Goal: Task Accomplishment & Management: Complete application form

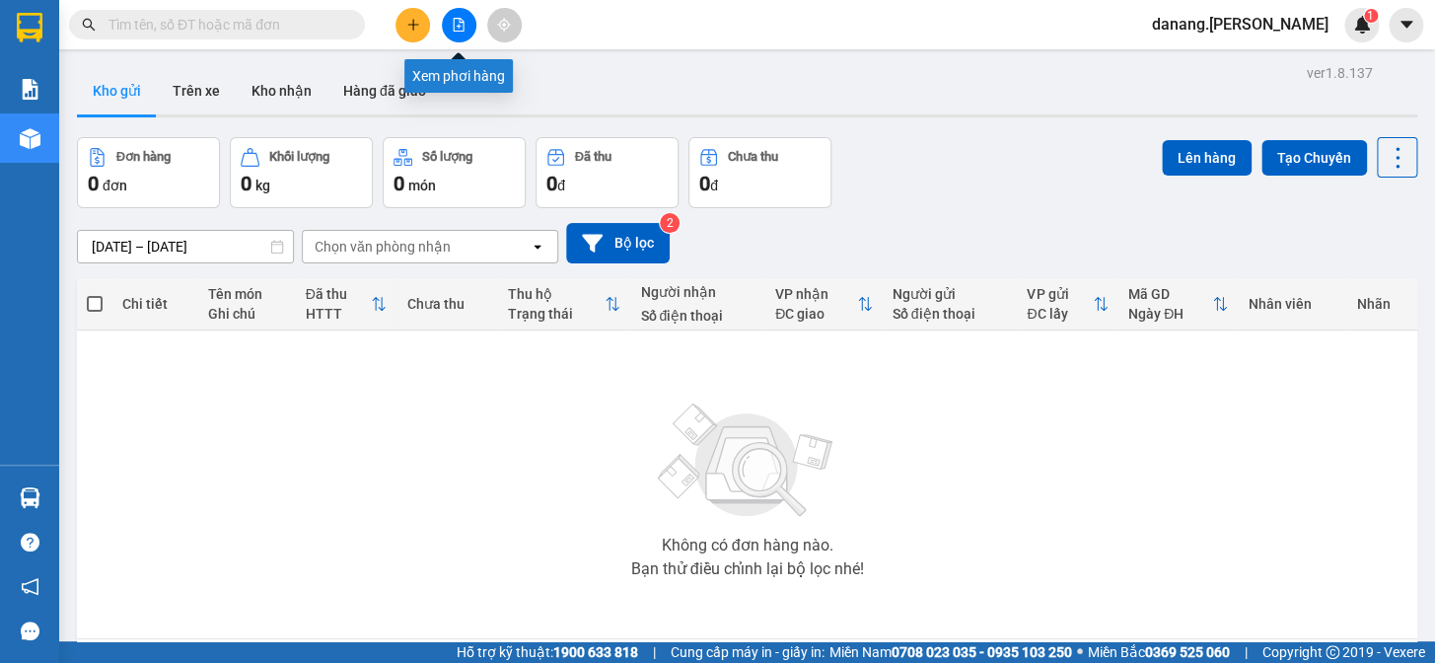
click at [446, 27] on button at bounding box center [459, 25] width 35 height 35
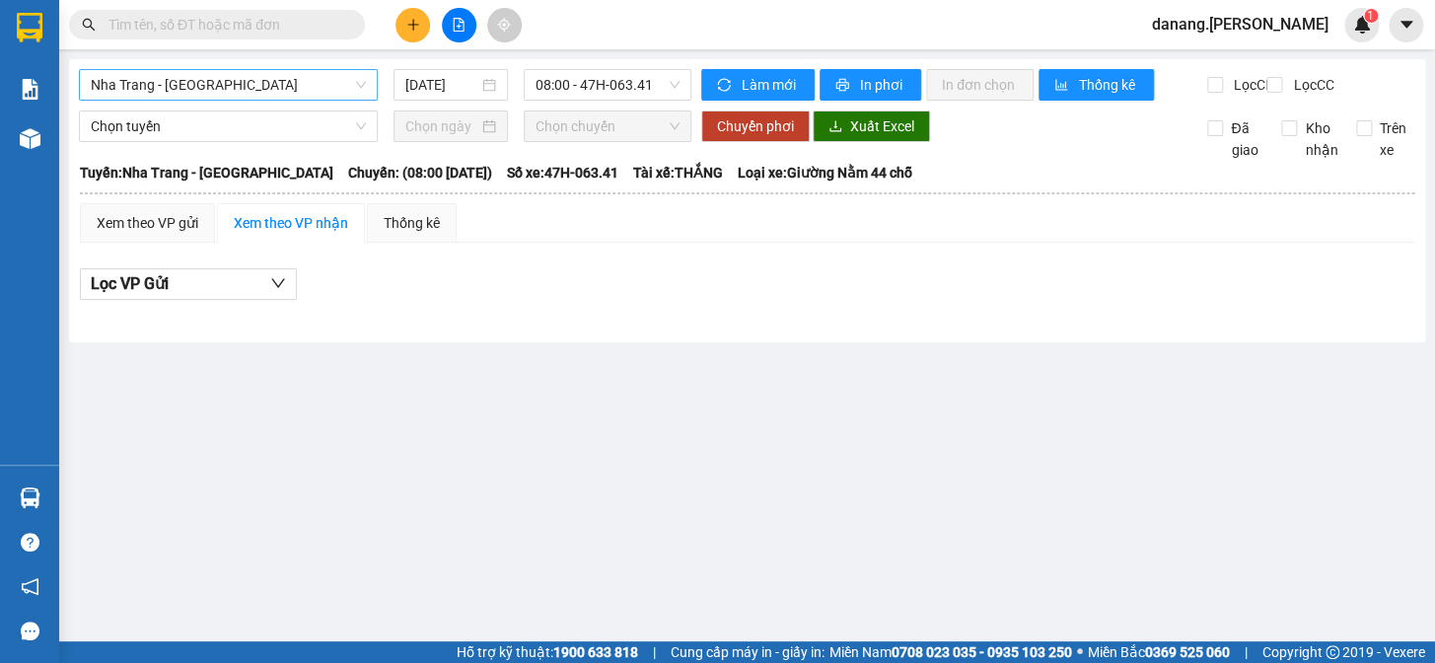
drag, startPoint x: 251, startPoint y: 84, endPoint x: 254, endPoint y: 96, distance: 12.2
click at [251, 85] on span "Nha Trang - [GEOGRAPHIC_DATA]" at bounding box center [228, 85] width 275 height 30
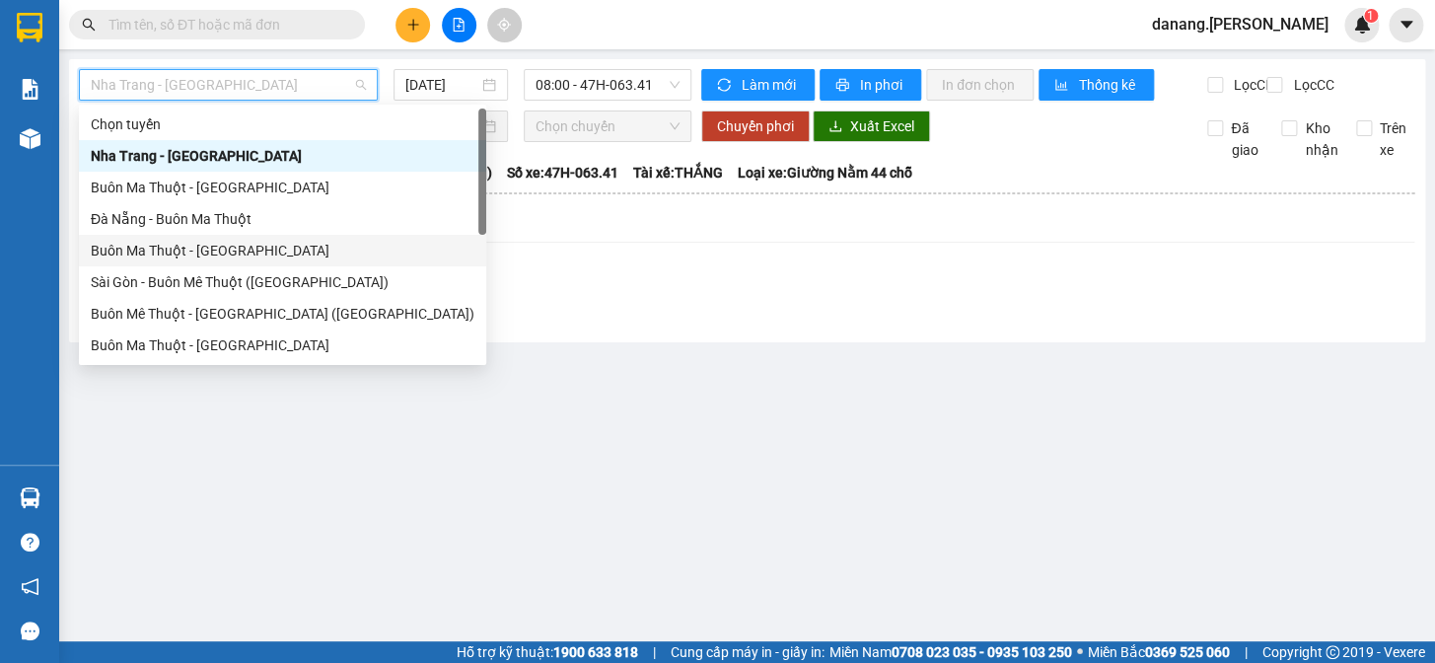
click at [160, 255] on div "Buôn Ma Thuột - [GEOGRAPHIC_DATA]" at bounding box center [283, 251] width 384 height 22
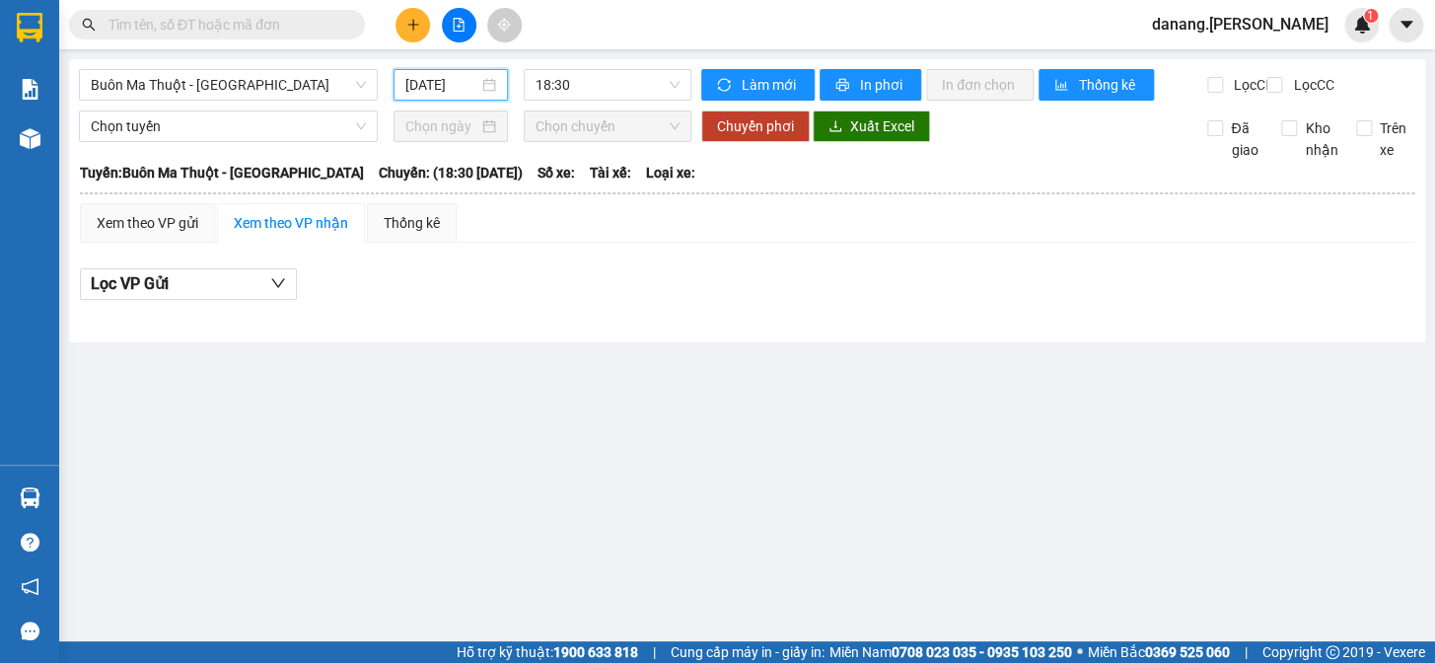
click at [442, 88] on input "[DATE]" at bounding box center [442, 85] width 74 height 22
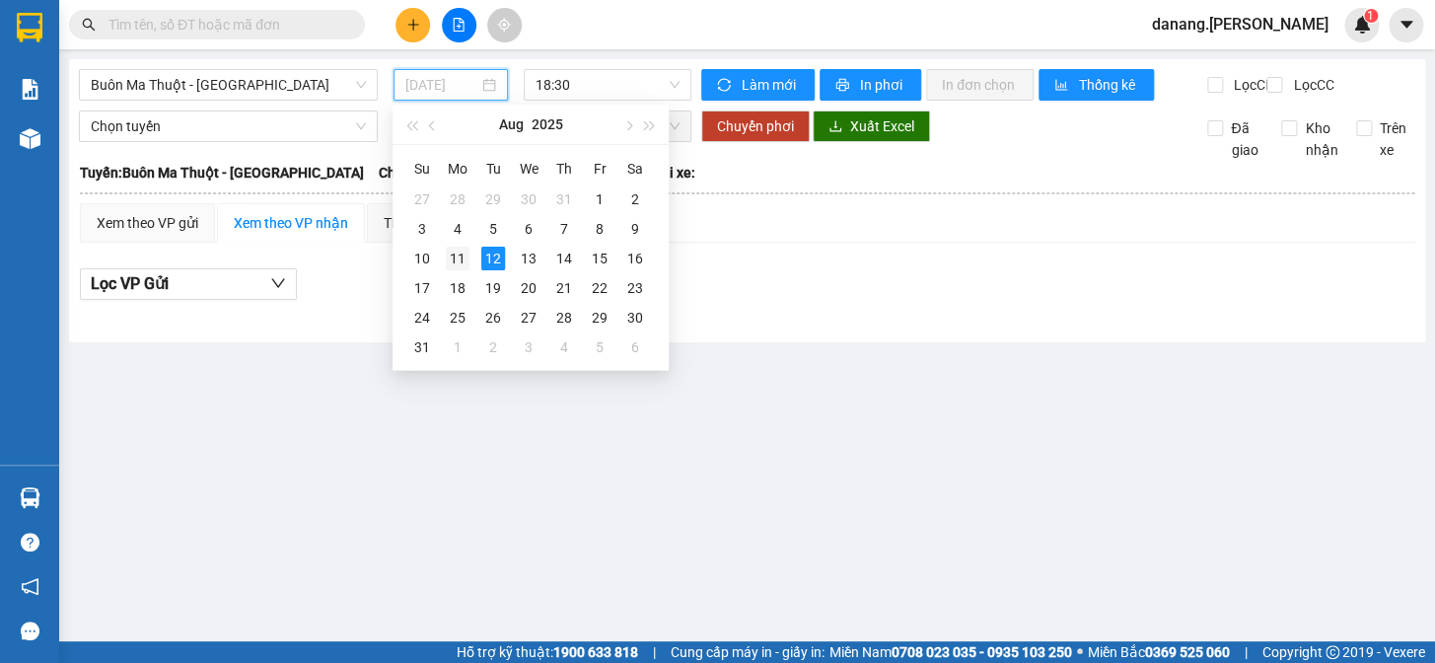
click at [453, 256] on div "11" at bounding box center [458, 259] width 24 height 24
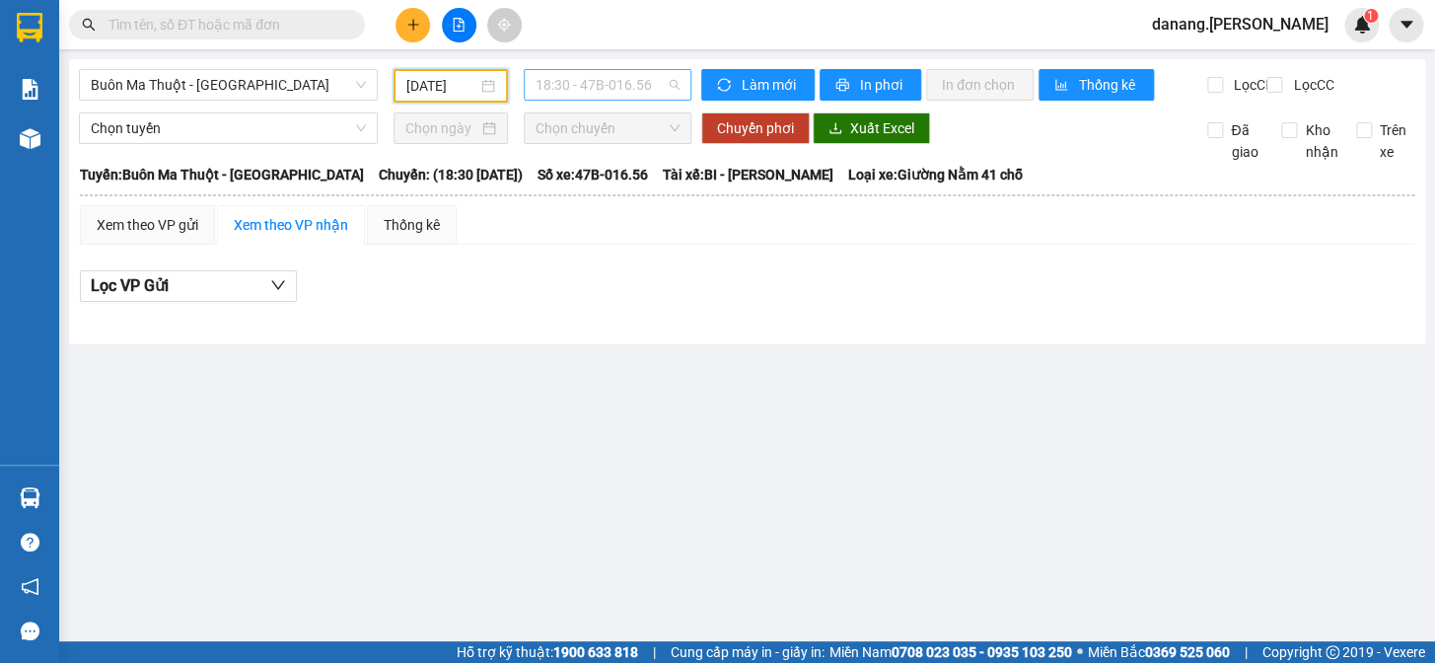
click at [578, 89] on span "18:30 - 47B-016.56" at bounding box center [607, 85] width 144 height 30
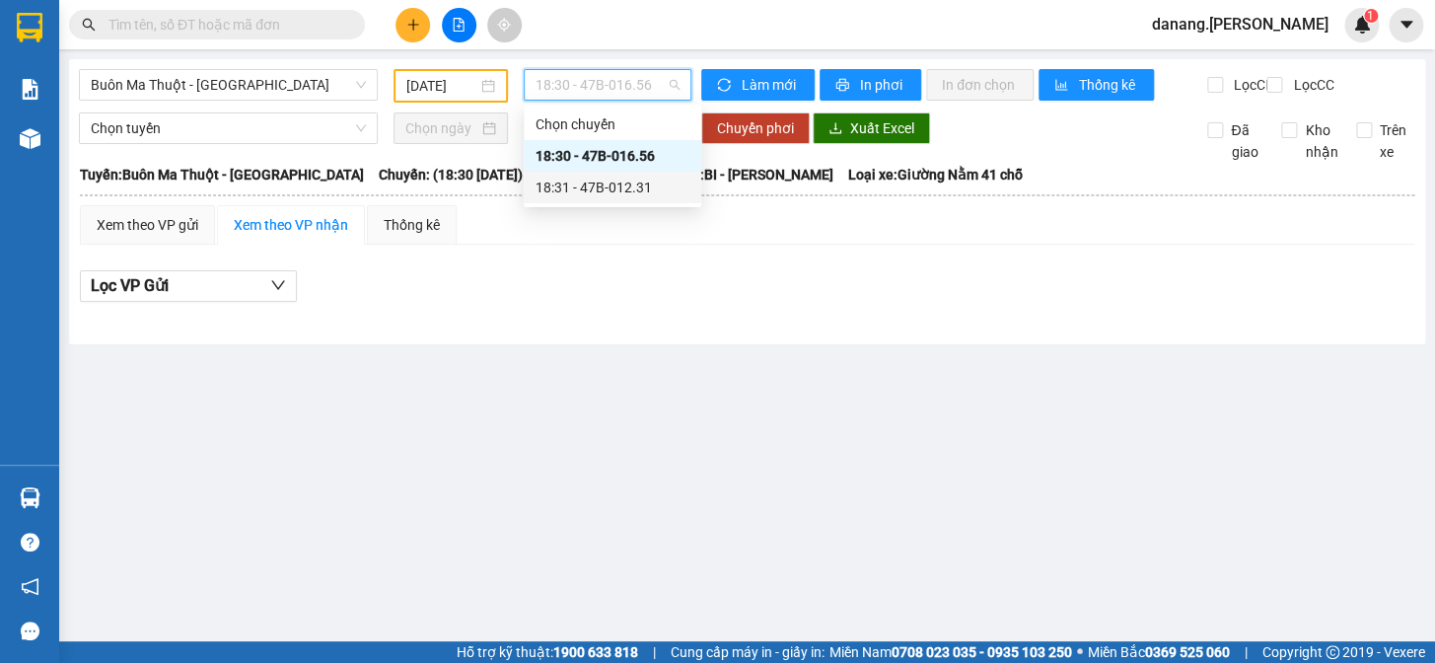
click at [621, 179] on div "18:31 - 47B-012.31" at bounding box center [612, 187] width 154 height 22
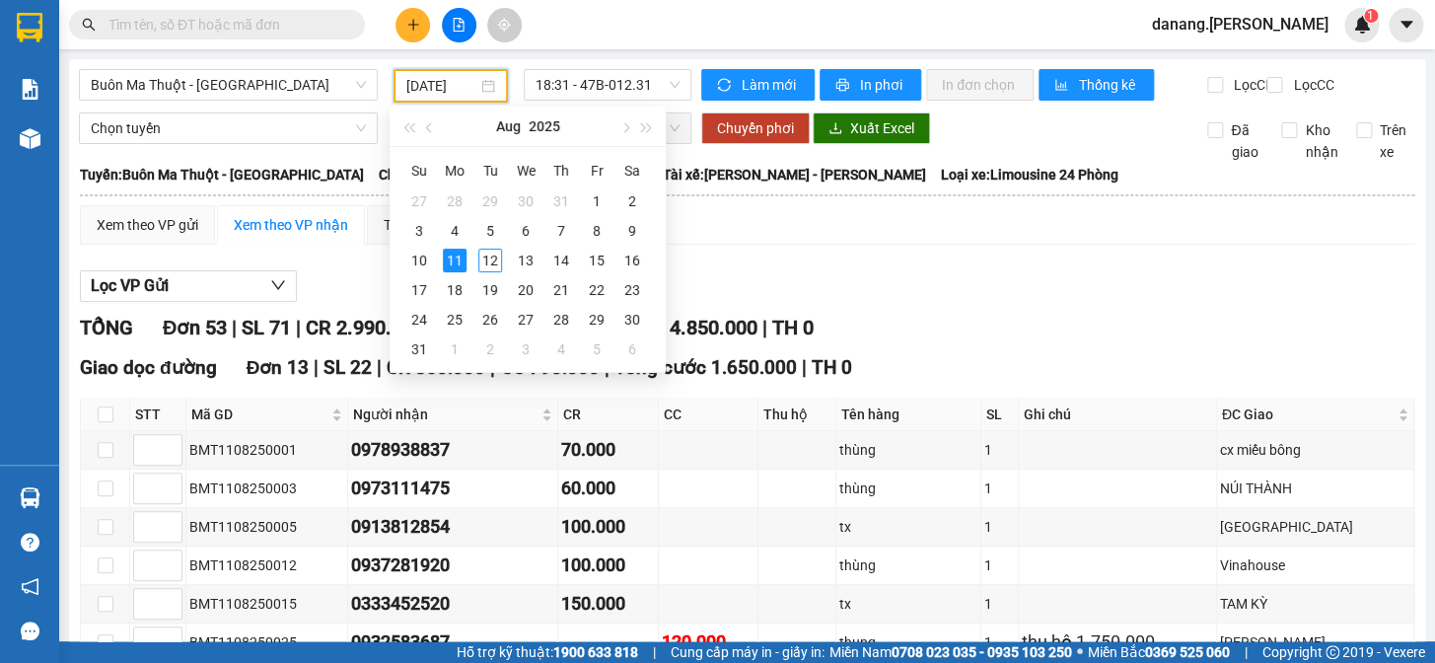
click at [422, 75] on input "[DATE]" at bounding box center [442, 86] width 72 height 22
click at [421, 259] on div "10" at bounding box center [419, 260] width 24 height 24
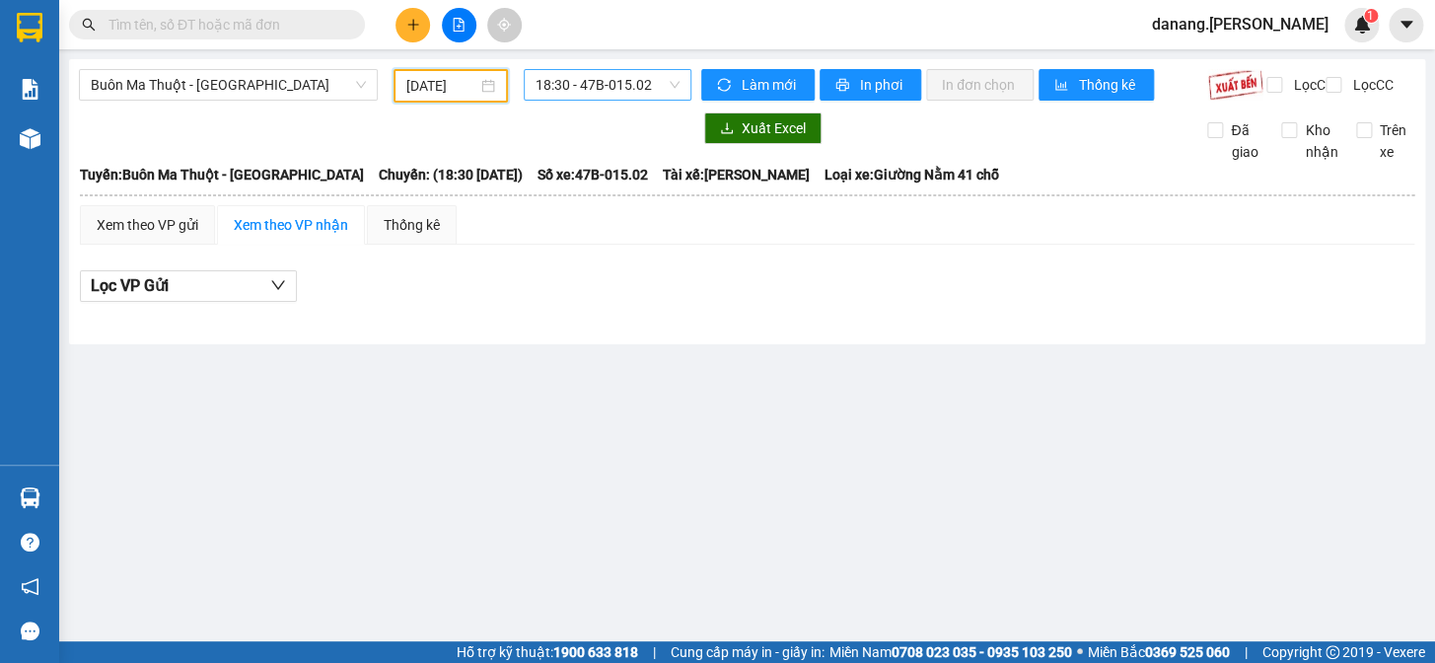
click at [594, 89] on span "18:30 - 47B-015.02" at bounding box center [607, 85] width 144 height 30
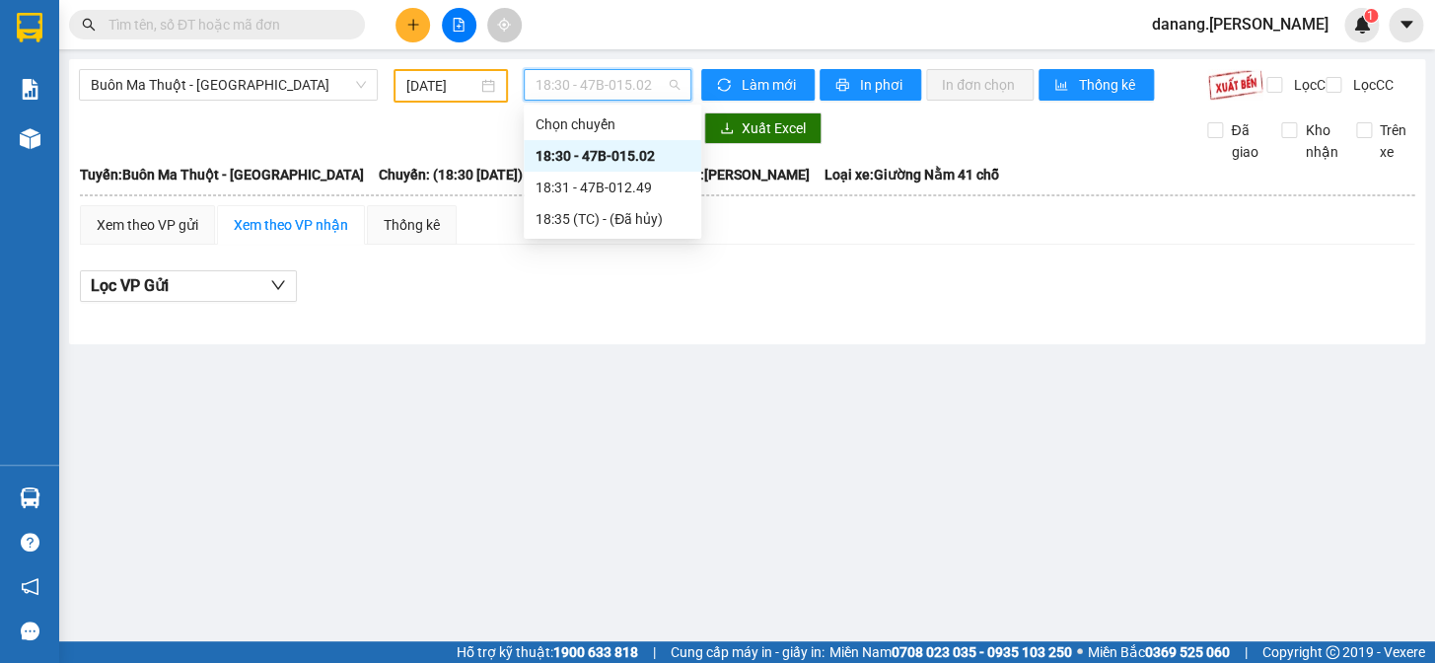
click at [612, 151] on div "18:30 - 47B-015.02" at bounding box center [612, 156] width 154 height 22
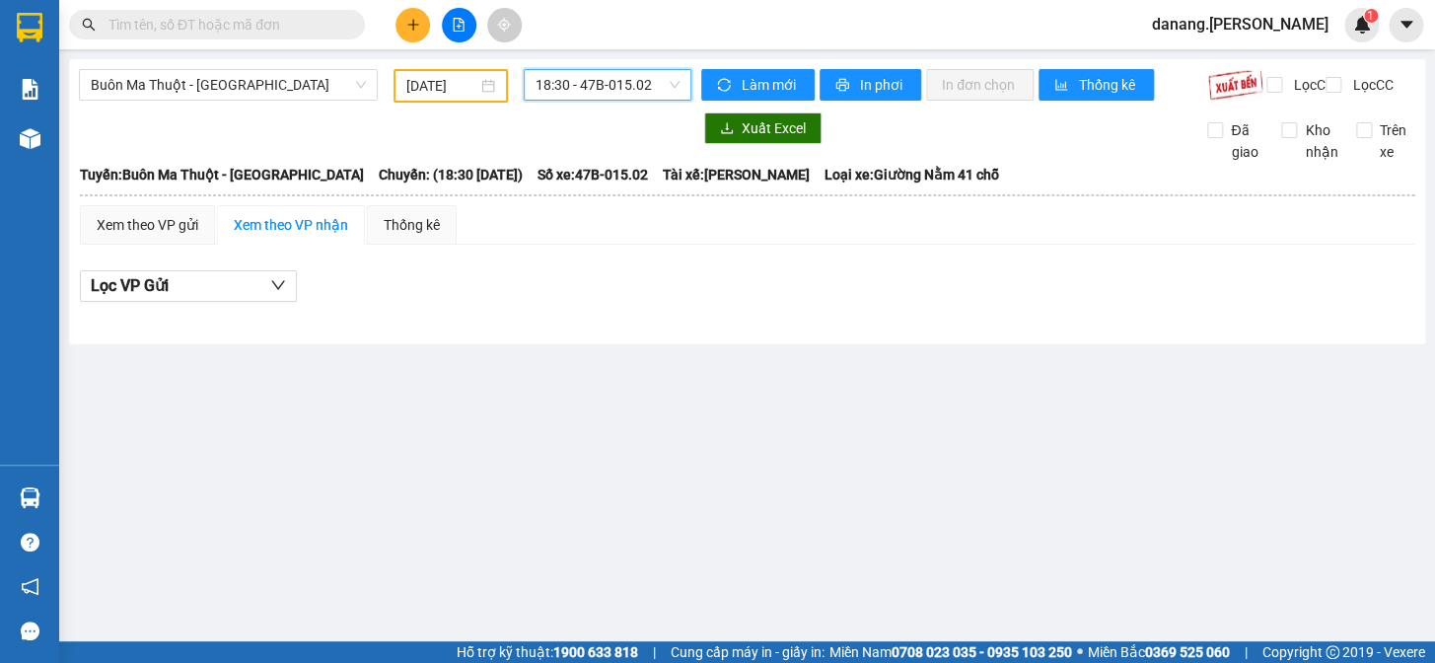
click at [591, 88] on span "18:30 - 47B-015.02" at bounding box center [607, 85] width 144 height 30
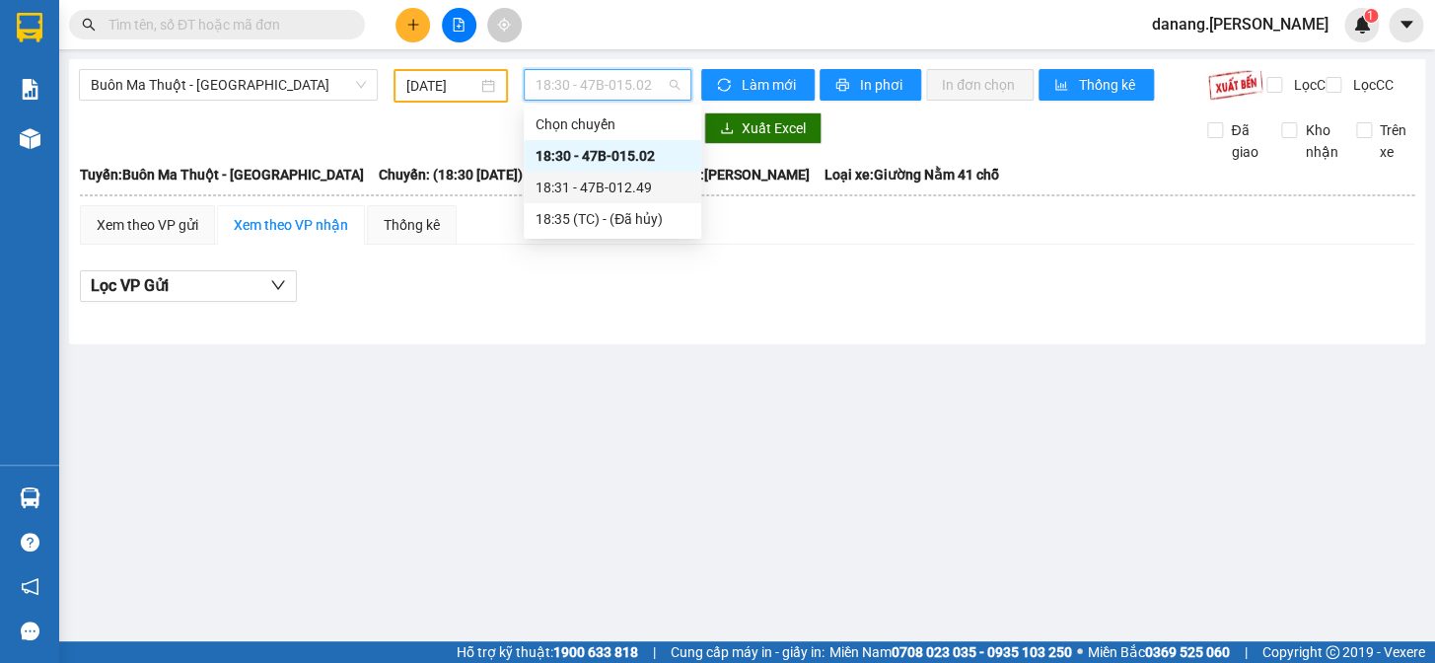
click at [645, 182] on div "18:31 - 47B-012.49" at bounding box center [612, 187] width 154 height 22
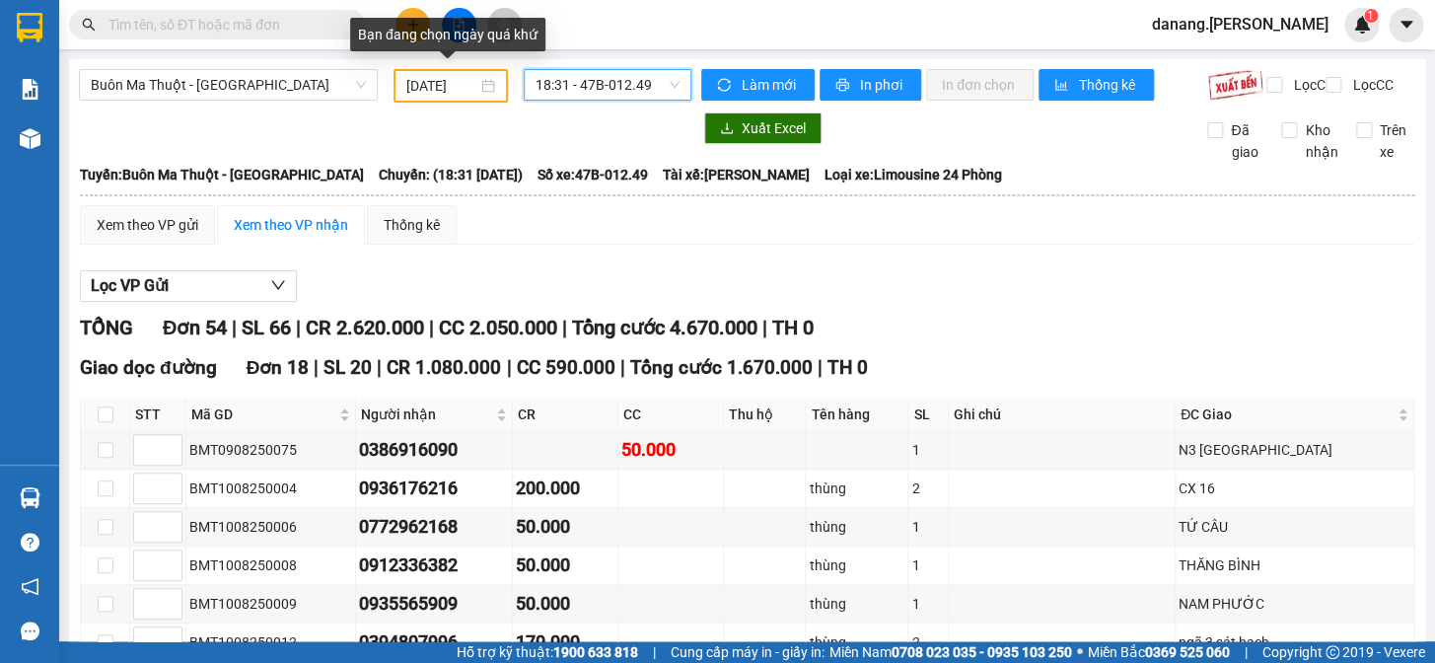
click at [443, 93] on input "[DATE]" at bounding box center [442, 86] width 72 height 22
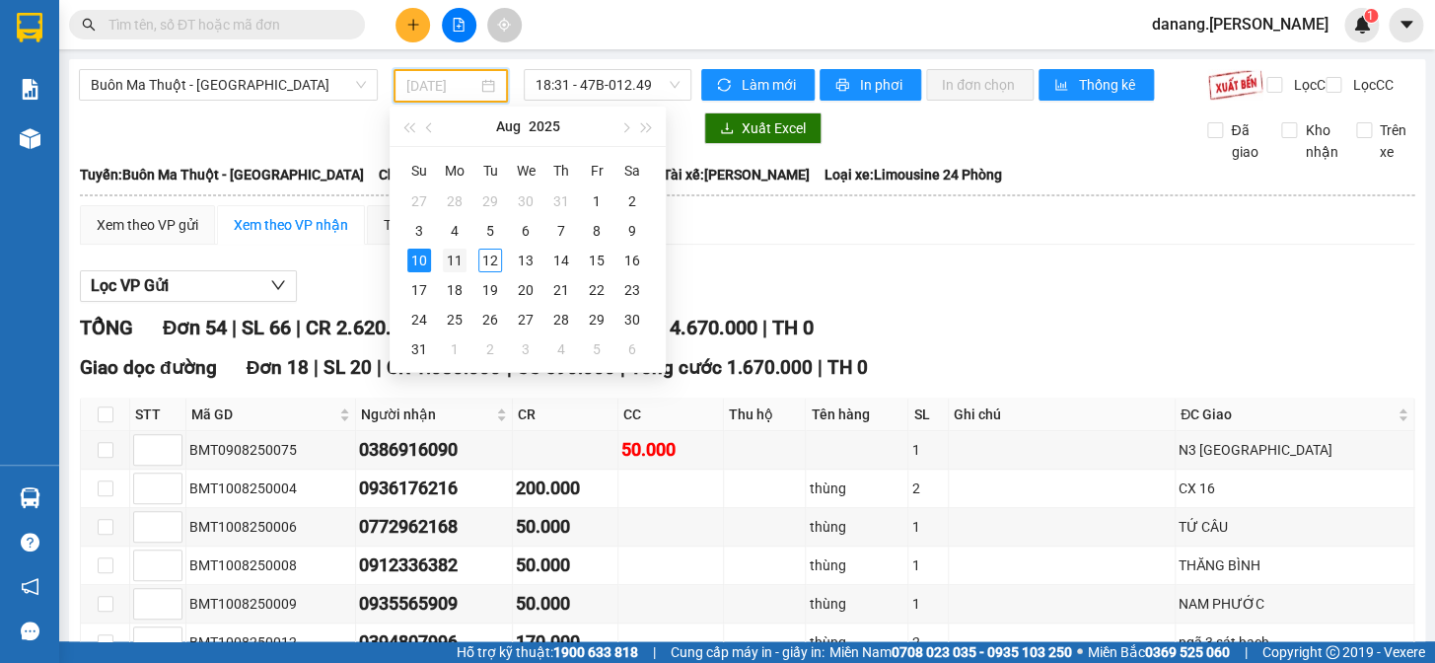
click at [452, 263] on div "11" at bounding box center [455, 260] width 24 height 24
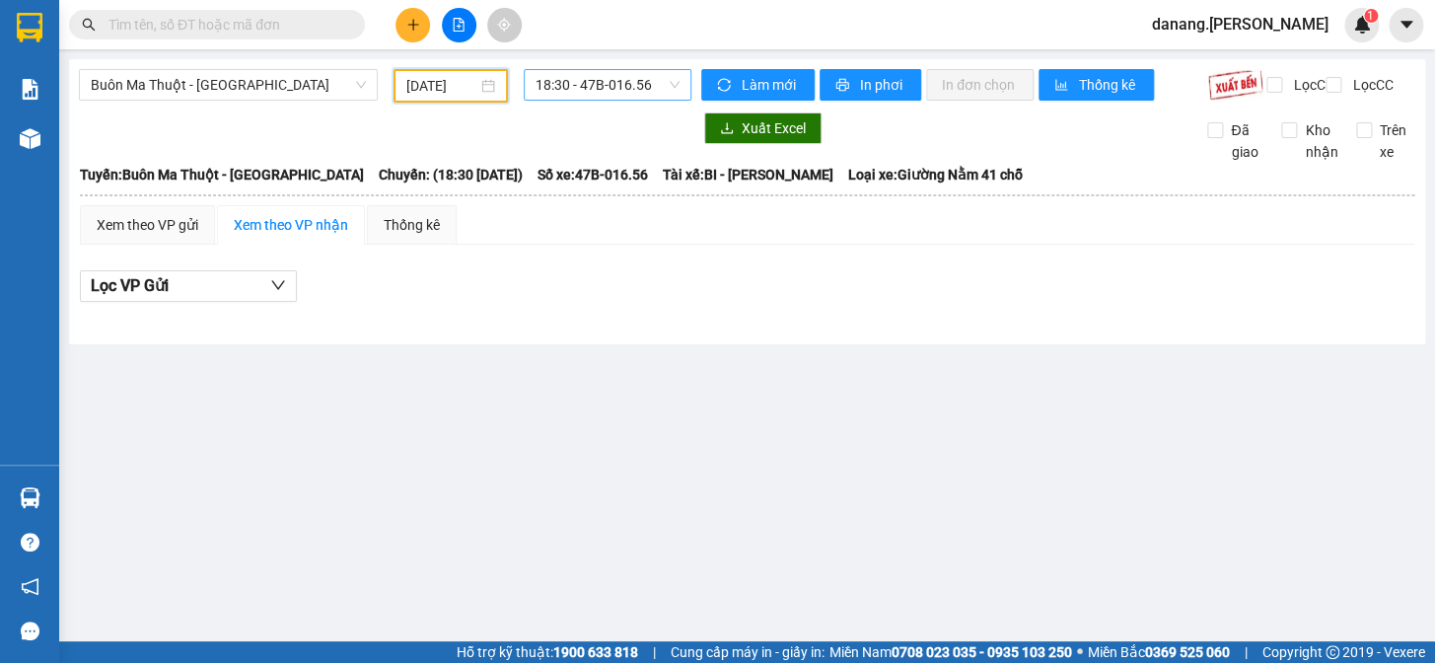
click at [588, 95] on span "18:30 - 47B-016.56" at bounding box center [607, 85] width 144 height 30
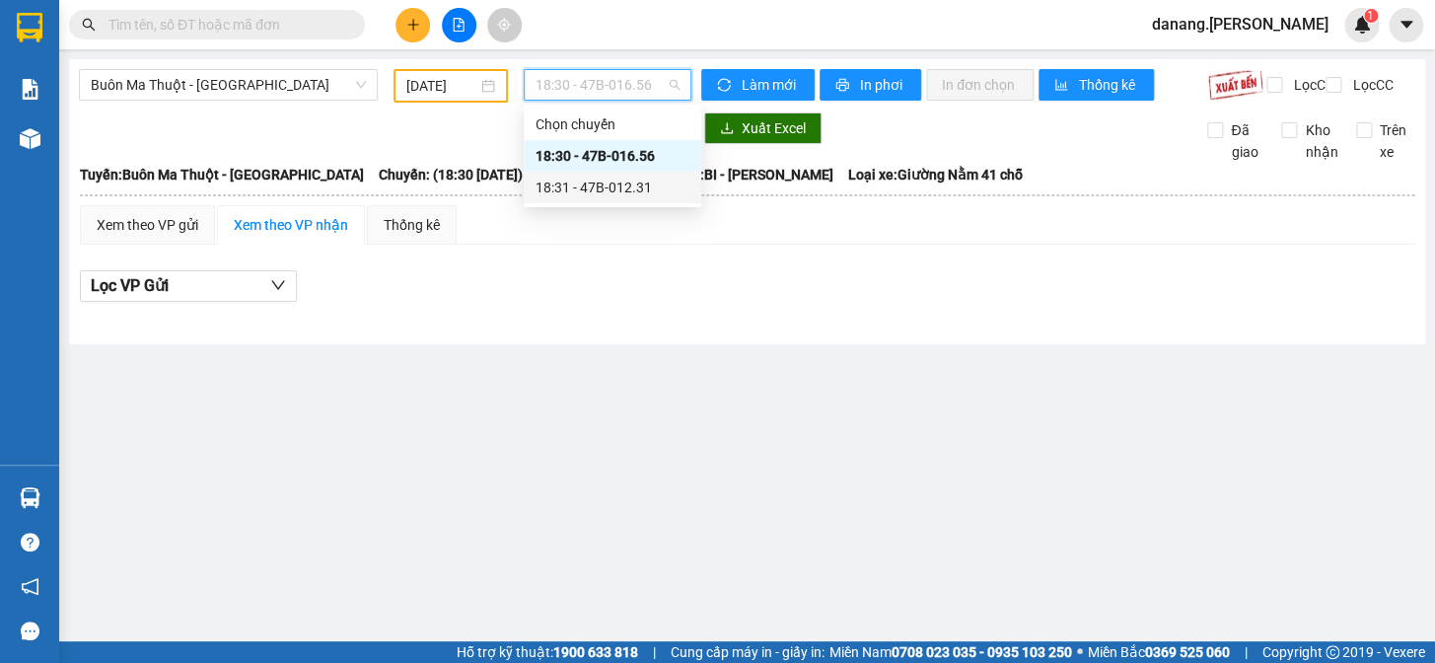
click at [641, 177] on div "18:31 - 47B-012.31" at bounding box center [612, 187] width 154 height 22
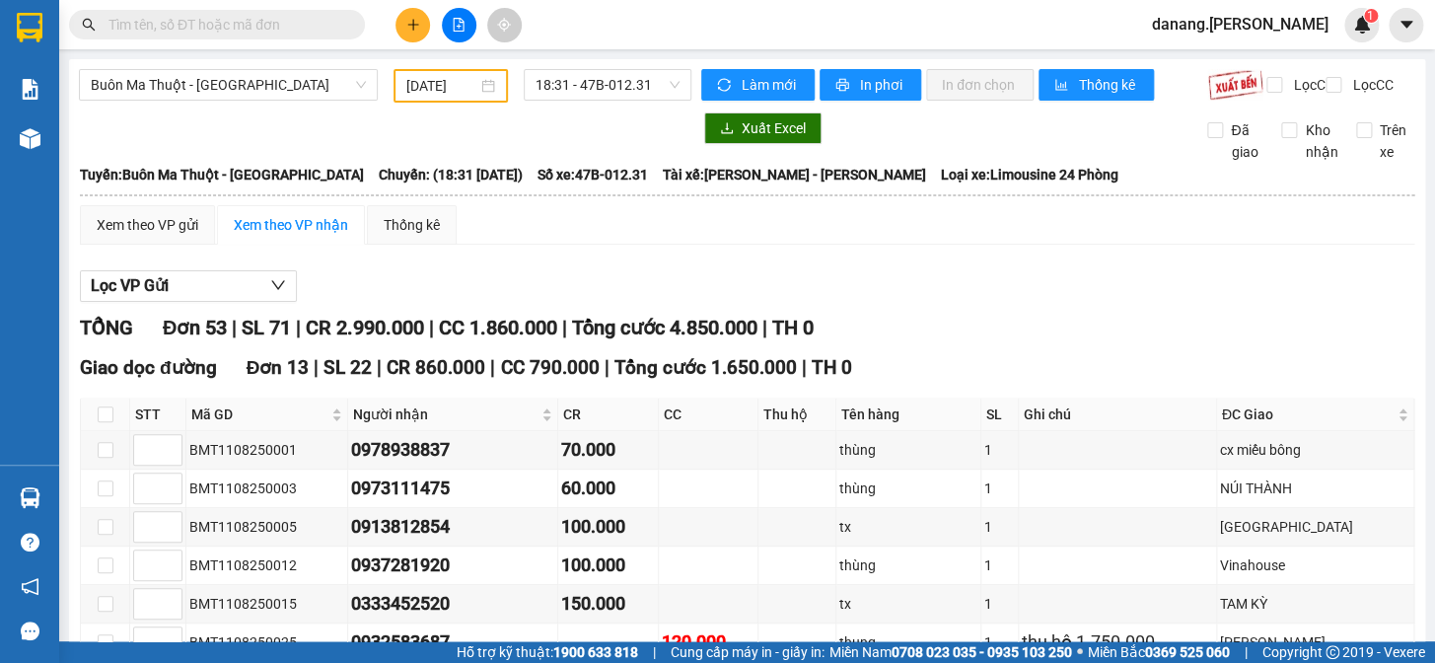
click at [443, 72] on div "[DATE]" at bounding box center [450, 86] width 115 height 34
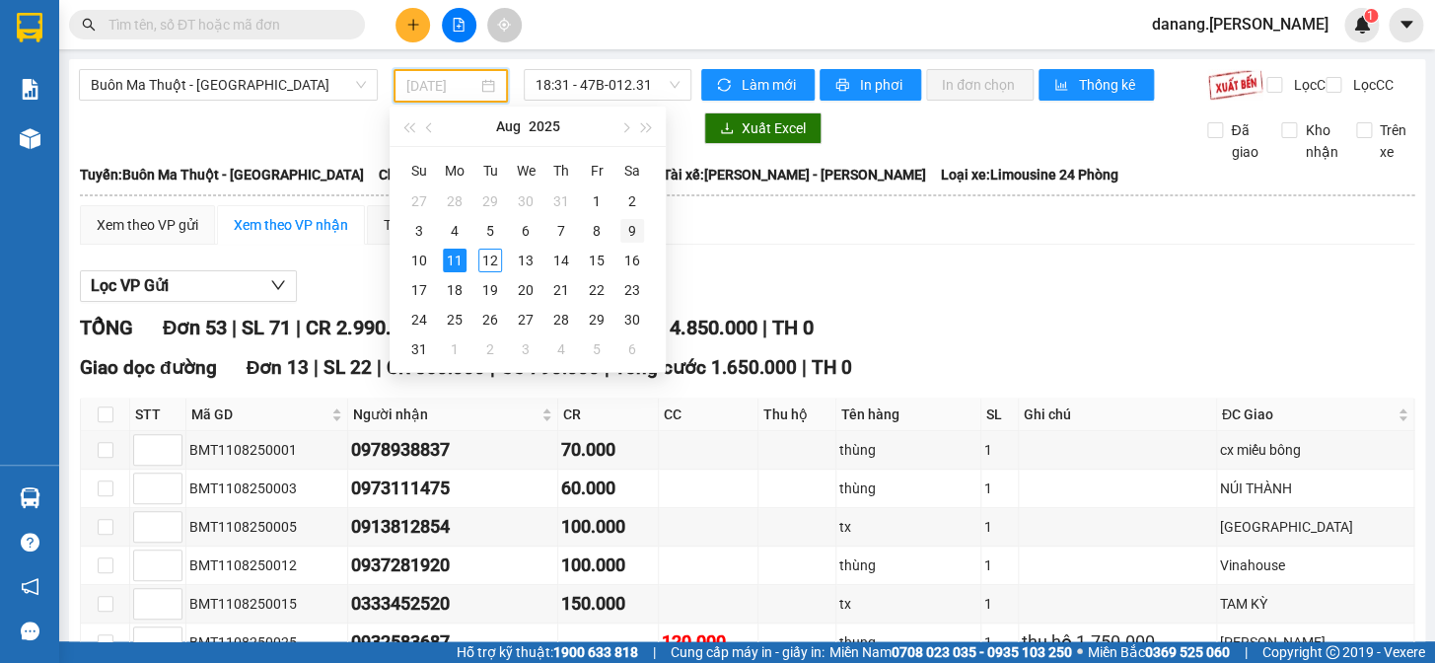
click at [635, 229] on div "9" at bounding box center [632, 231] width 24 height 24
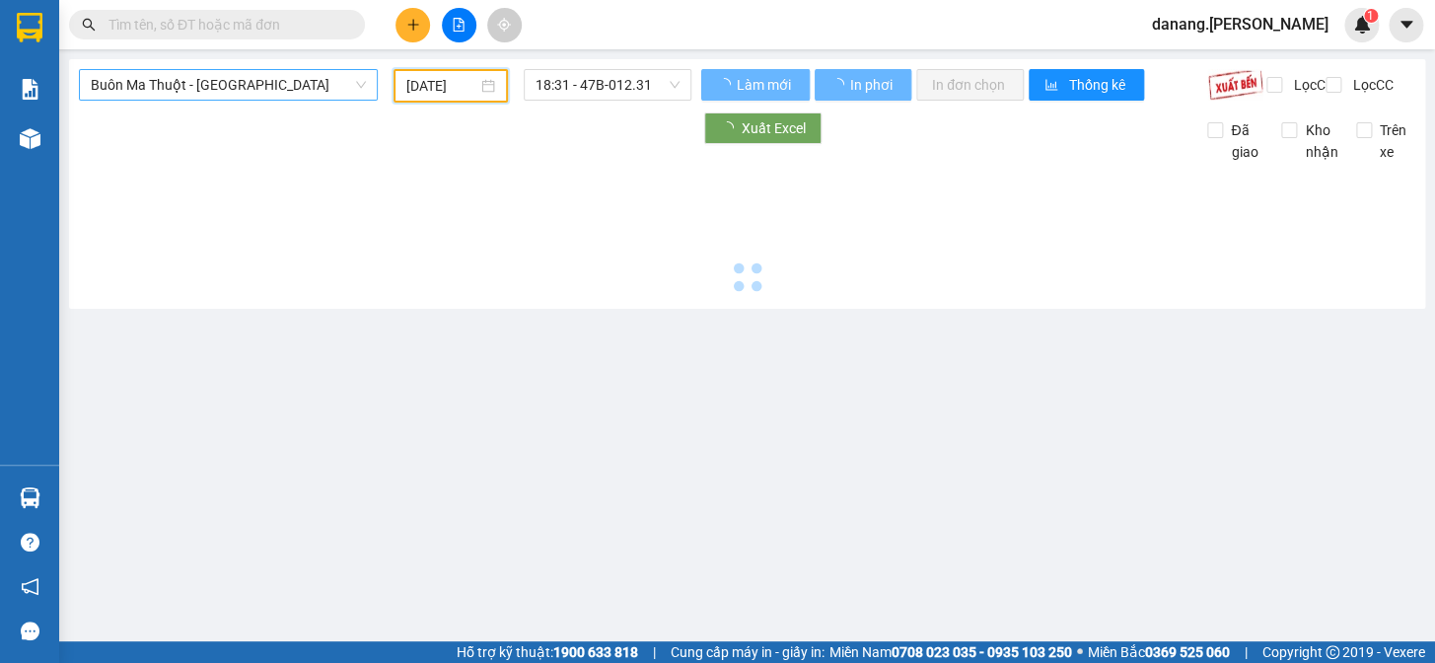
click at [258, 89] on span "Buôn Ma Thuột - [GEOGRAPHIC_DATA]" at bounding box center [228, 85] width 275 height 30
type input "[DATE]"
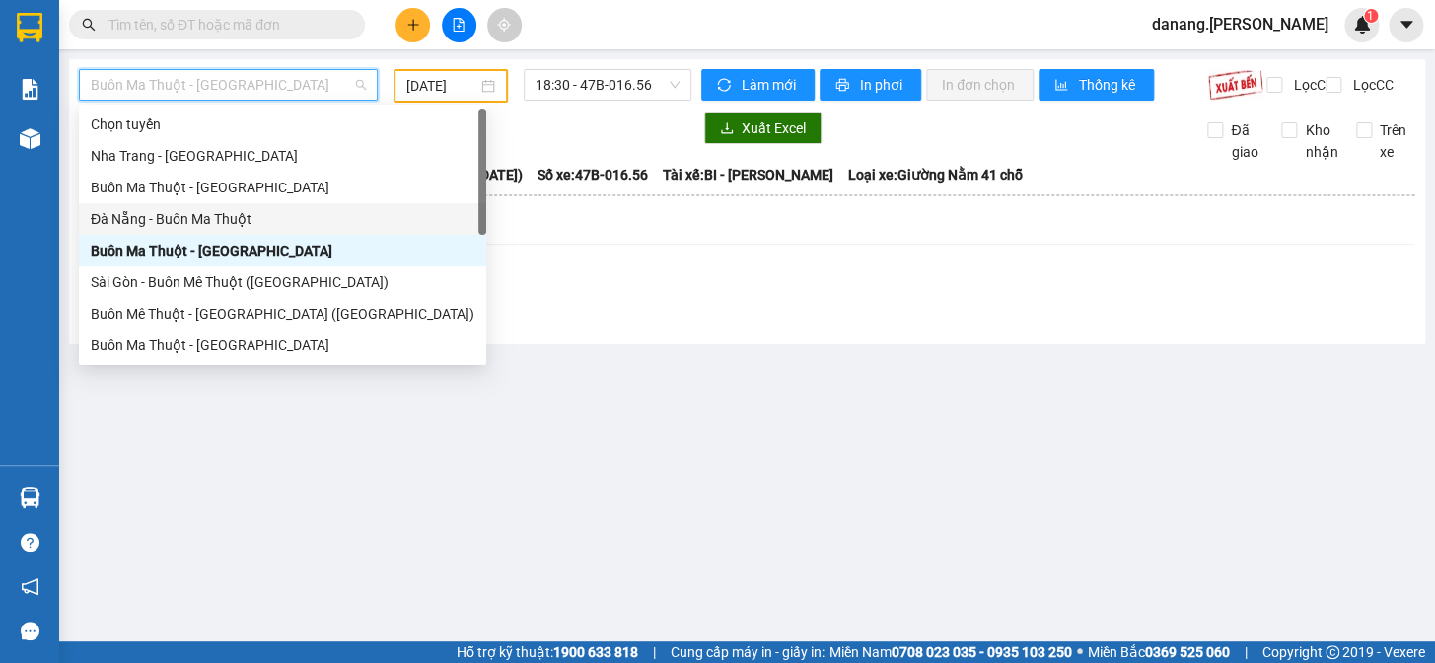
click at [196, 221] on div "Đà Nẵng - Buôn Ma Thuột" at bounding box center [283, 219] width 384 height 22
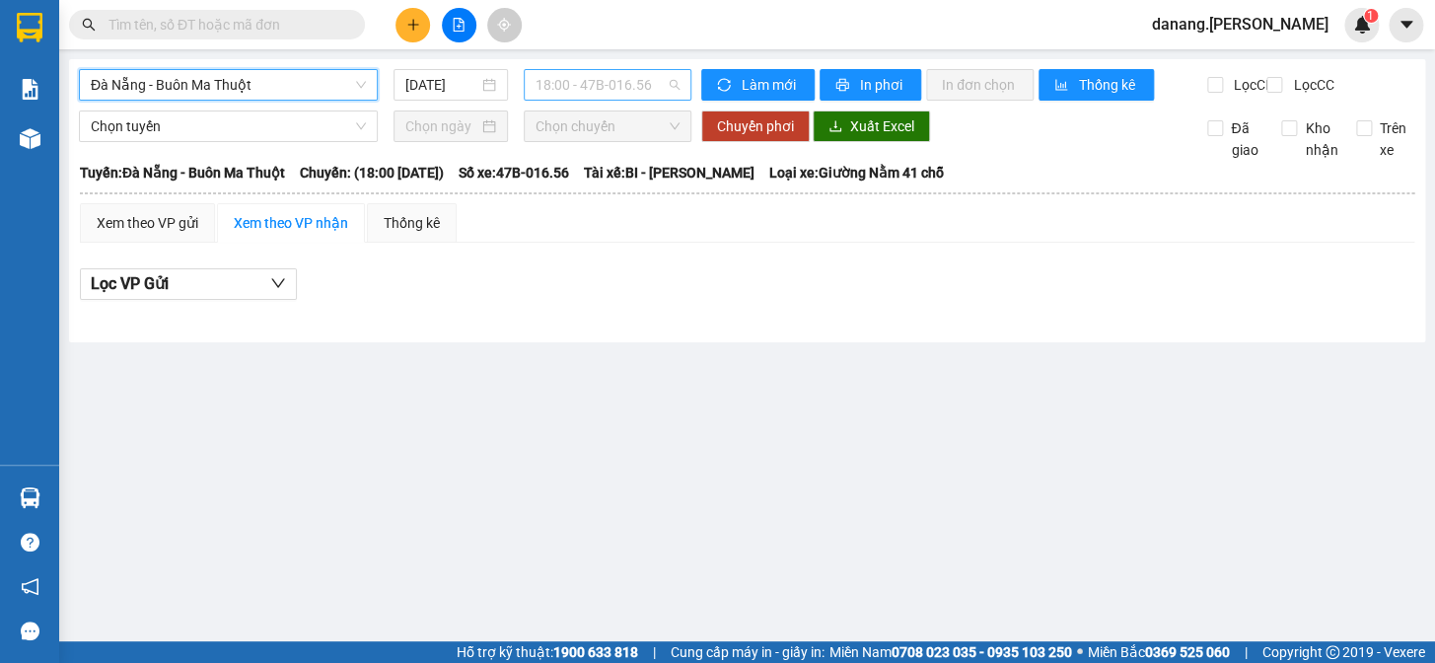
click at [592, 94] on span "18:00 - 47B-016.56" at bounding box center [607, 85] width 144 height 30
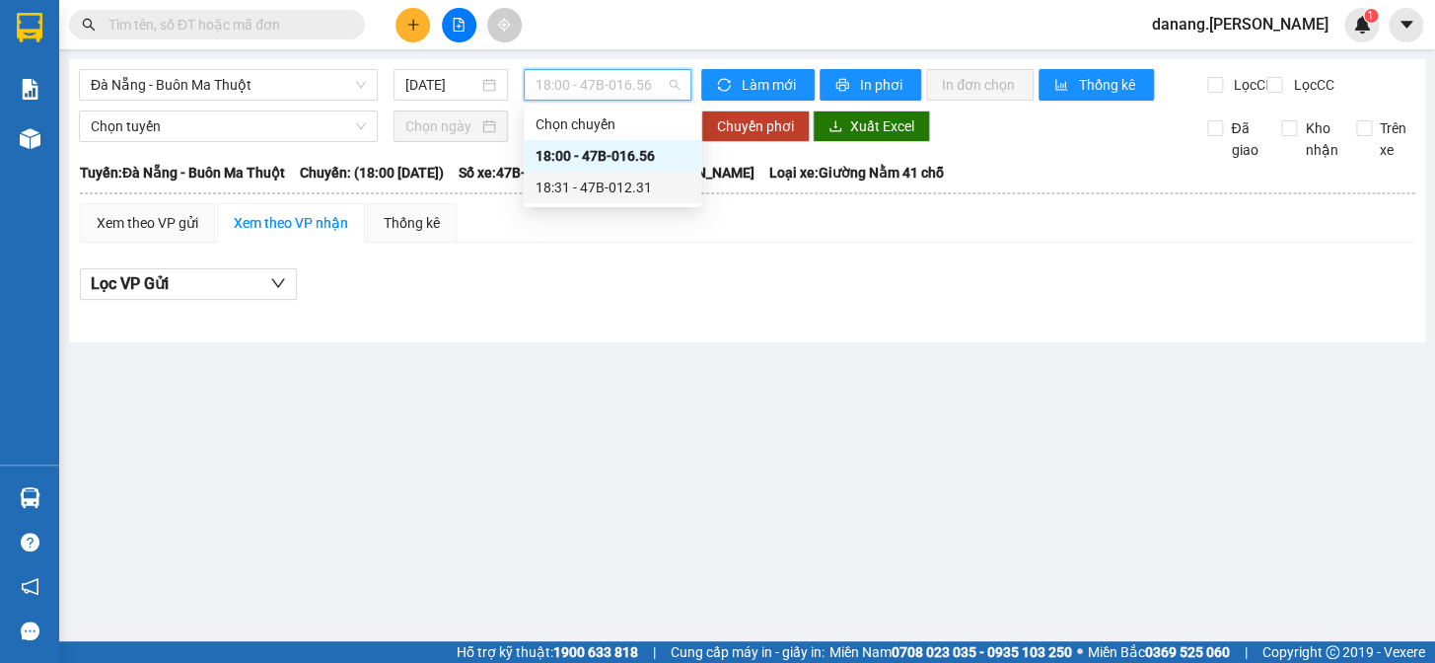
click at [634, 191] on div "18:31 - 47B-012.31" at bounding box center [612, 187] width 154 height 22
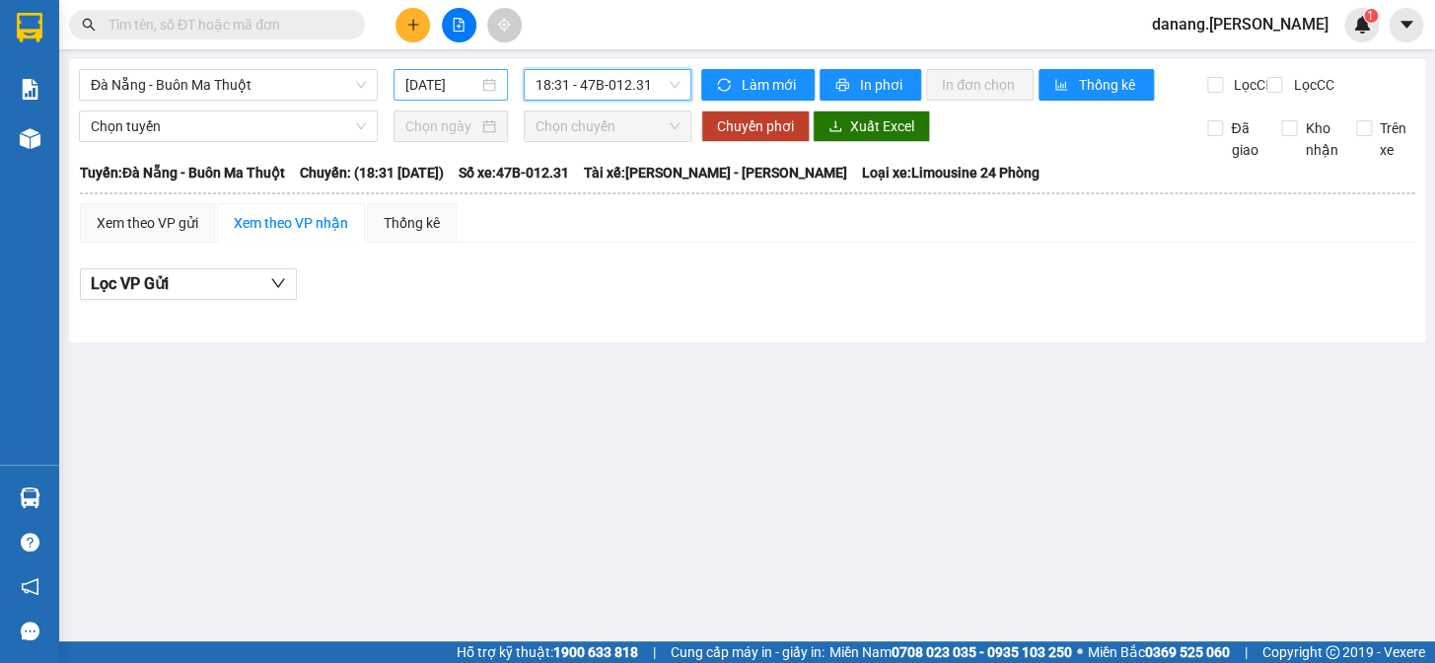
click at [469, 79] on input "[DATE]" at bounding box center [442, 85] width 74 height 22
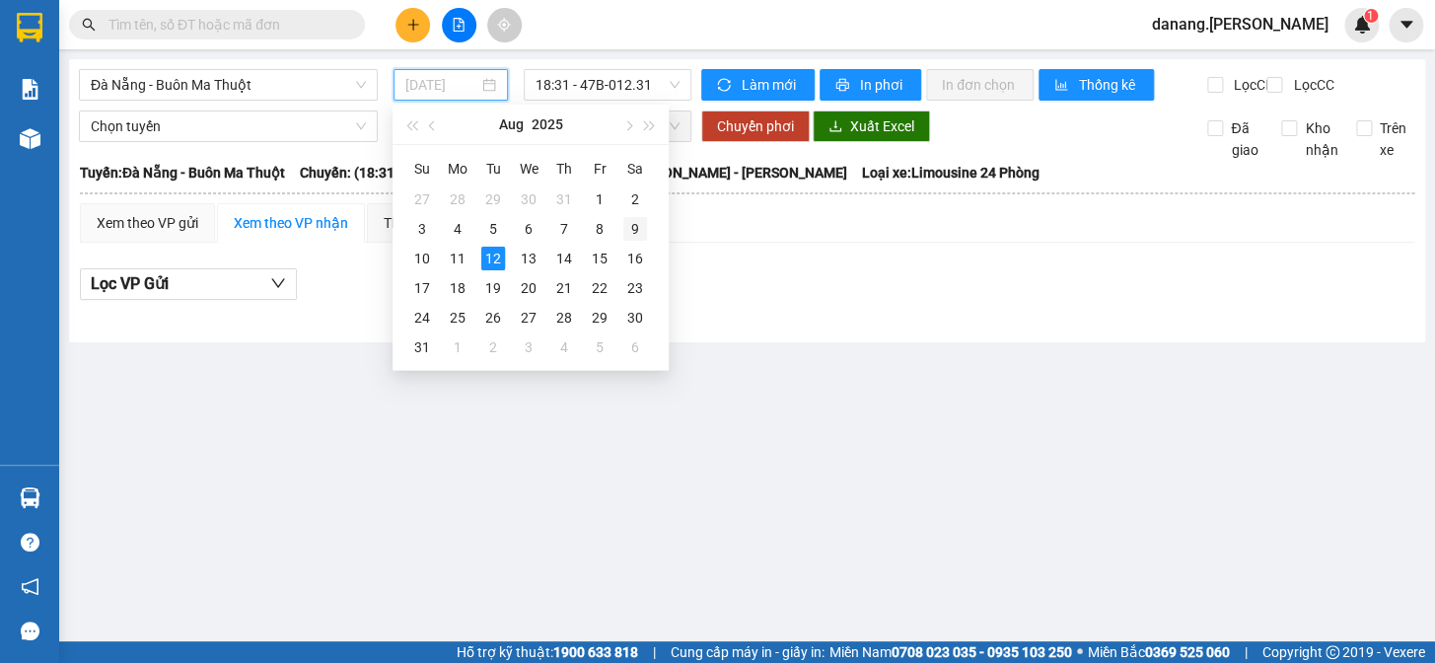
click at [625, 226] on div "9" at bounding box center [635, 229] width 24 height 24
type input "[DATE]"
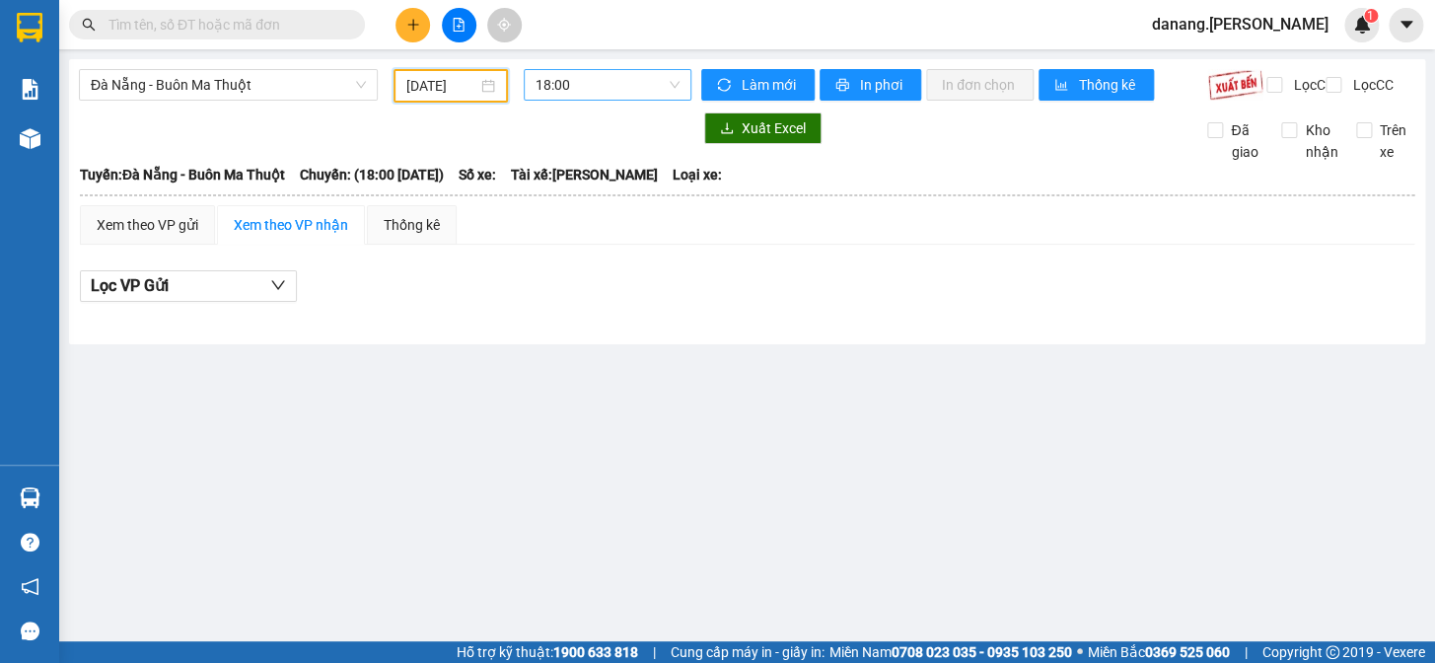
click at [577, 99] on span "18:00" at bounding box center [607, 85] width 144 height 30
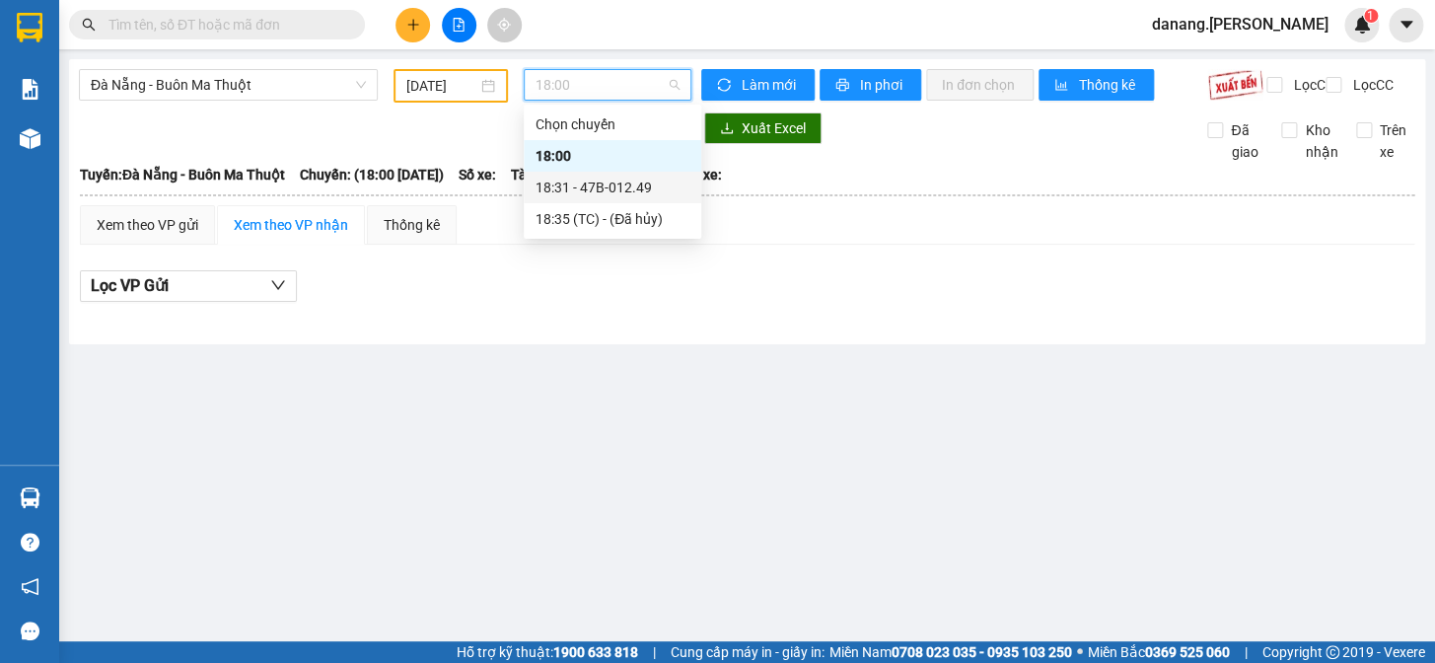
click at [626, 183] on div "18:31 - 47B-012.49" at bounding box center [612, 187] width 154 height 22
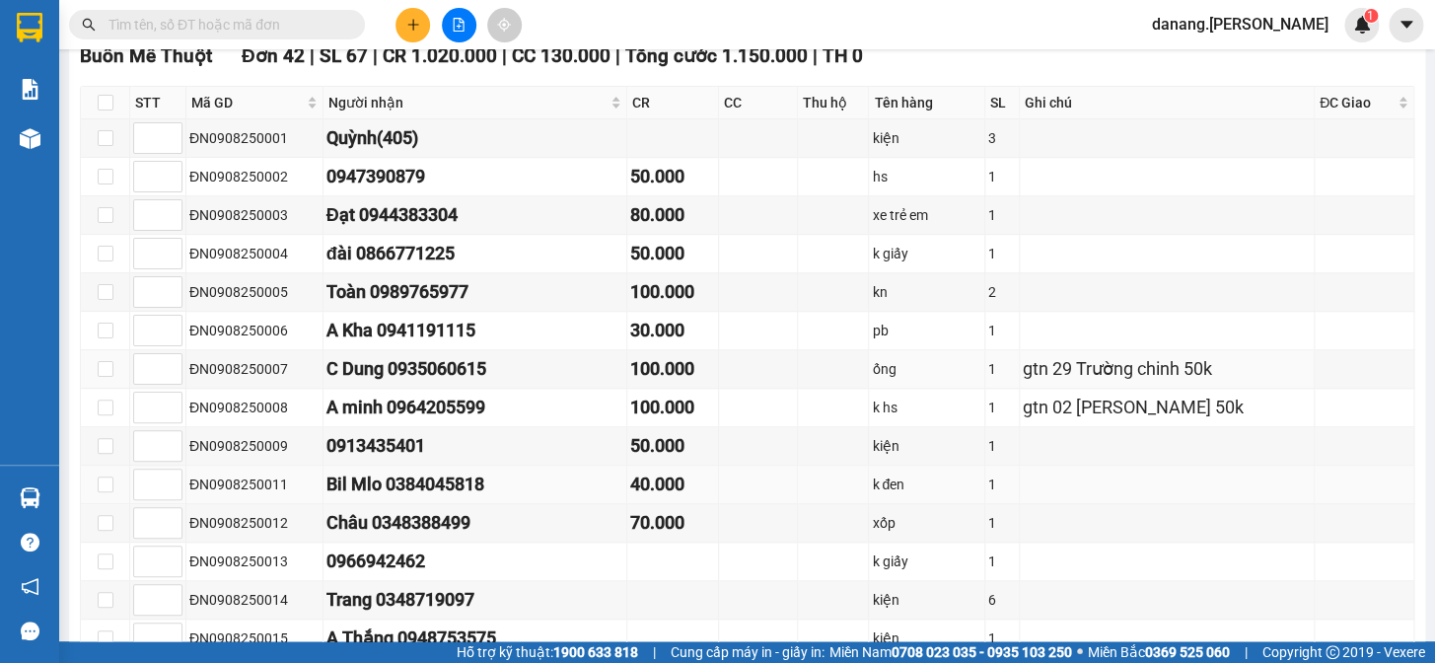
scroll to position [627, 0]
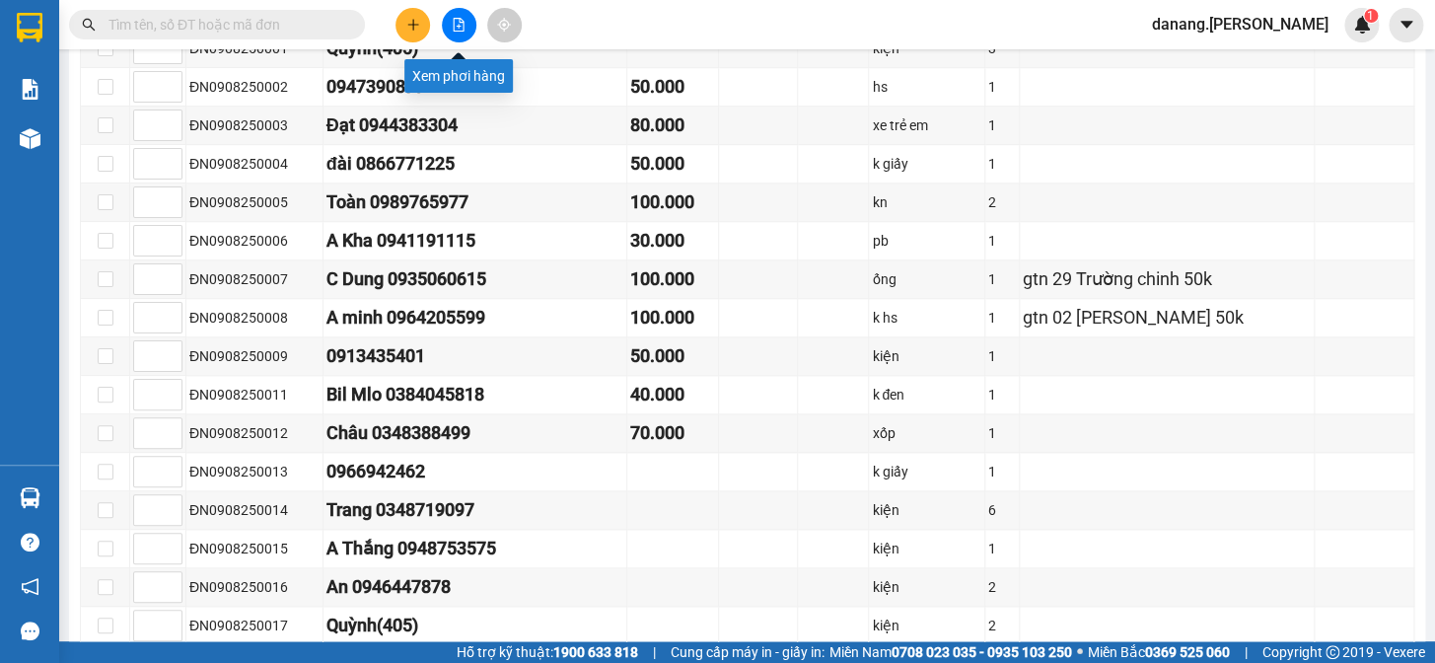
click at [454, 28] on icon "file-add" at bounding box center [459, 25] width 11 height 14
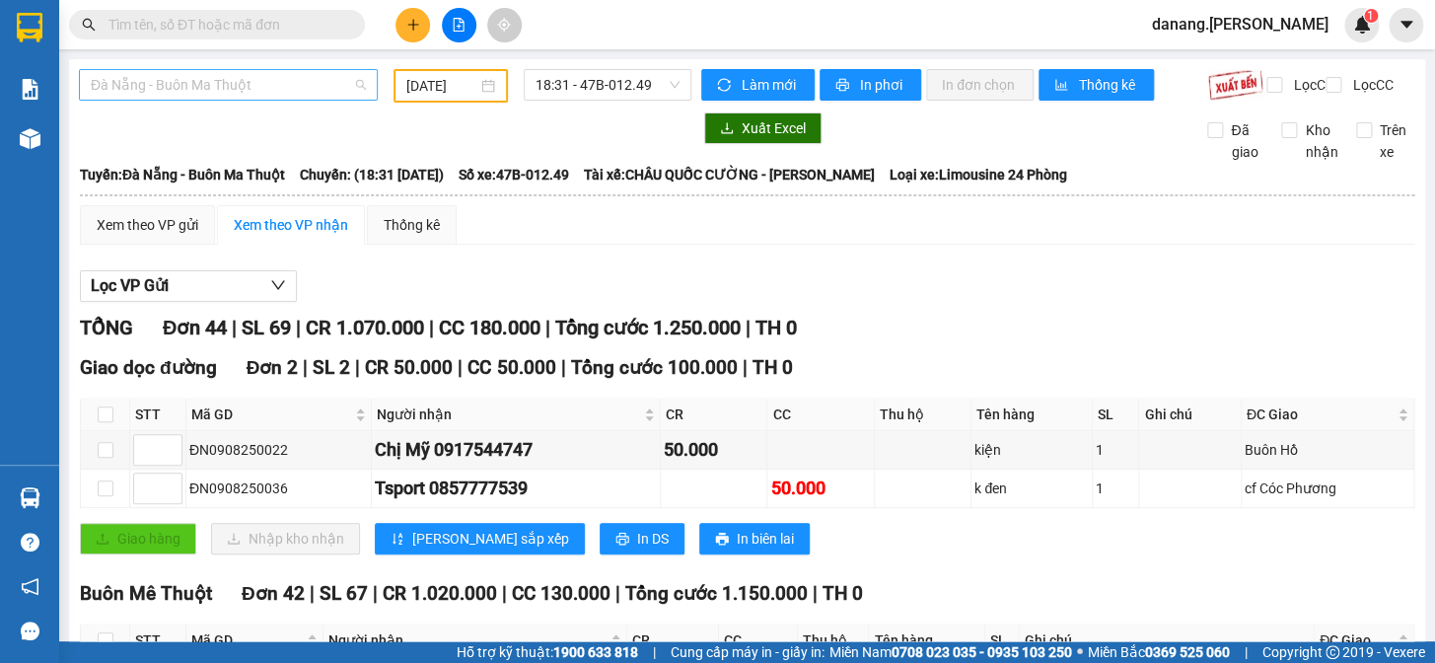
click at [269, 93] on span "Đà Nẵng - Buôn Ma Thuột" at bounding box center [228, 85] width 275 height 30
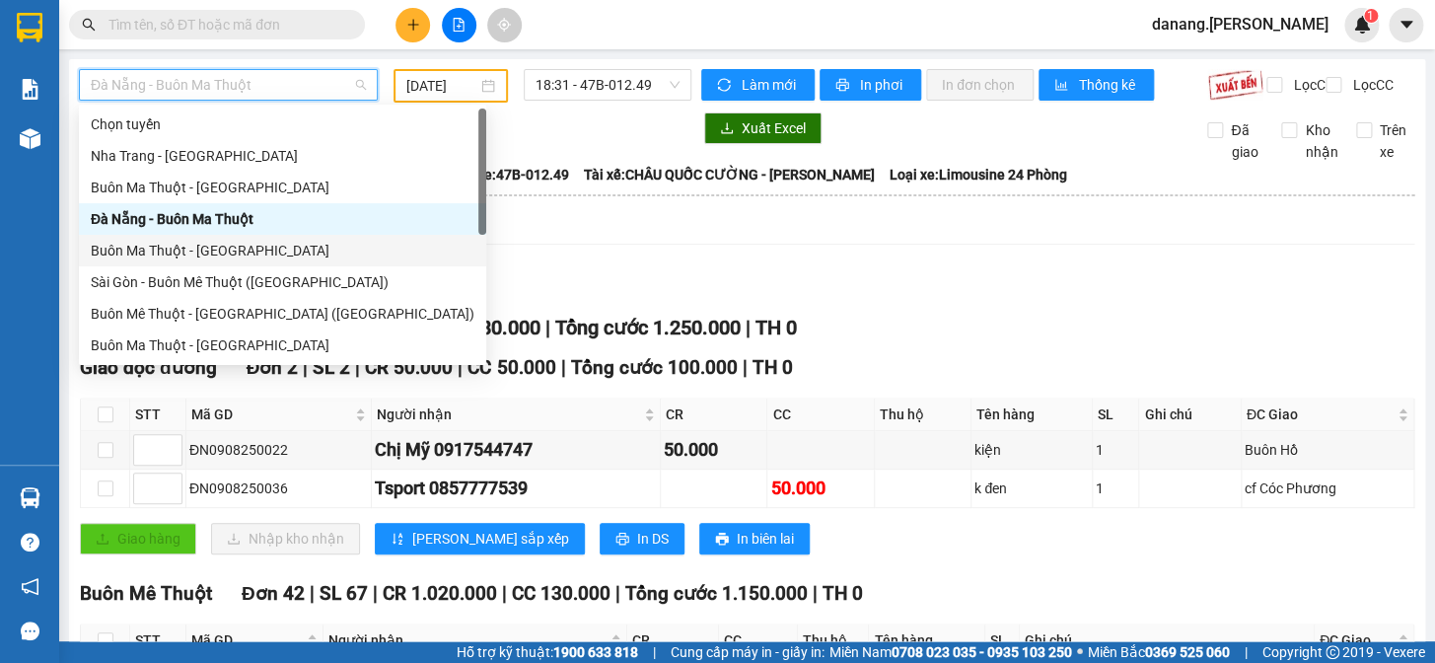
click at [208, 246] on div "Buôn Ma Thuột - [GEOGRAPHIC_DATA]" at bounding box center [283, 251] width 384 height 22
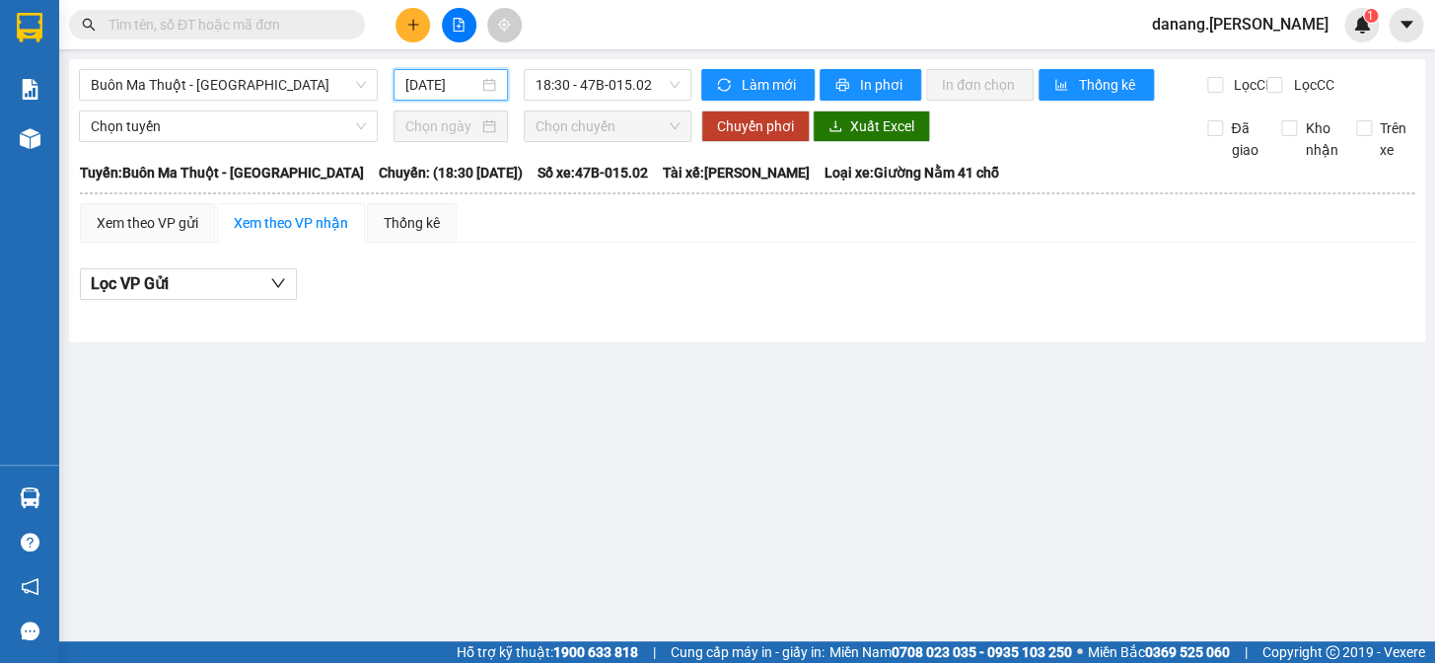
click at [458, 83] on input "[DATE]" at bounding box center [442, 85] width 74 height 22
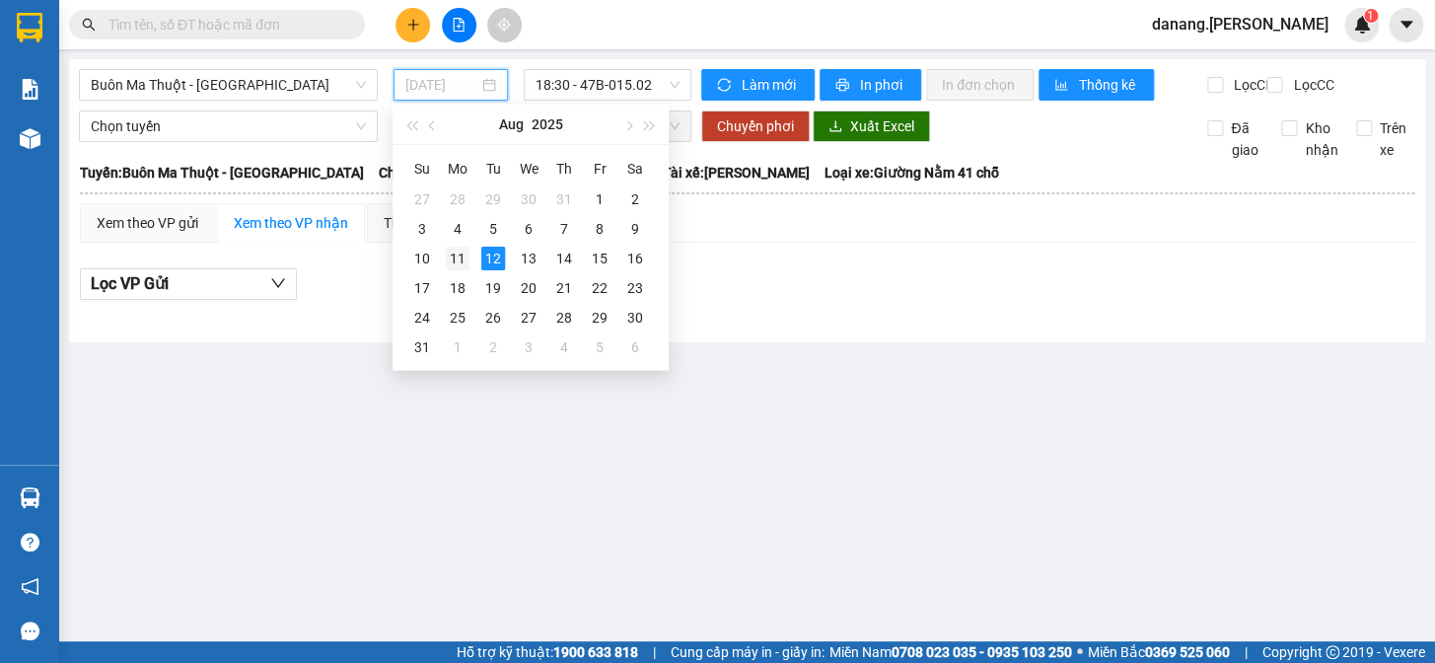
click at [455, 263] on div "11" at bounding box center [458, 259] width 24 height 24
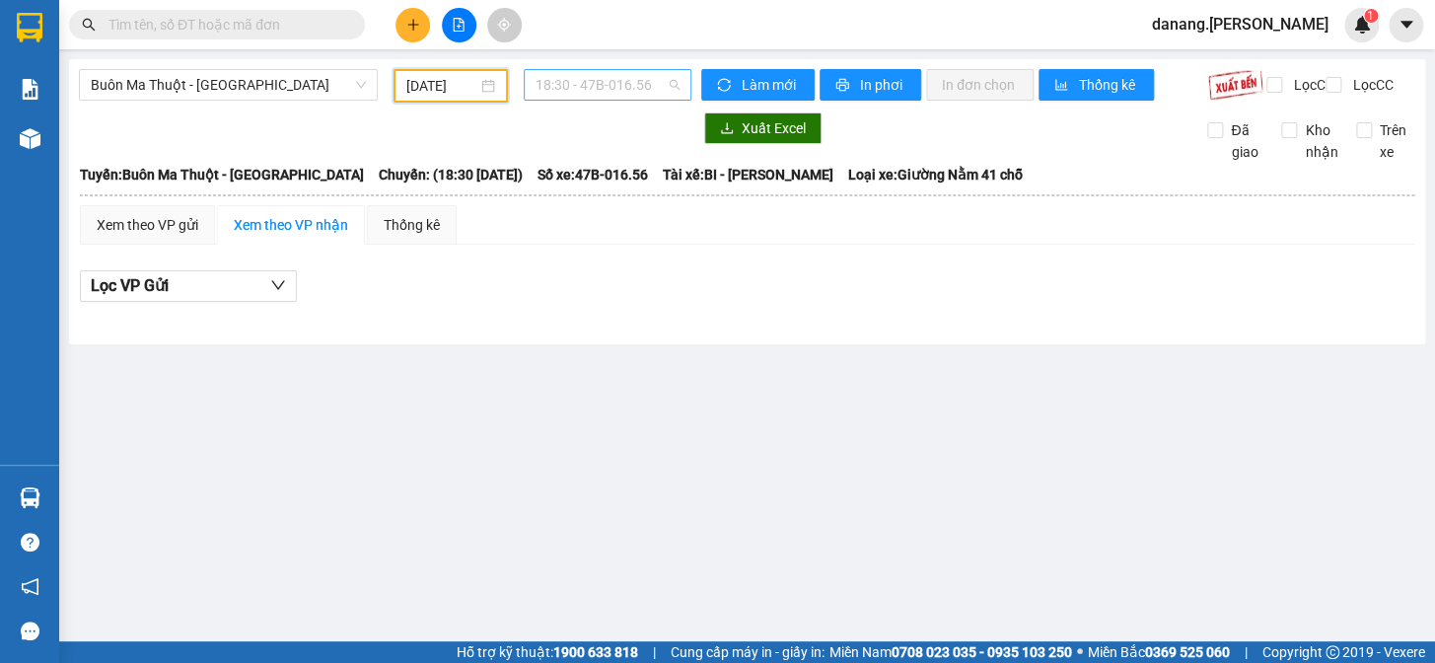
click at [606, 89] on span "18:30 - 47B-016.56" at bounding box center [607, 85] width 144 height 30
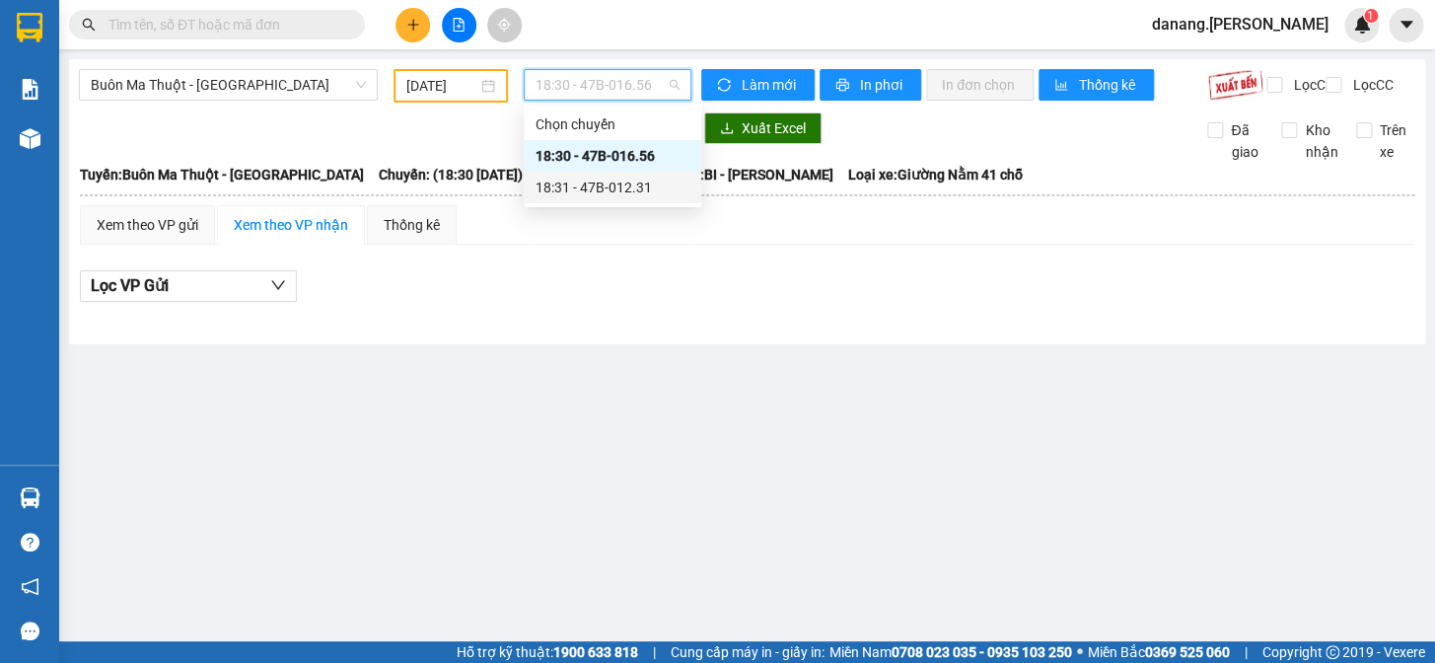
click at [633, 190] on div "18:31 - 47B-012.31" at bounding box center [612, 187] width 154 height 22
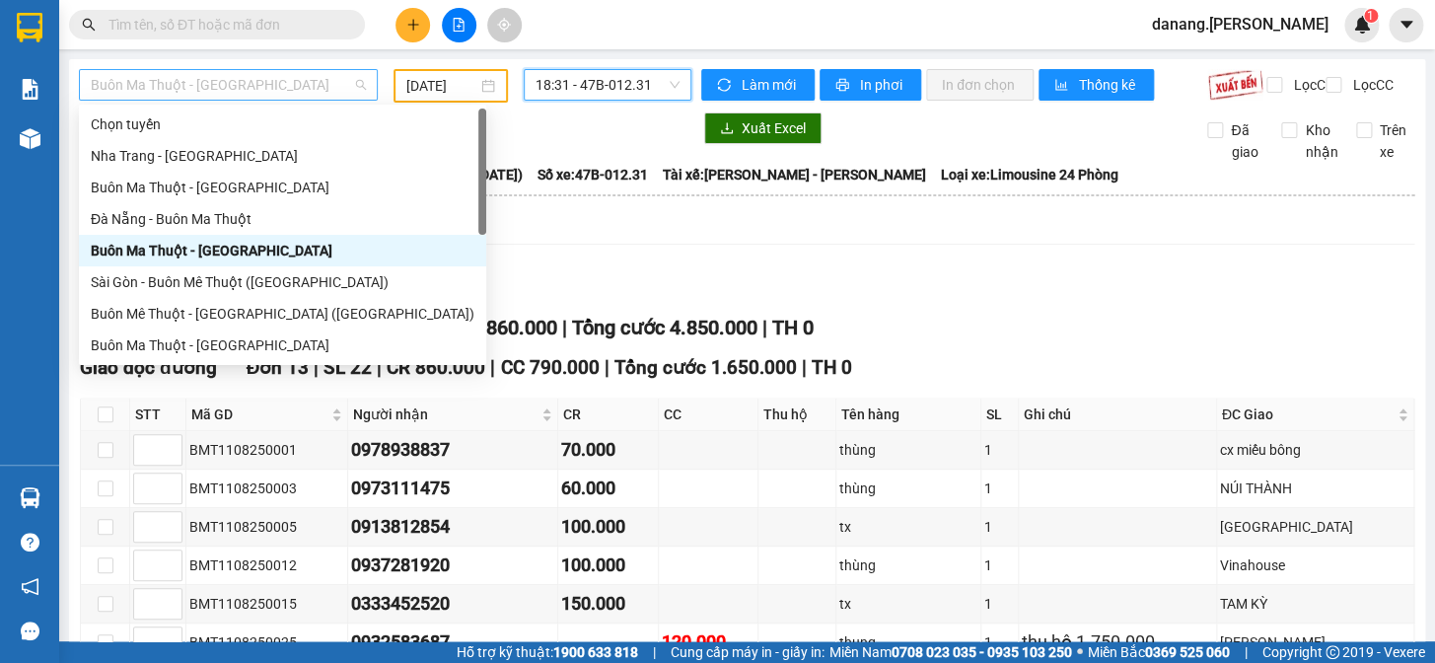
click at [305, 85] on span "Buôn Ma Thuột - [GEOGRAPHIC_DATA]" at bounding box center [228, 85] width 275 height 30
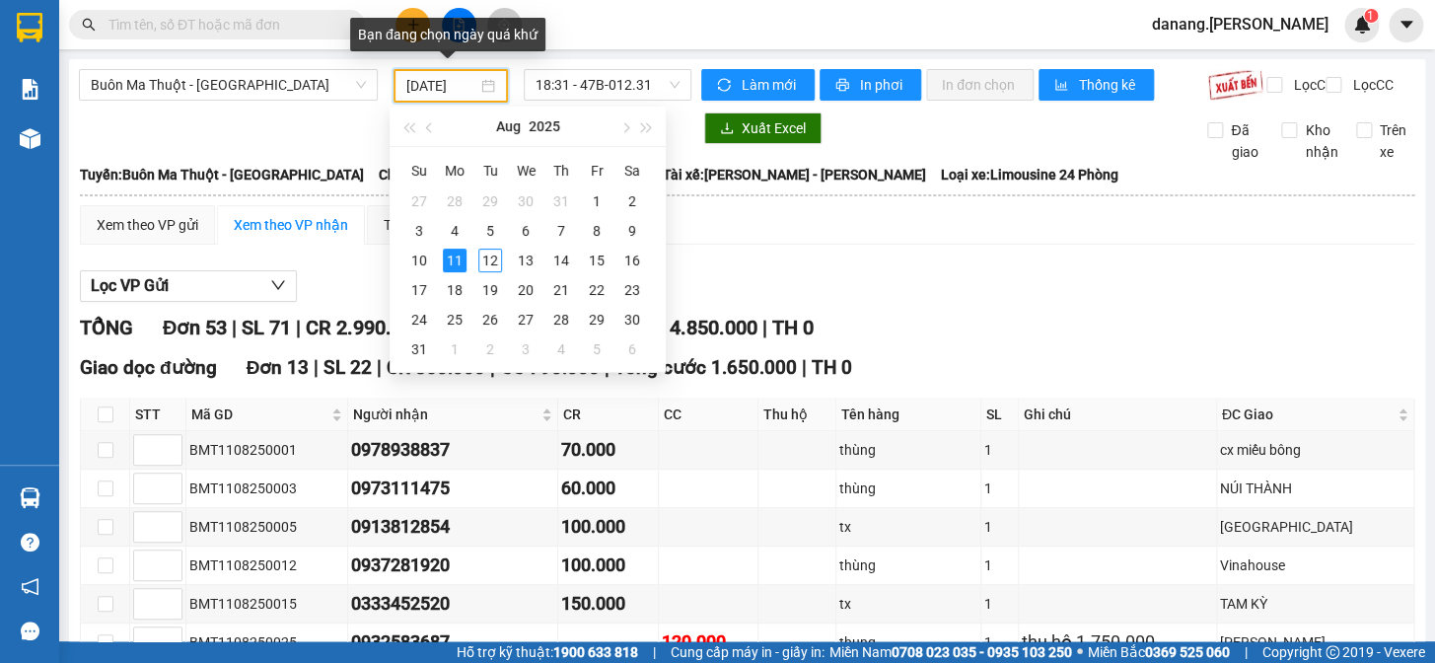
click at [467, 79] on input "[DATE]" at bounding box center [442, 86] width 72 height 22
click at [419, 257] on div "10" at bounding box center [419, 260] width 24 height 24
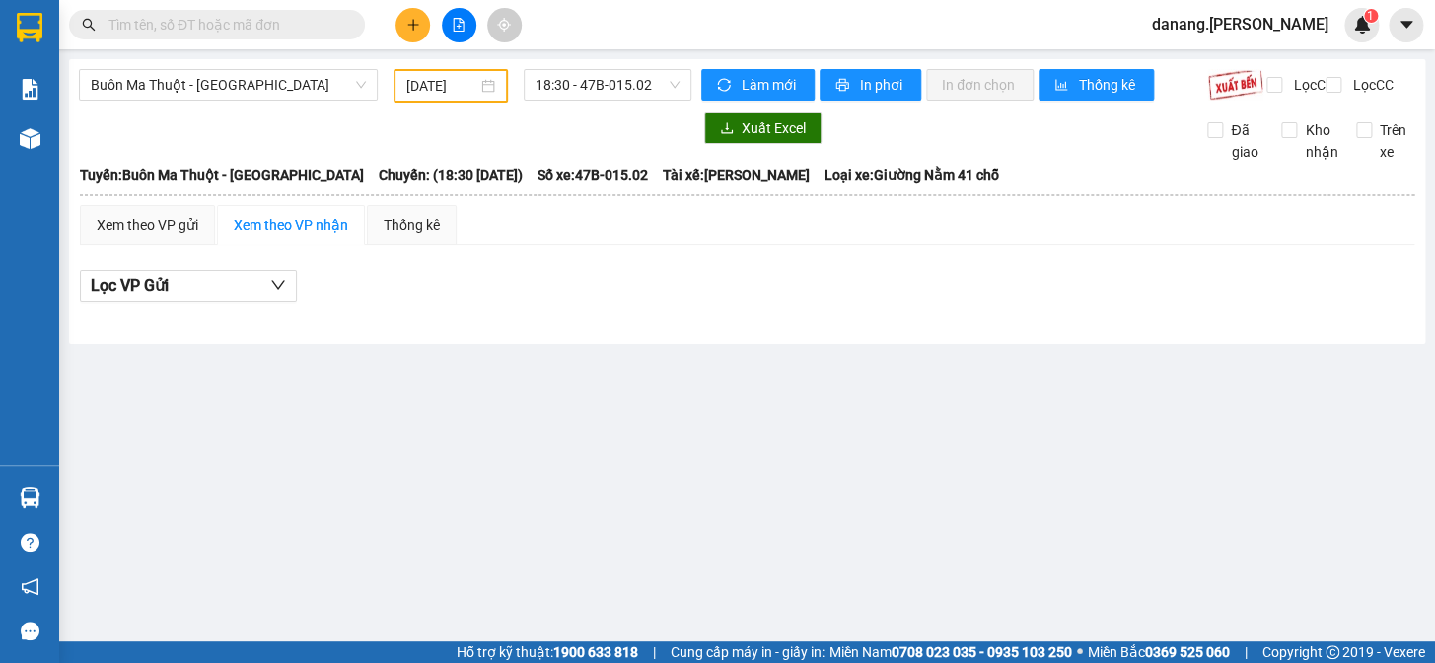
click at [581, 65] on div "[GEOGRAPHIC_DATA] - [GEOGRAPHIC_DATA] [DATE] 18:30 - 47B-015.02 Làm mới In phơi…" at bounding box center [747, 201] width 1356 height 285
click at [578, 91] on span "18:30 - 47B-015.02" at bounding box center [607, 85] width 144 height 30
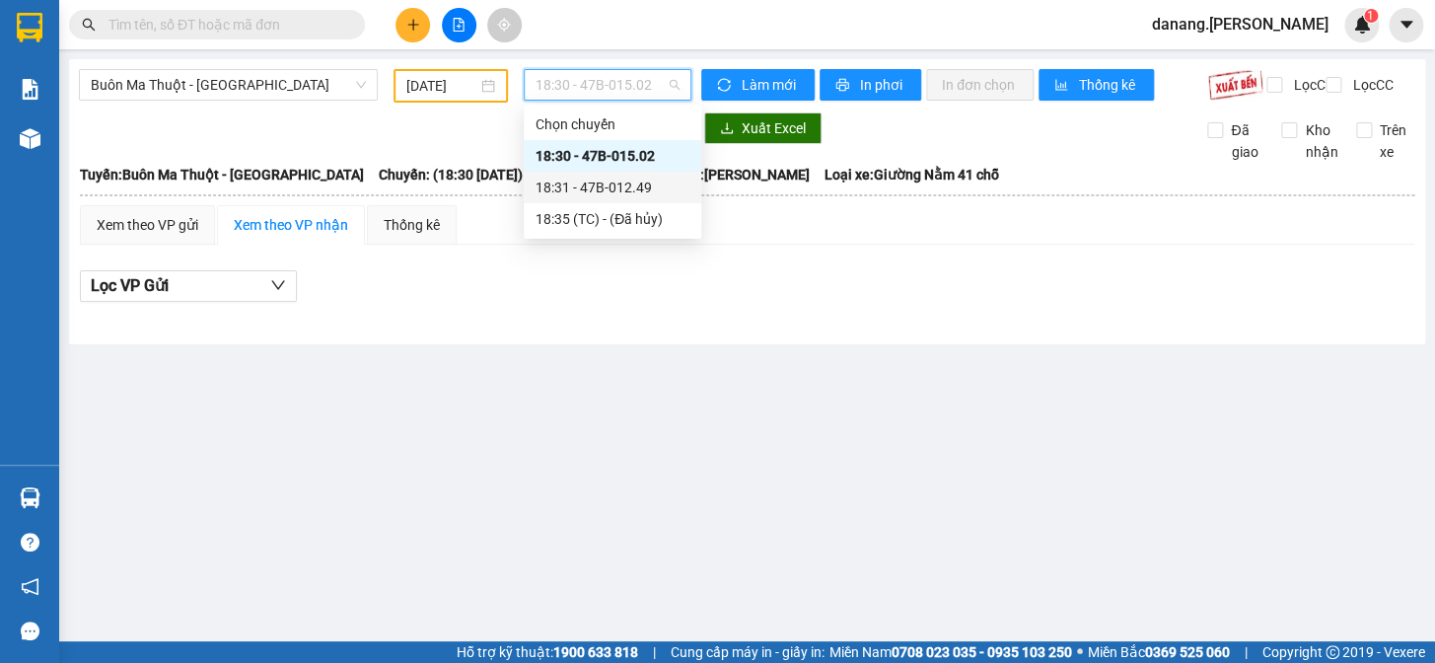
click at [611, 181] on div "18:31 - 47B-012.49" at bounding box center [612, 187] width 154 height 22
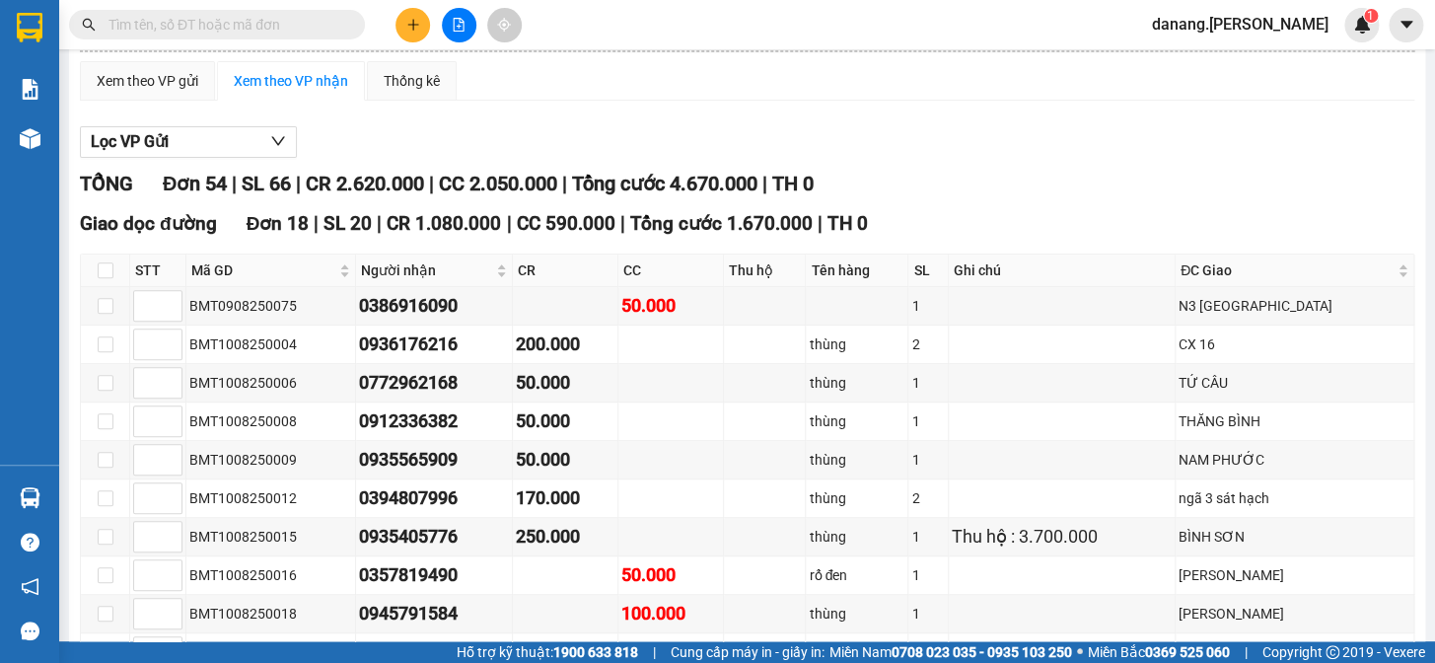
scroll to position [54, 0]
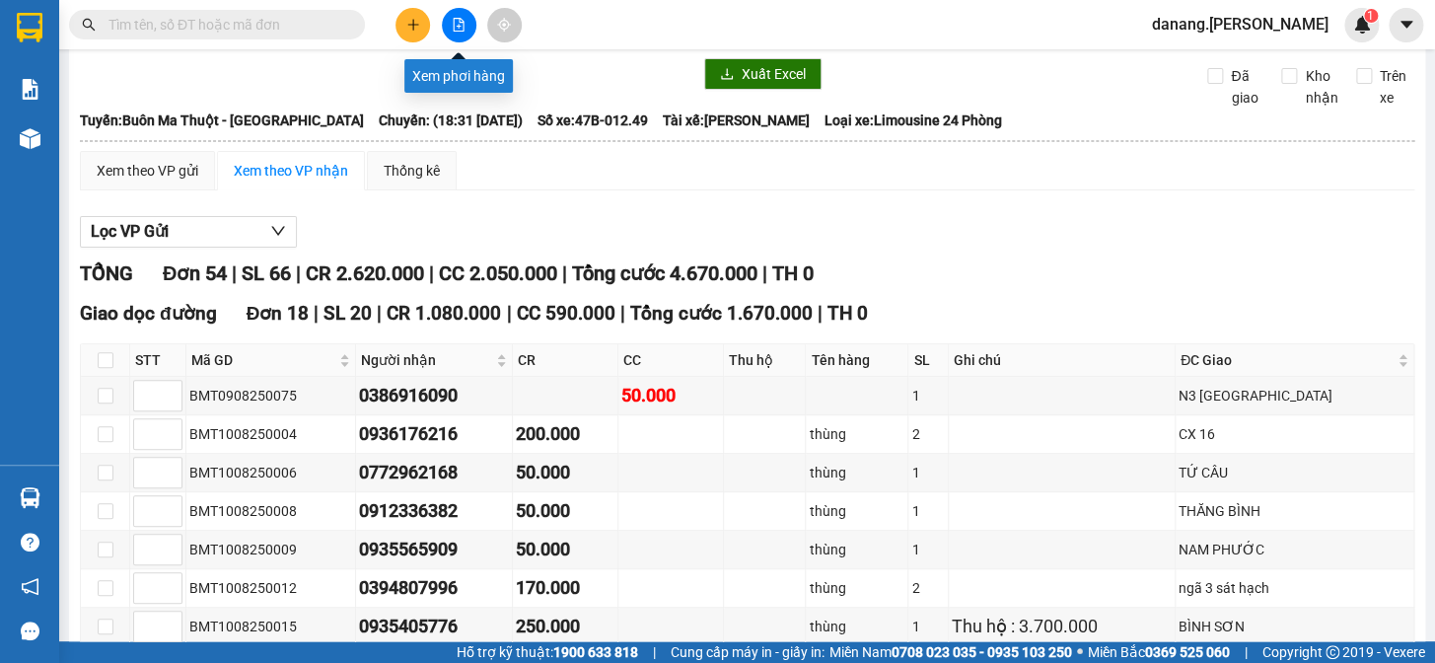
click at [468, 20] on button at bounding box center [459, 25] width 35 height 35
click at [455, 18] on icon "file-add" at bounding box center [459, 25] width 14 height 14
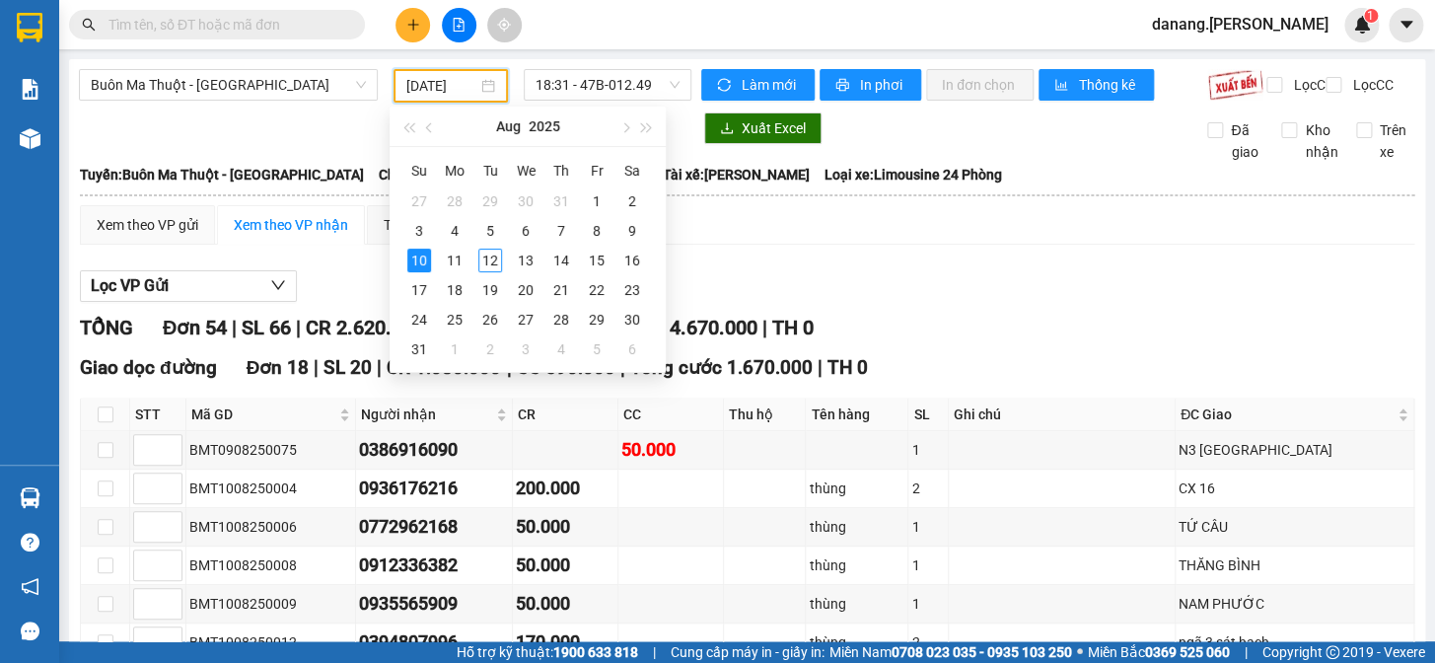
click at [438, 89] on input "[DATE]" at bounding box center [442, 86] width 72 height 22
click at [458, 259] on div "11" at bounding box center [455, 260] width 24 height 24
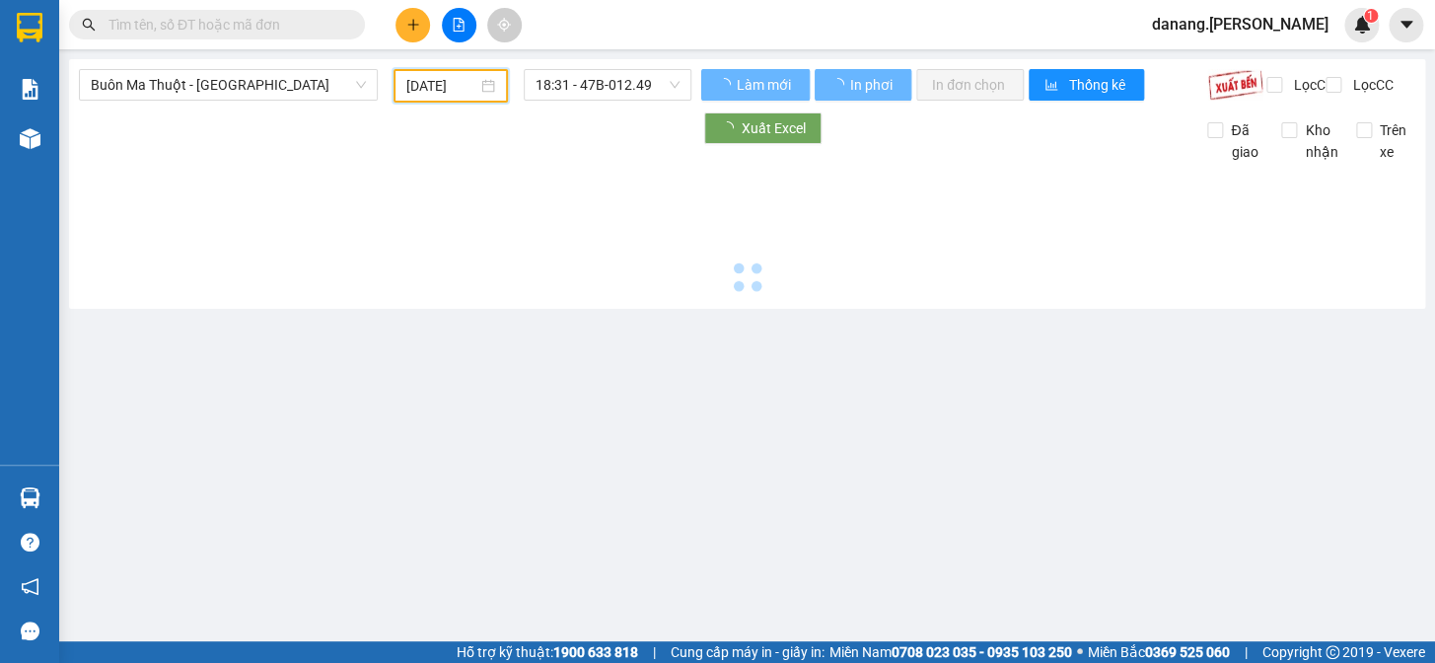
type input "[DATE]"
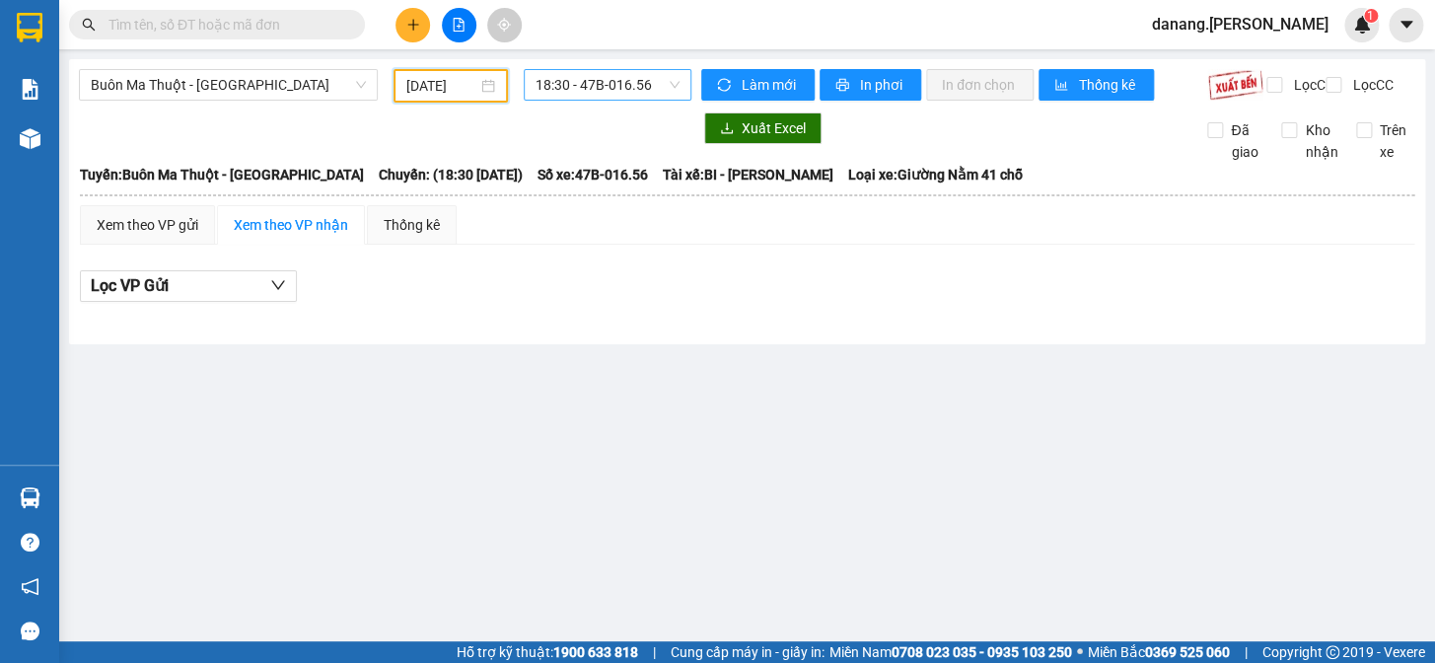
click at [572, 89] on span "18:30 - 47B-016.56" at bounding box center [607, 85] width 144 height 30
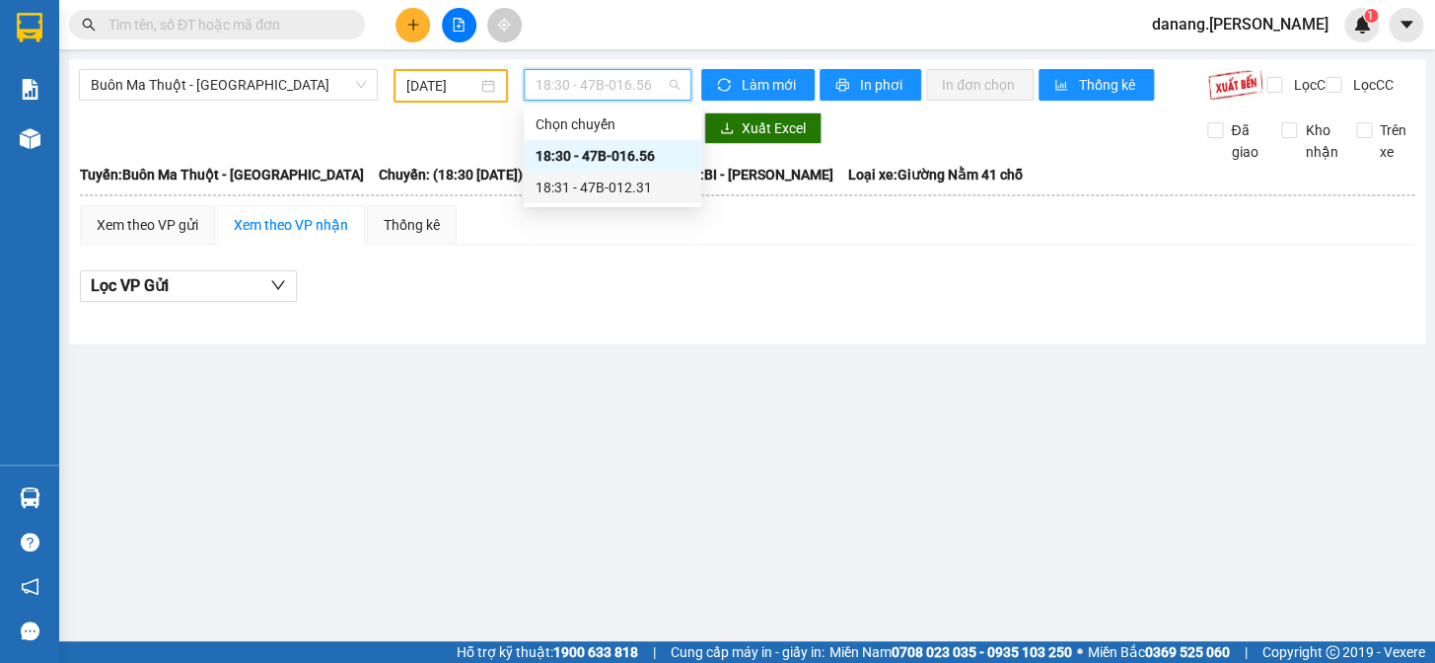
click at [611, 187] on div "18:31 - 47B-012.31" at bounding box center [612, 187] width 154 height 22
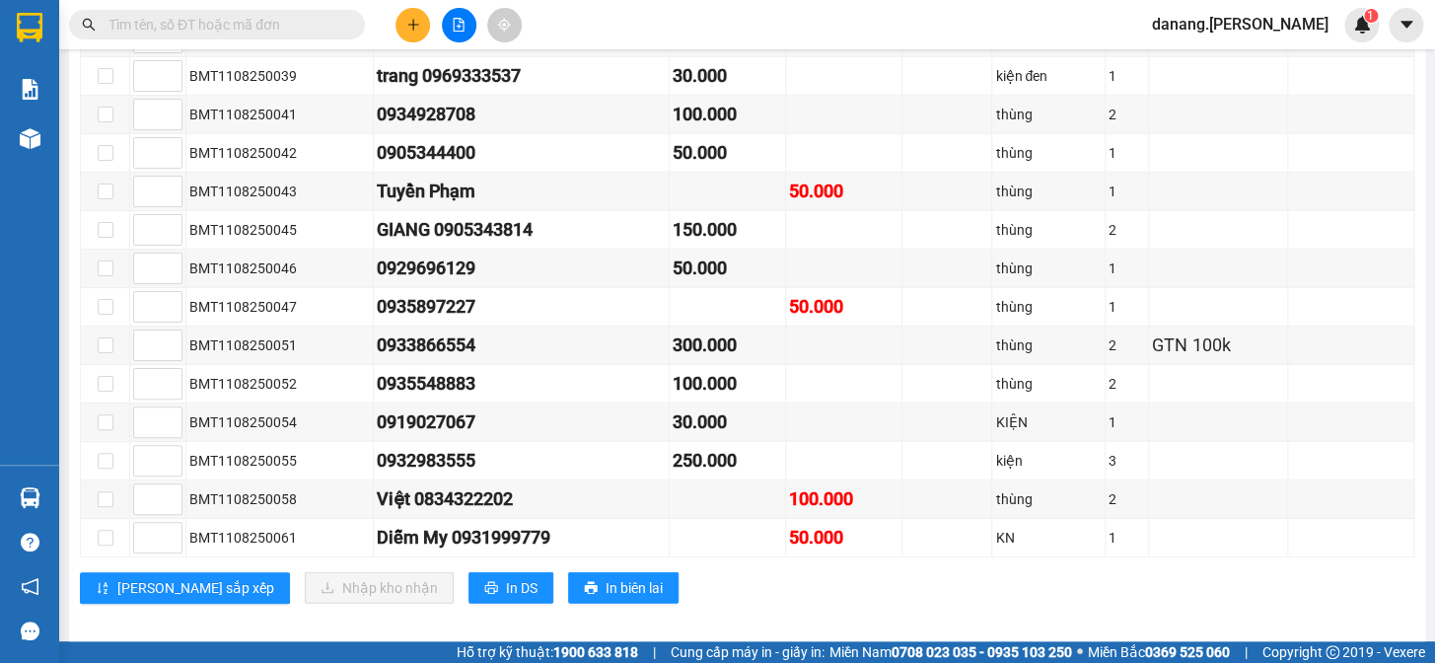
scroll to position [2078, 0]
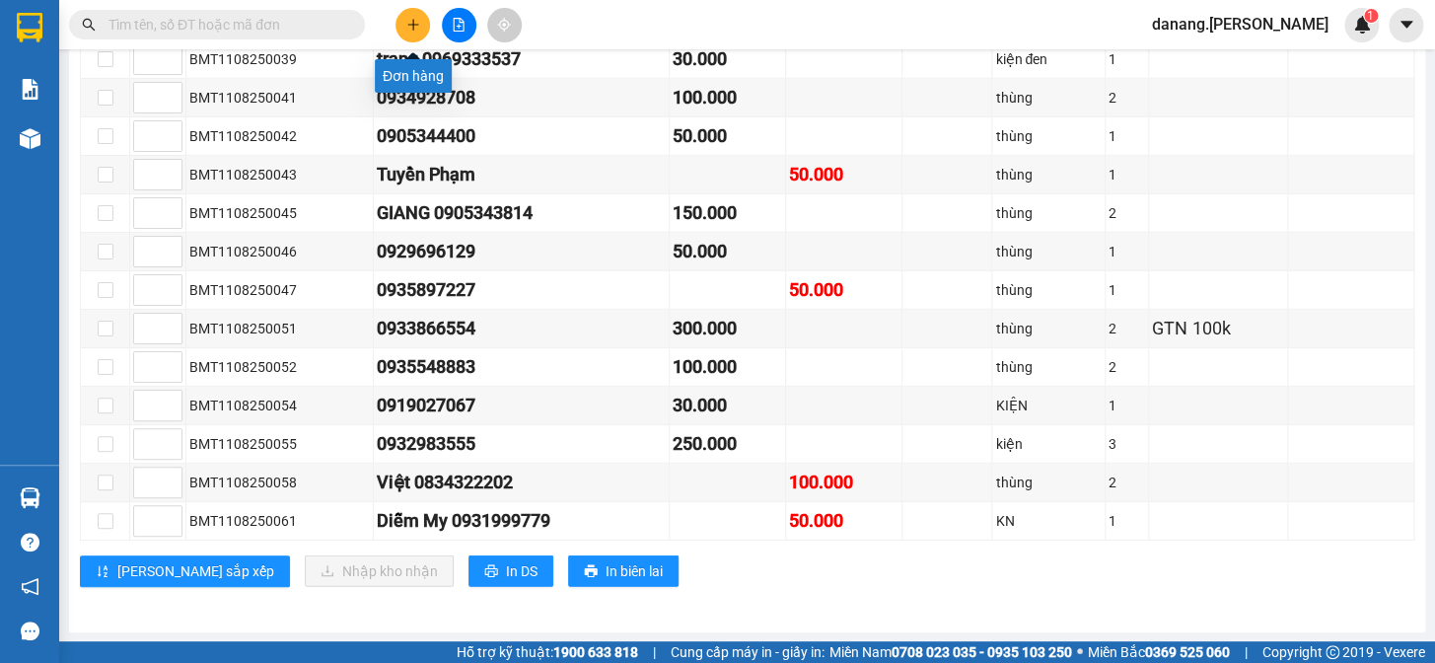
drag, startPoint x: 415, startPoint y: 23, endPoint x: 385, endPoint y: 27, distance: 30.8
click at [407, 23] on icon "plus" at bounding box center [413, 25] width 14 height 14
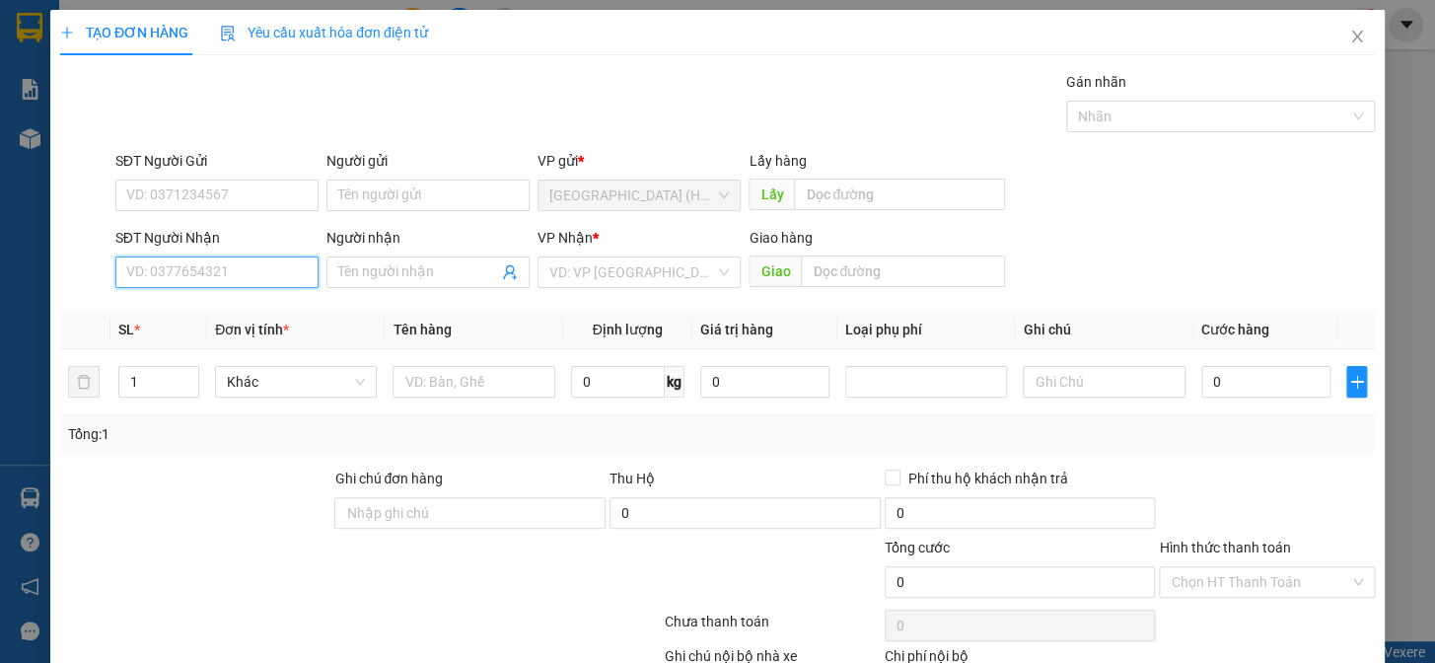
click at [263, 276] on input "SĐT Người Nhận" at bounding box center [216, 272] width 203 height 32
click at [149, 282] on input "SĐT Người Nhận" at bounding box center [216, 272] width 203 height 32
type input "0905041014"
click at [225, 325] on div "0905041014 - [GEOGRAPHIC_DATA]" at bounding box center [237, 312] width 246 height 32
type input "ĐL Cường Thịnh"
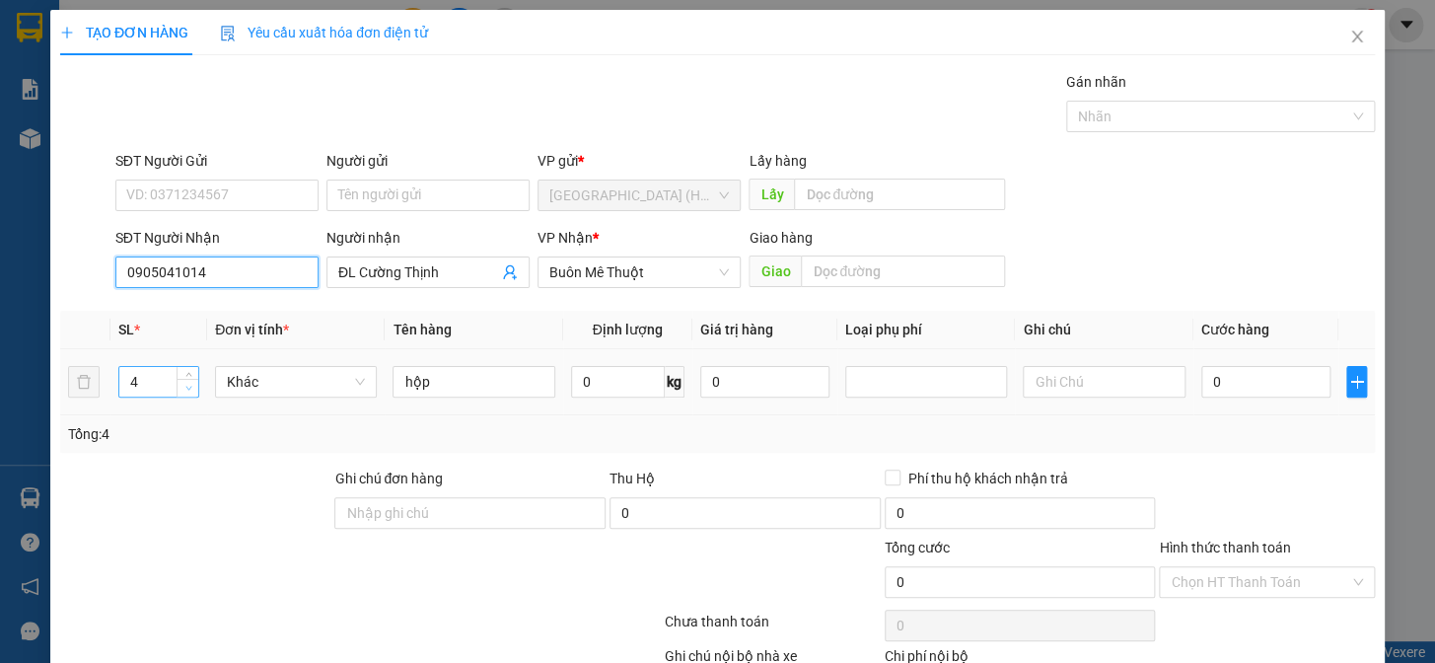
type input "0905041014"
click at [182, 388] on span "down" at bounding box center [188, 389] width 12 height 12
type input "2"
click at [182, 388] on span "down" at bounding box center [188, 389] width 12 height 12
click at [1050, 385] on input "text" at bounding box center [1103, 382] width 162 height 32
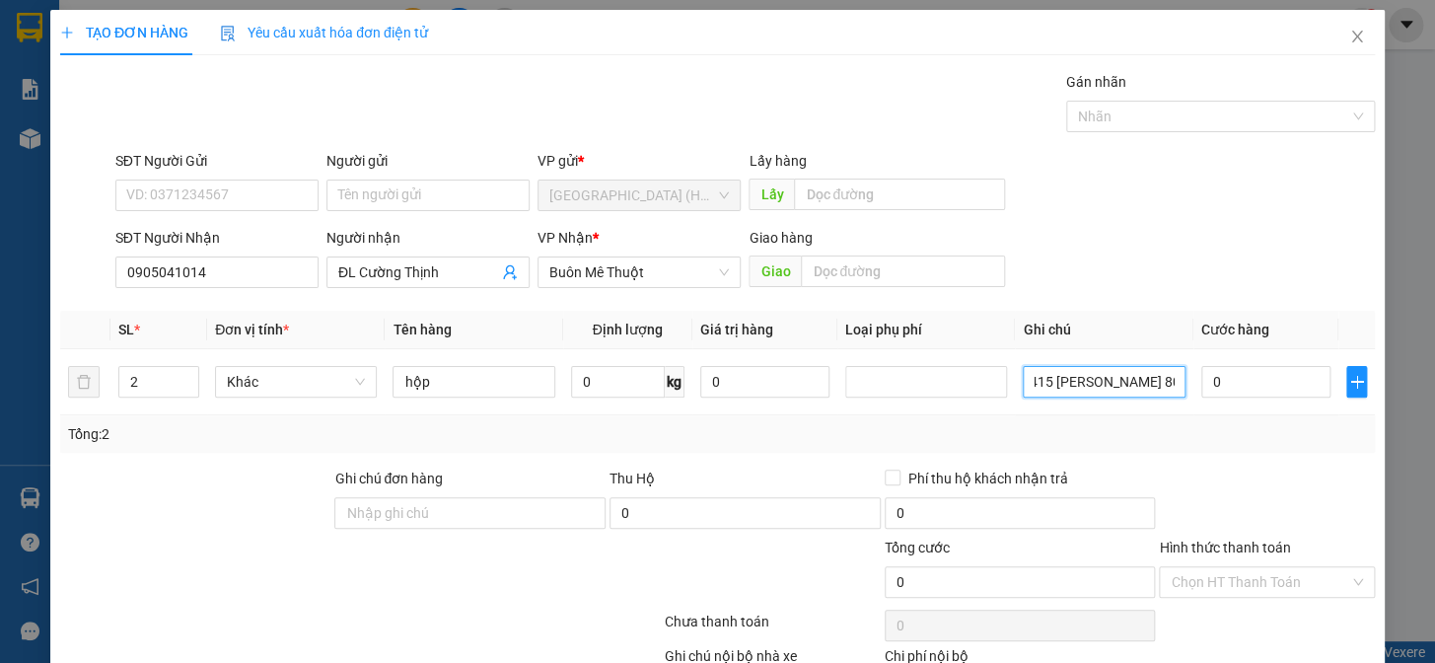
scroll to position [0, 35]
type input "gtn 415 [PERSON_NAME] 80k"
click at [1282, 390] on input "0" at bounding box center [1265, 382] width 129 height 32
type input "1"
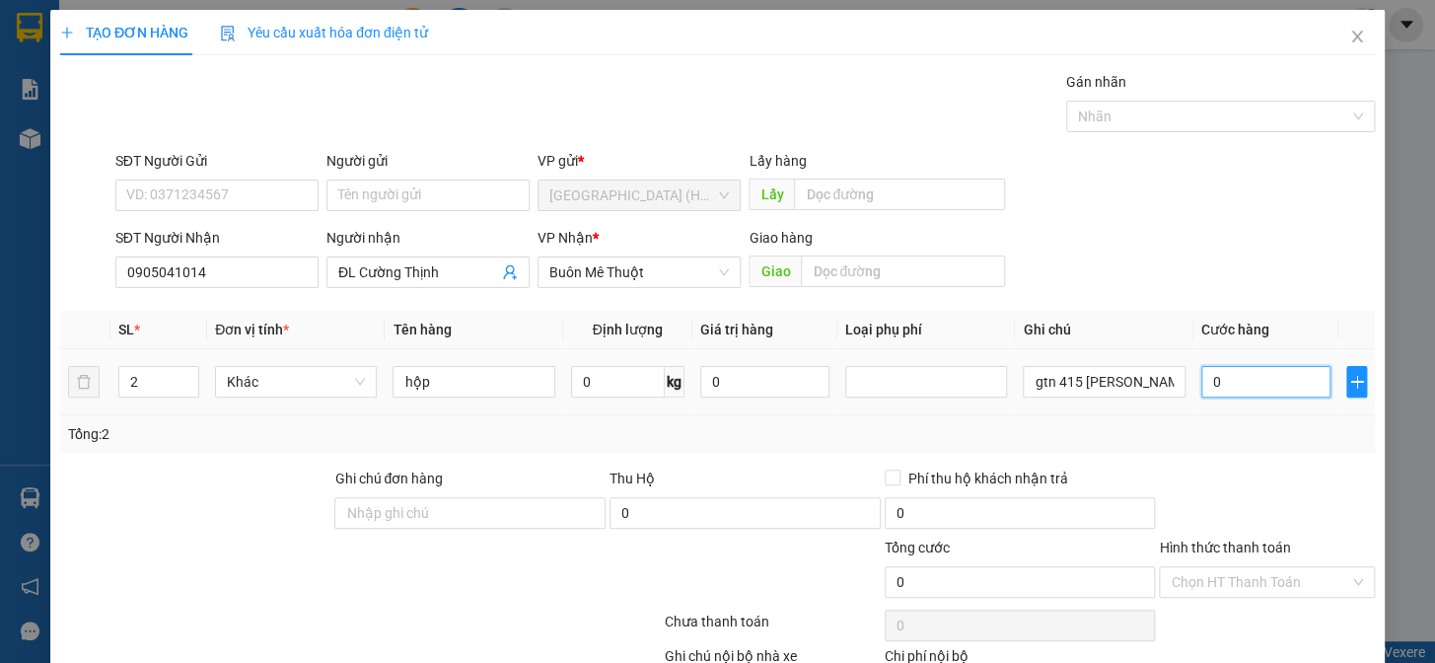
type input "1"
type input "16"
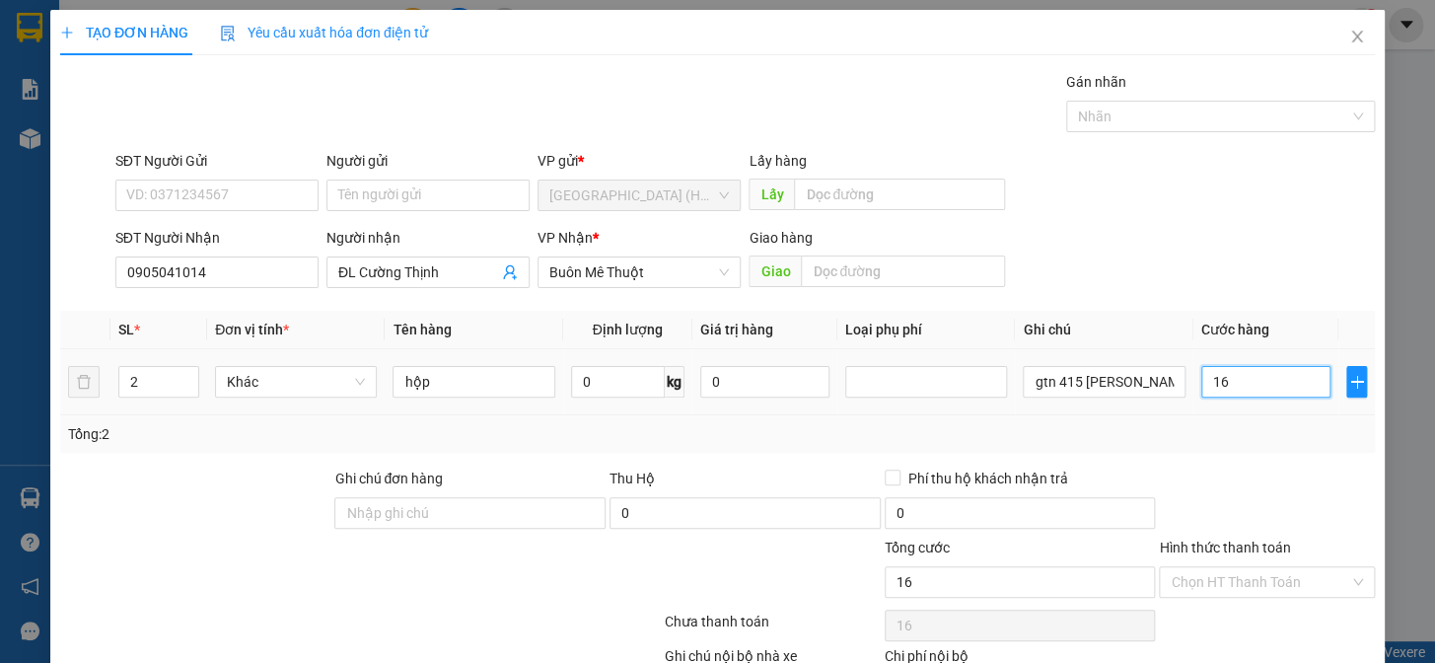
type input "160"
type input "1.600"
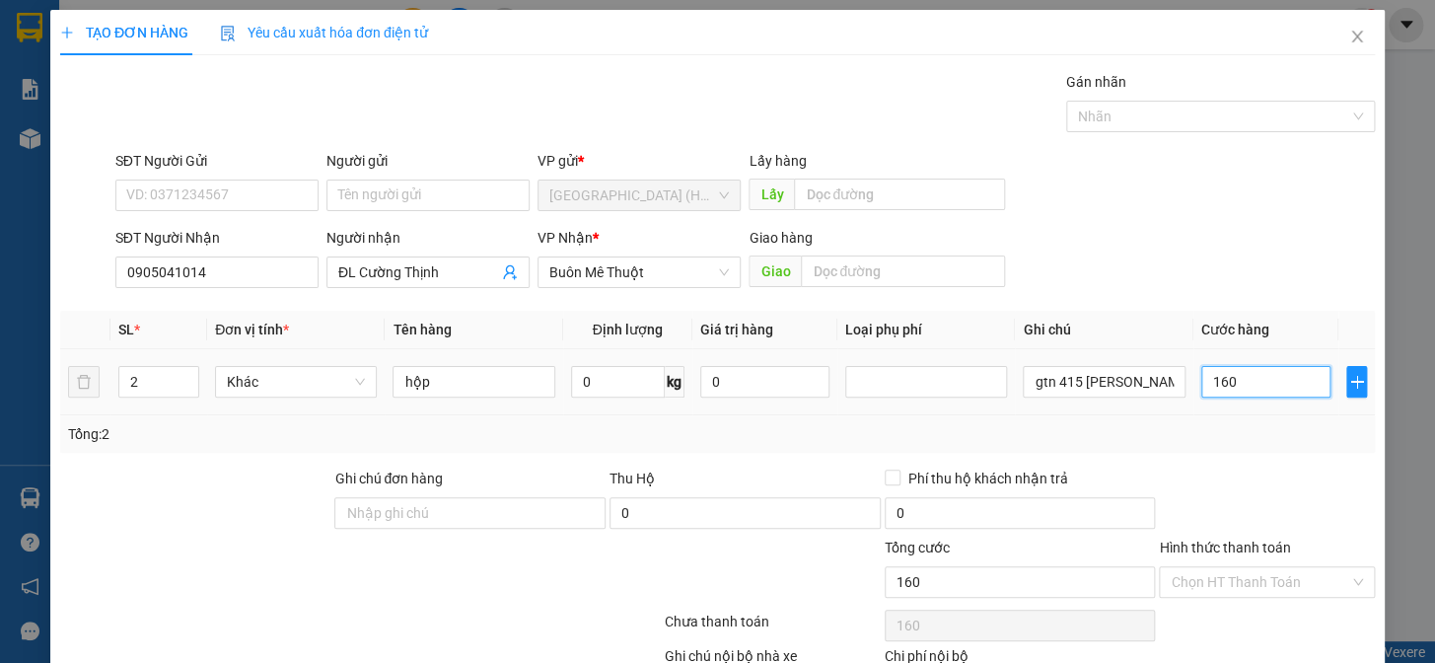
type input "1.600"
type input "16.000"
type input "160.000"
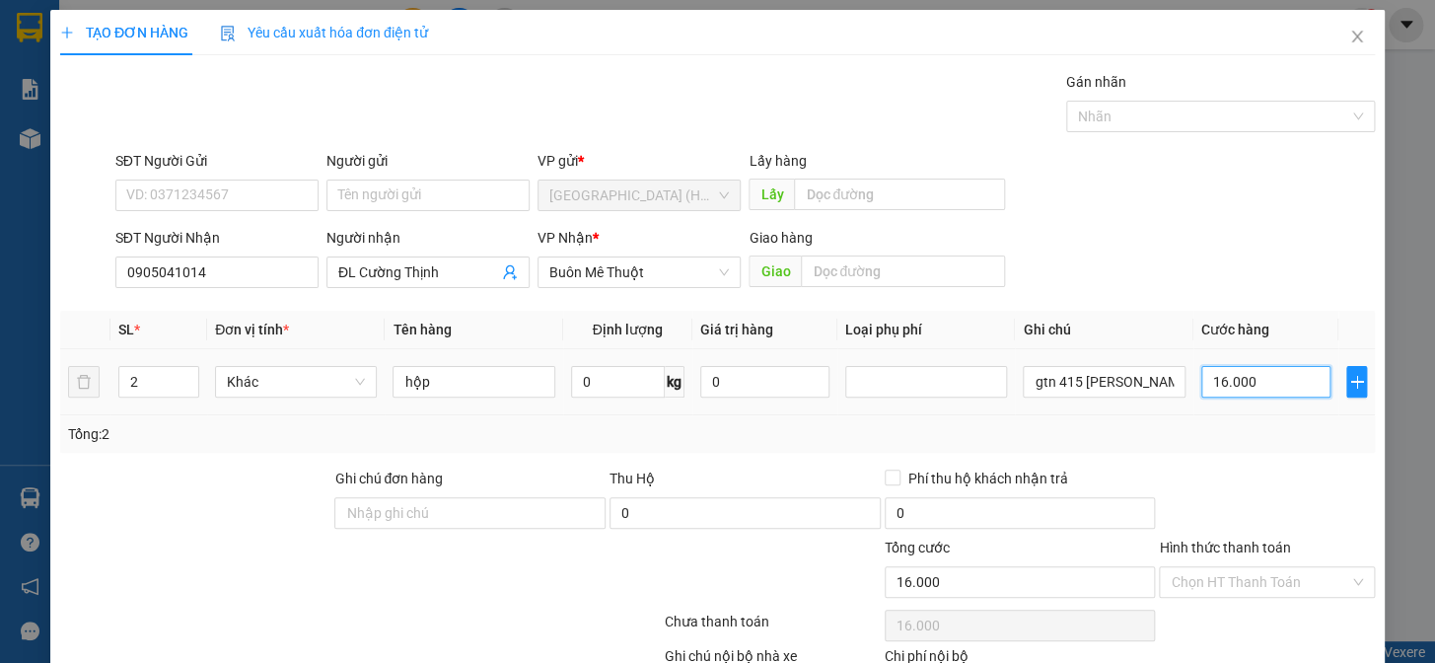
type input "160.000"
click at [1216, 586] on input "Hình thức thanh toán" at bounding box center [1259, 582] width 178 height 30
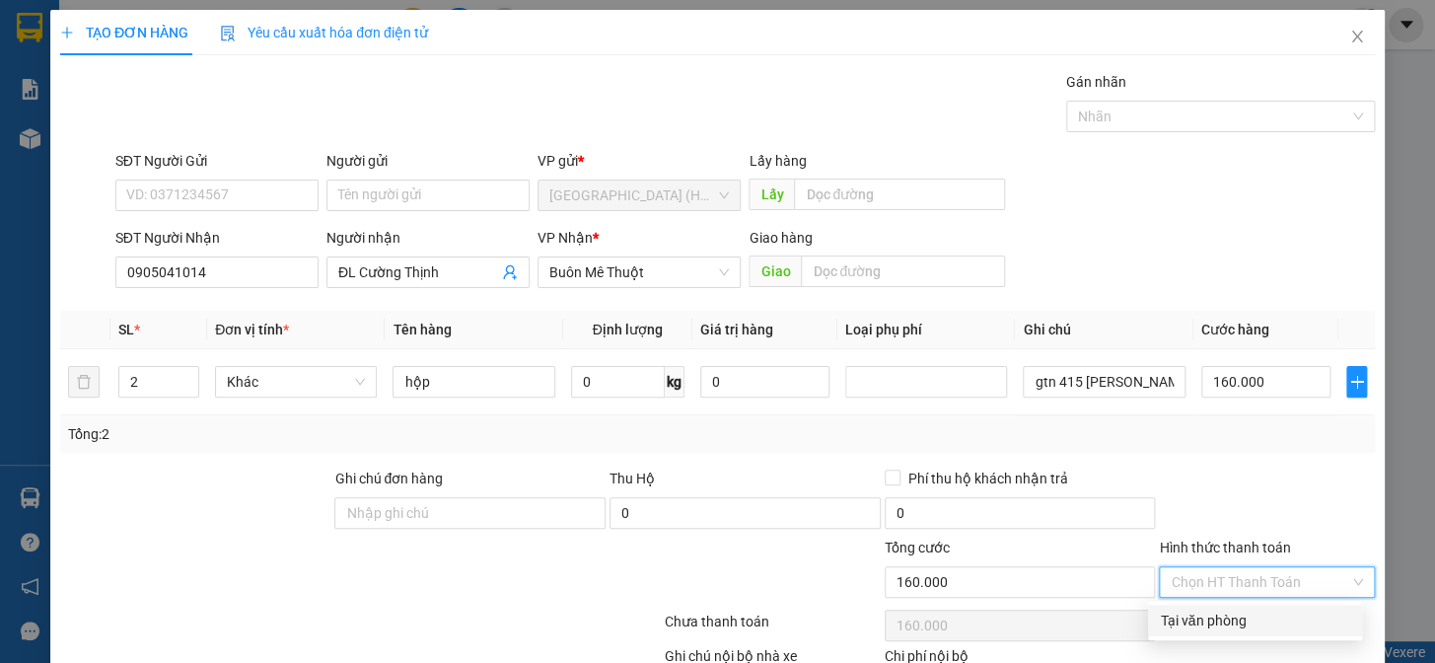
click at [1222, 615] on div "Tại văn phòng" at bounding box center [1255, 620] width 190 height 22
type input "0"
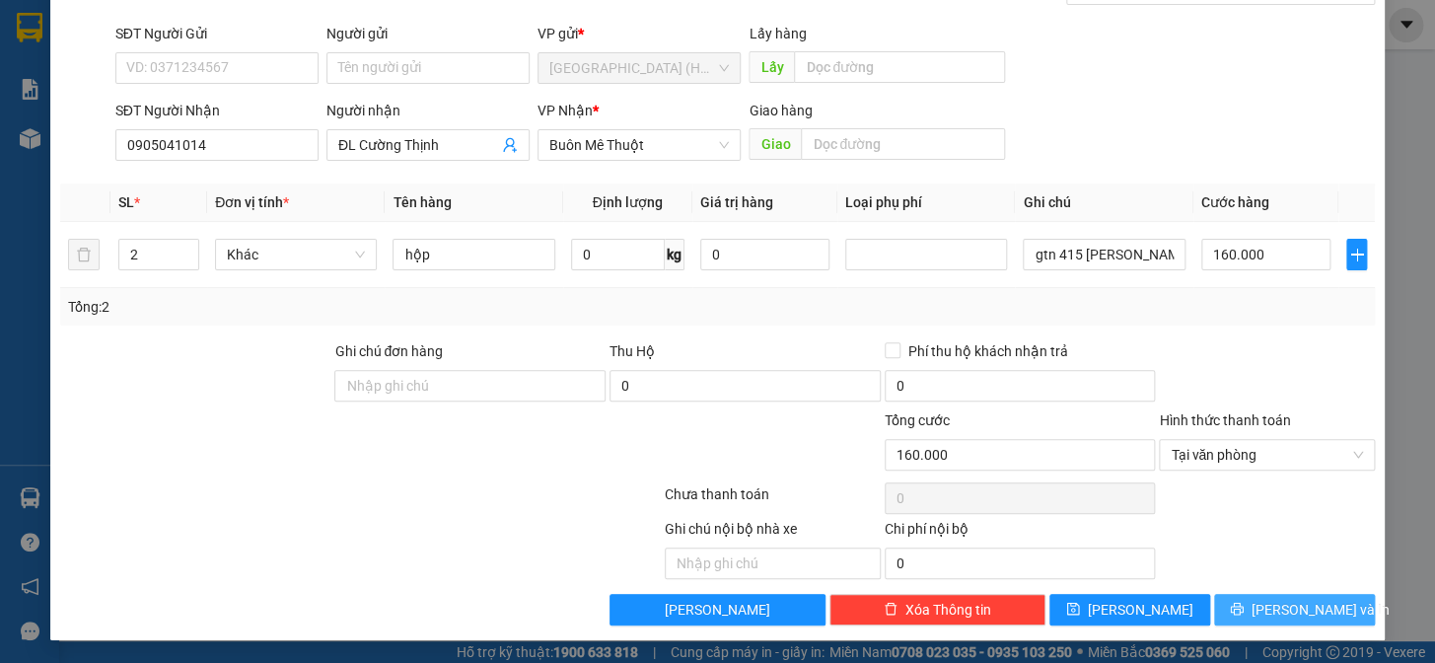
click at [1282, 609] on span "[PERSON_NAME] và In" at bounding box center [1320, 610] width 138 height 22
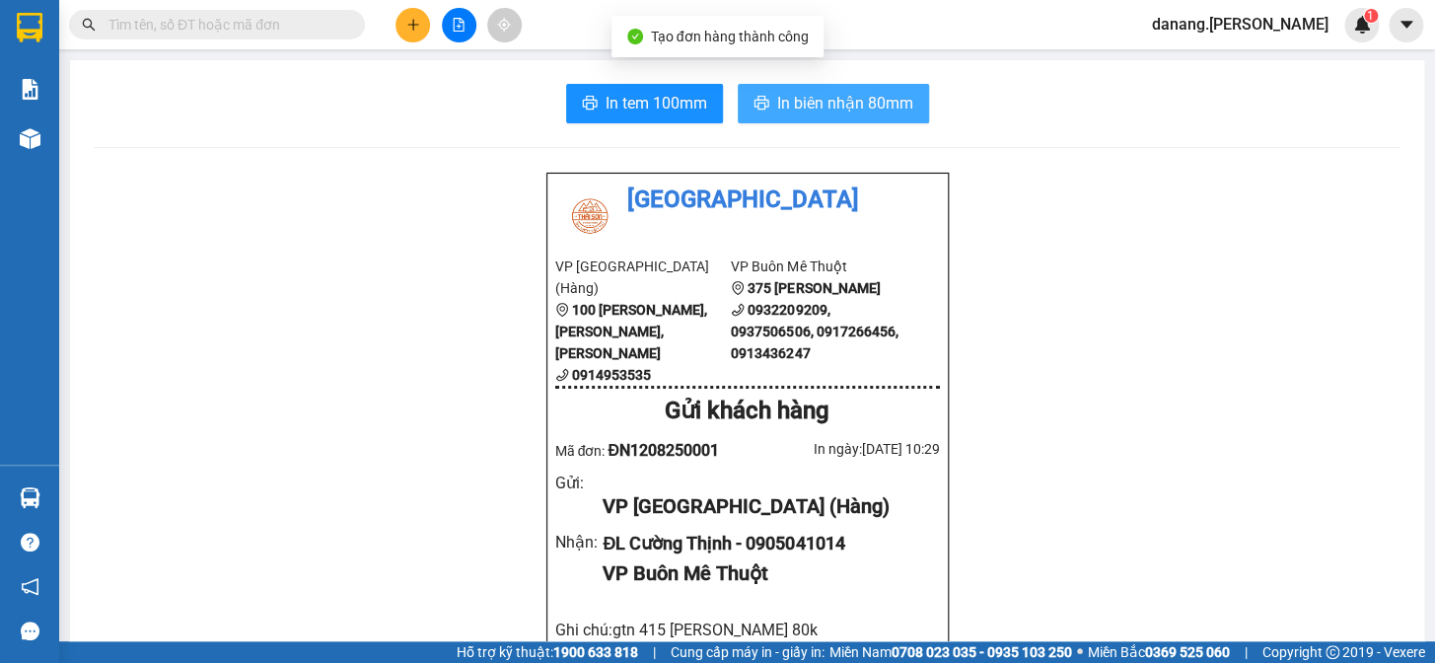
click at [794, 109] on span "In biên nhận 80mm" at bounding box center [845, 103] width 136 height 25
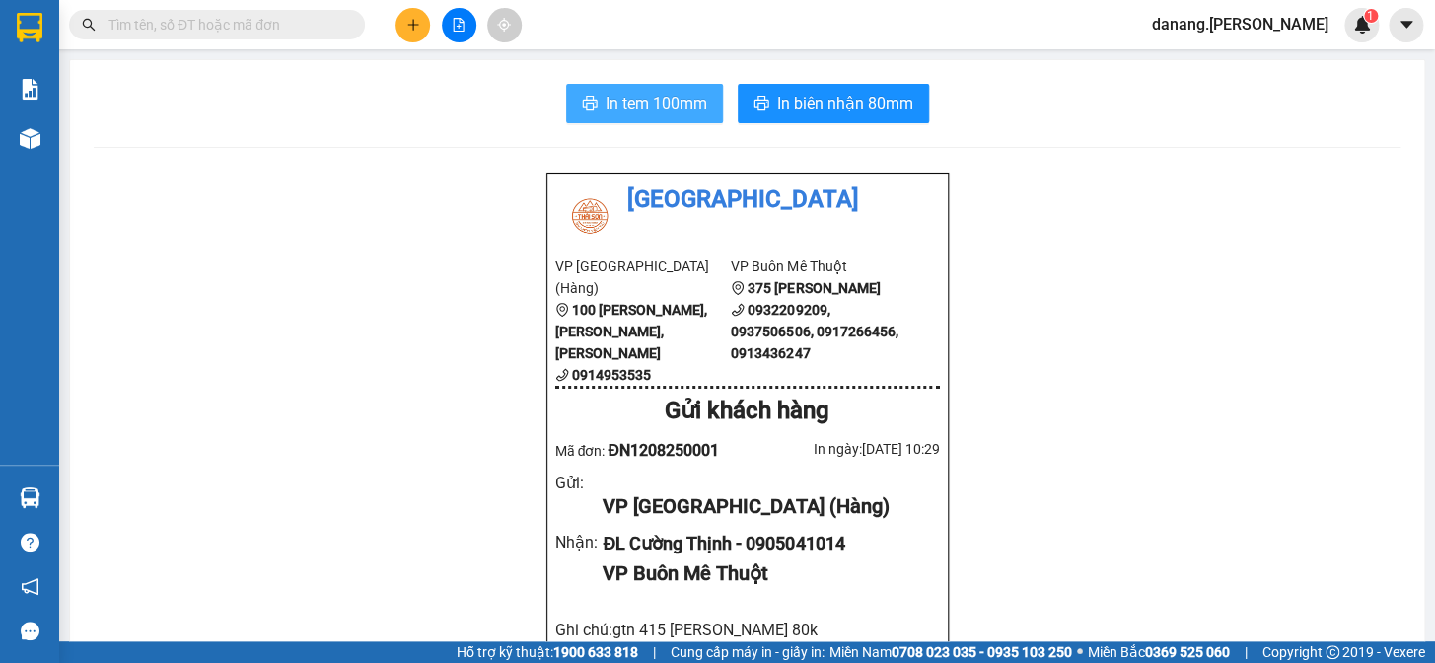
click at [632, 106] on span "In tem 100mm" at bounding box center [656, 103] width 102 height 25
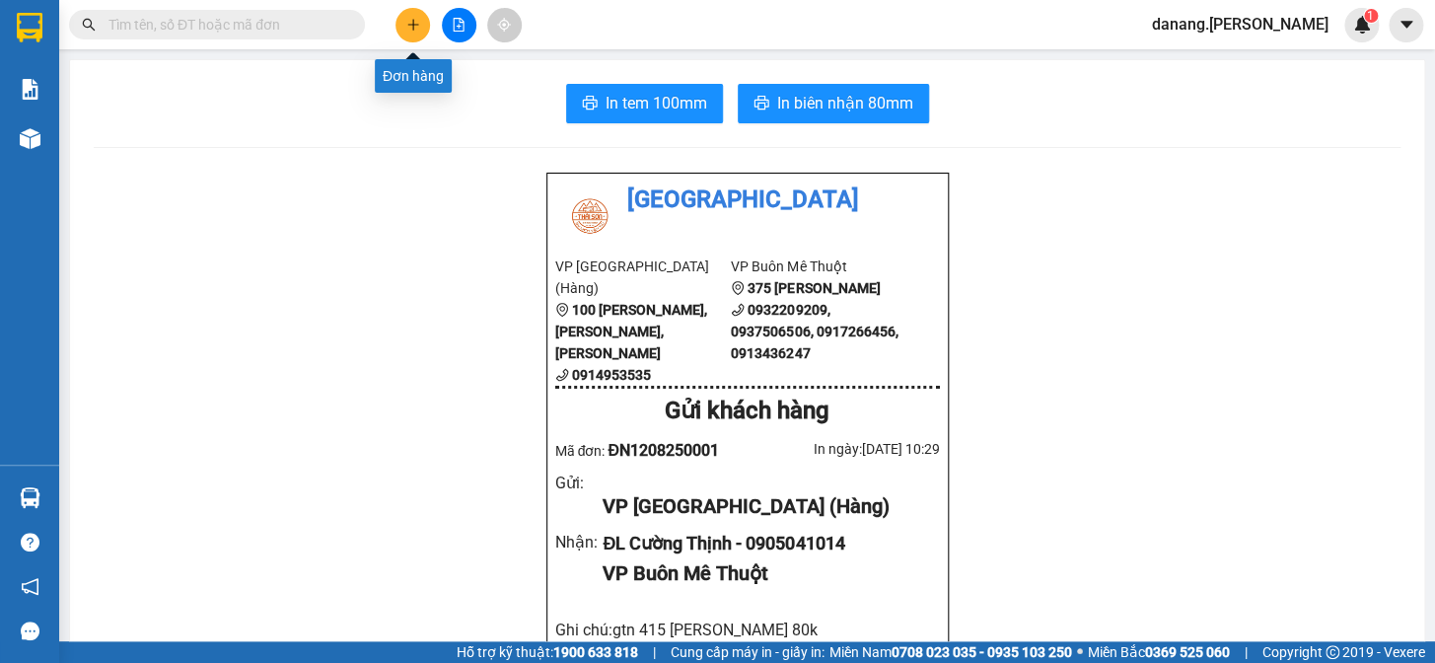
click at [421, 10] on button at bounding box center [412, 25] width 35 height 35
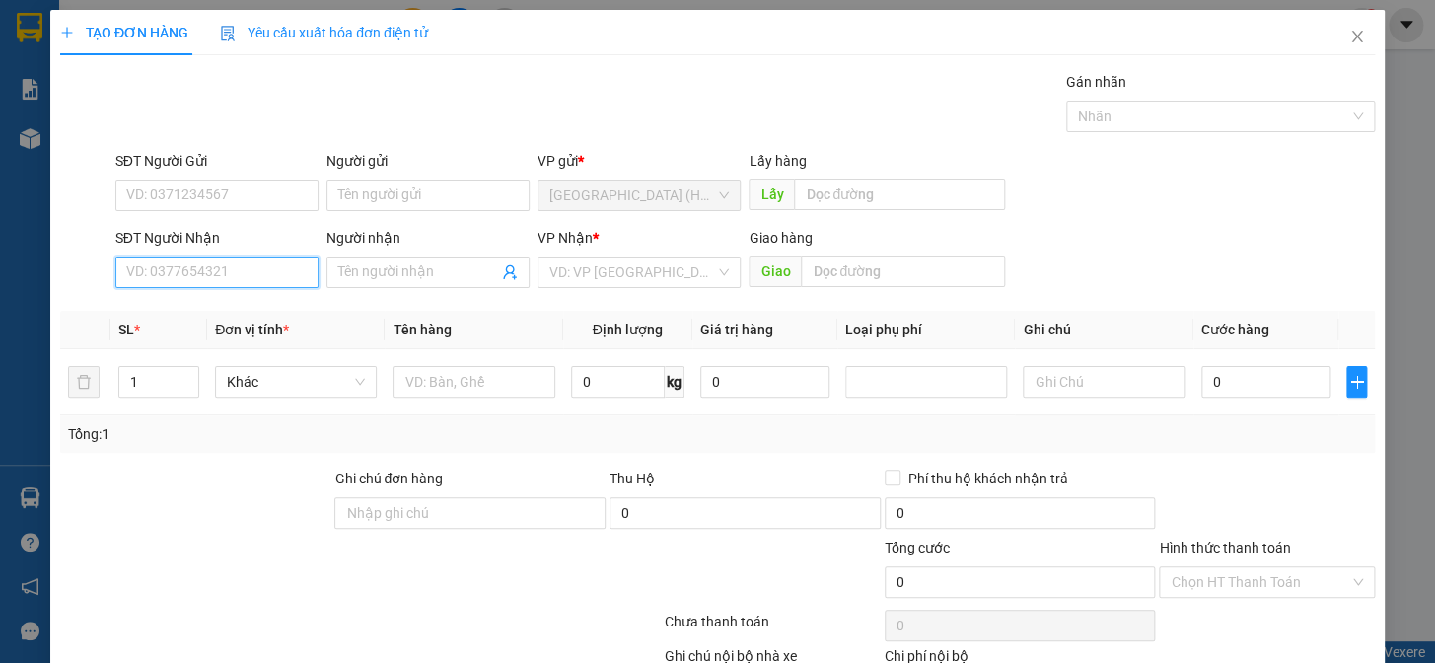
click at [196, 275] on input "SĐT Người Nhận" at bounding box center [216, 272] width 203 height 32
click at [160, 266] on input "0" at bounding box center [216, 272] width 203 height 32
click at [193, 311] on div "0936250691 - Khâm" at bounding box center [214, 312] width 177 height 22
type input "0936250691"
type input "Khâm"
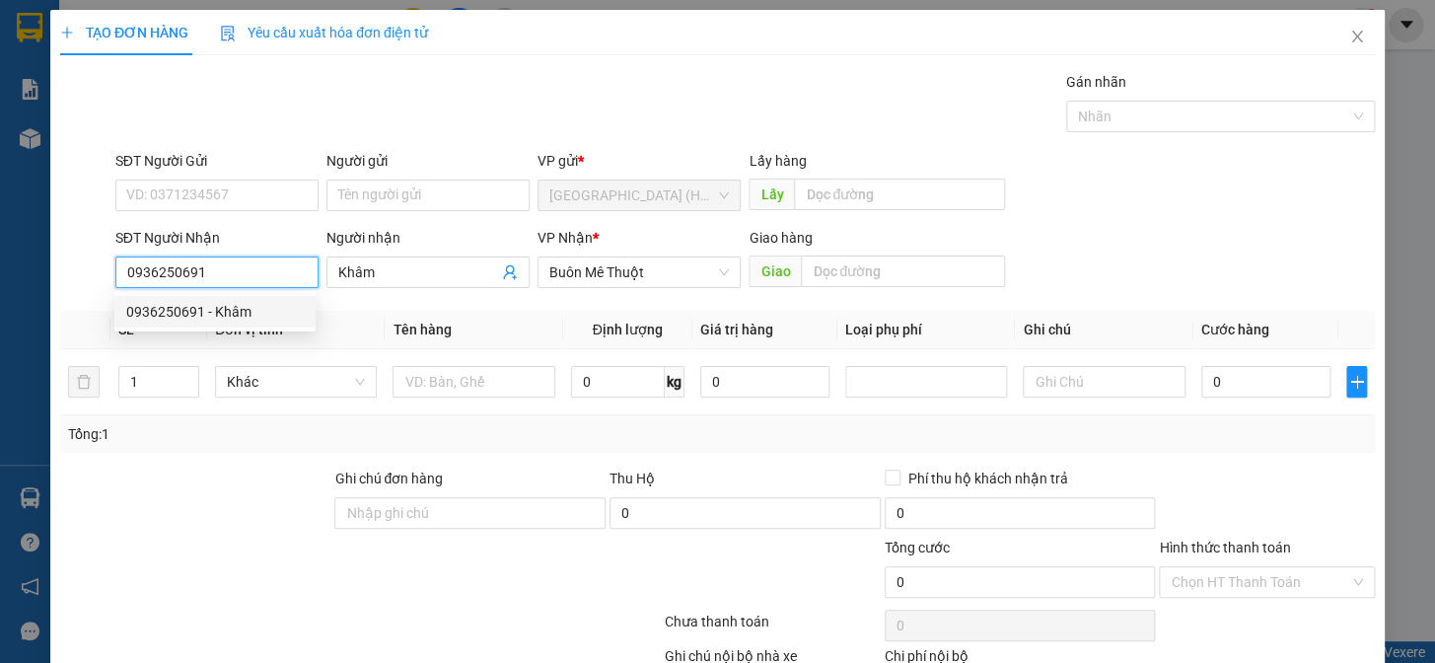
type input "50.000"
type input "0936250691"
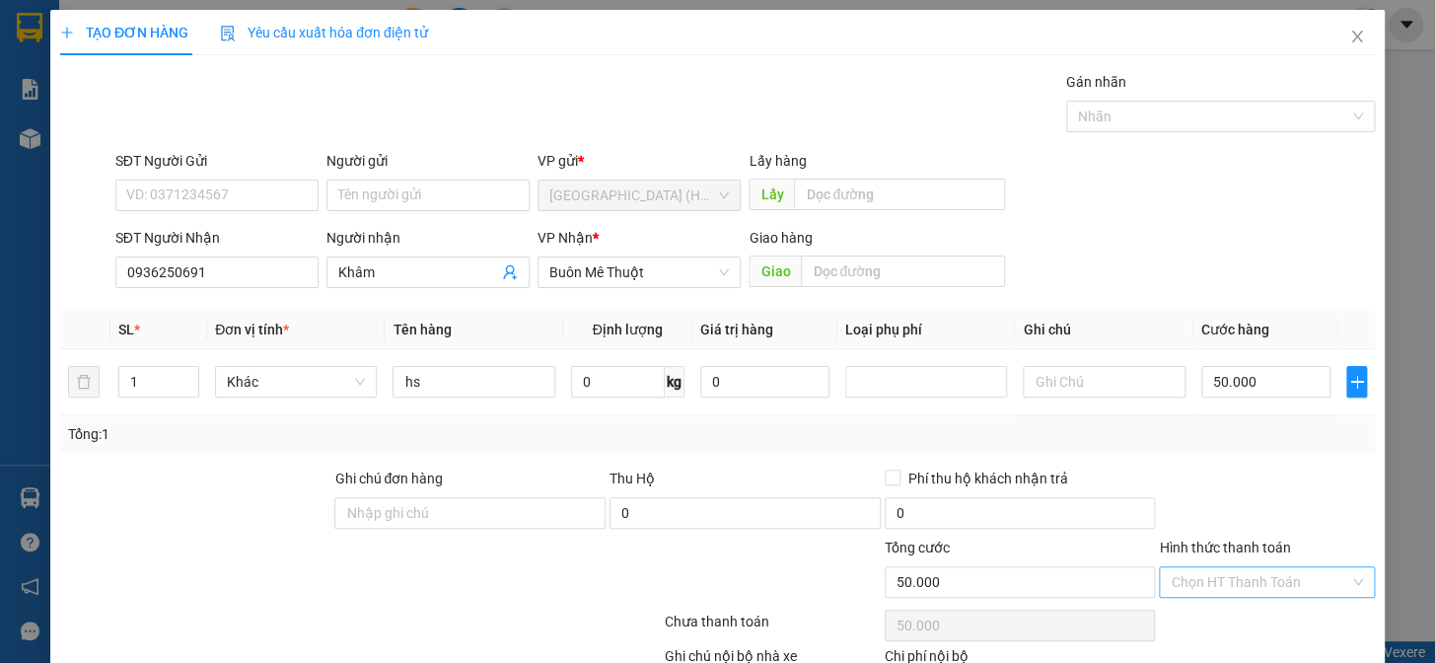
click at [1230, 583] on input "Hình thức thanh toán" at bounding box center [1259, 582] width 178 height 30
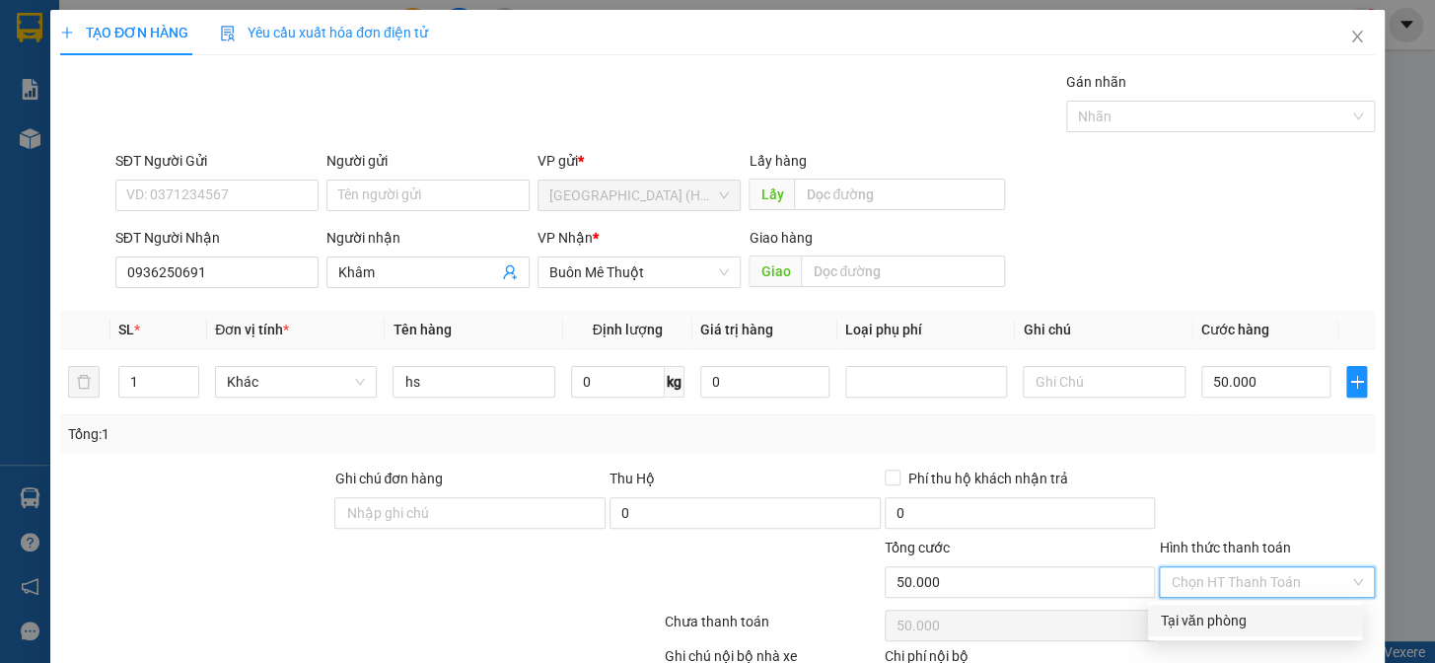
scroll to position [127, 0]
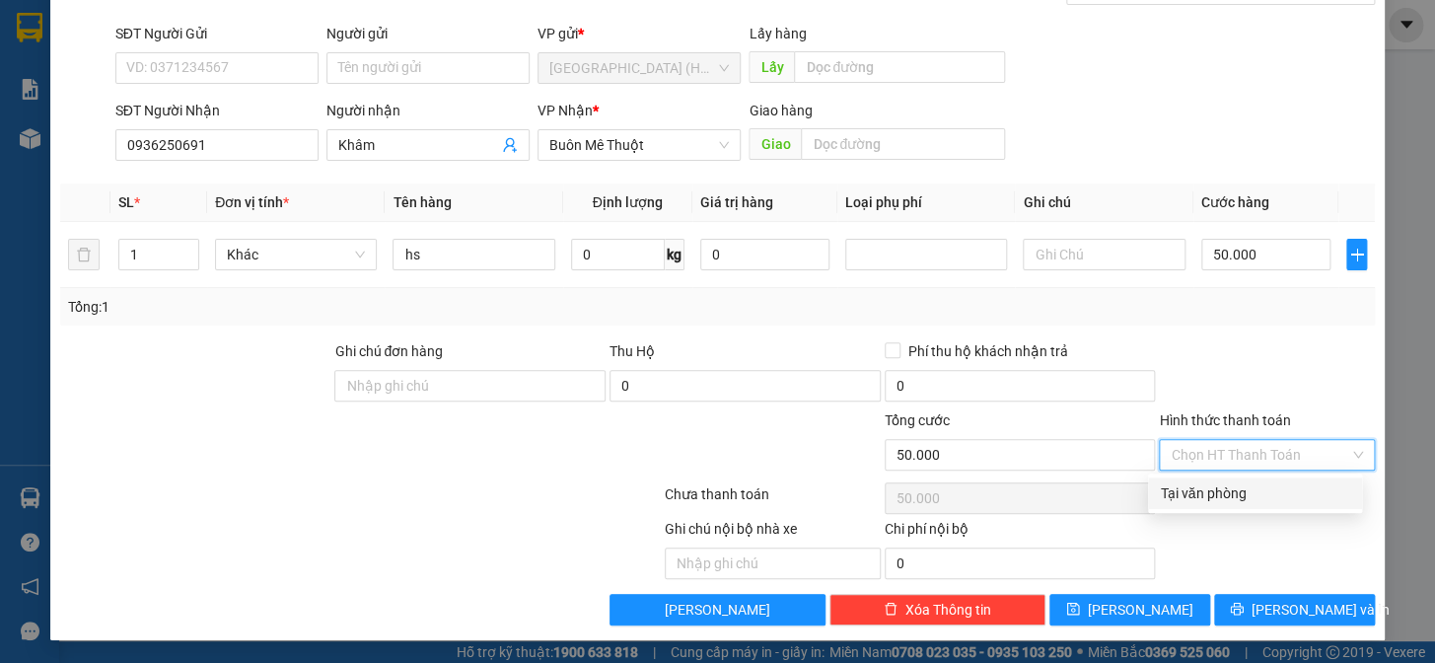
click at [1219, 496] on div "Tại văn phòng" at bounding box center [1255, 493] width 190 height 22
type input "0"
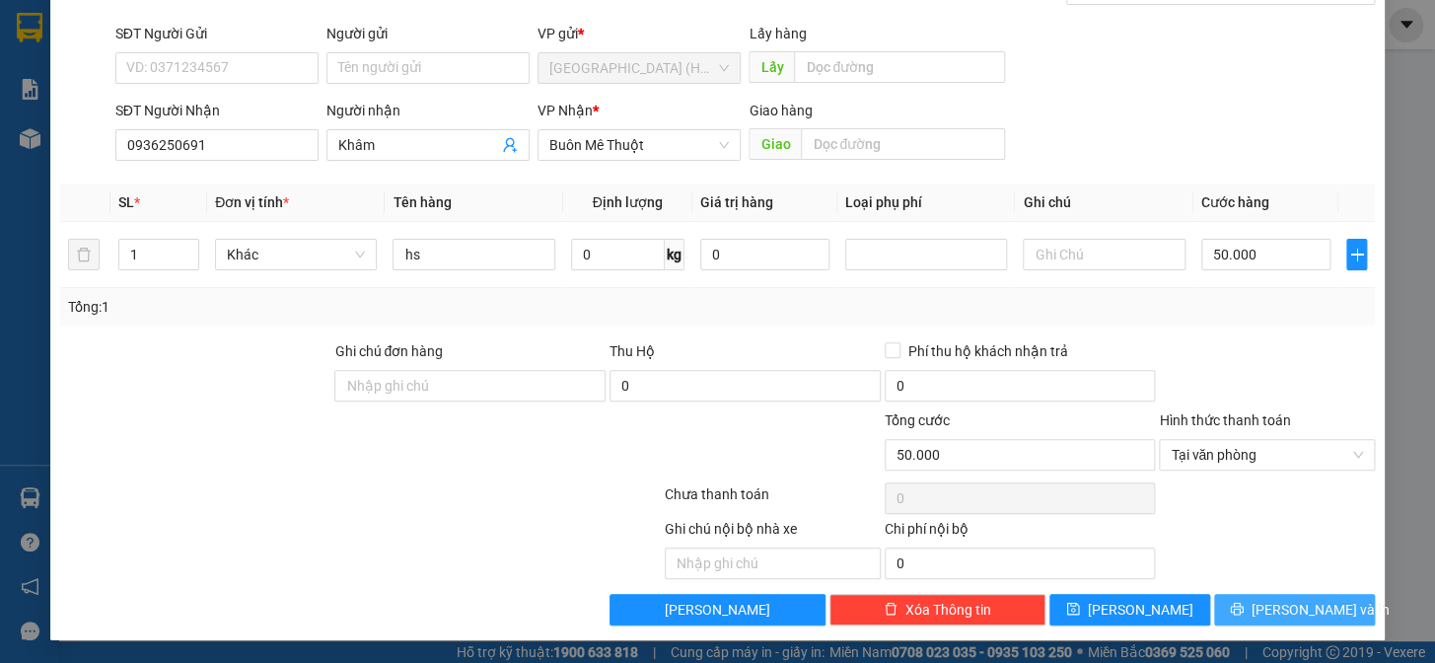
click at [1286, 611] on span "[PERSON_NAME] và In" at bounding box center [1320, 610] width 138 height 22
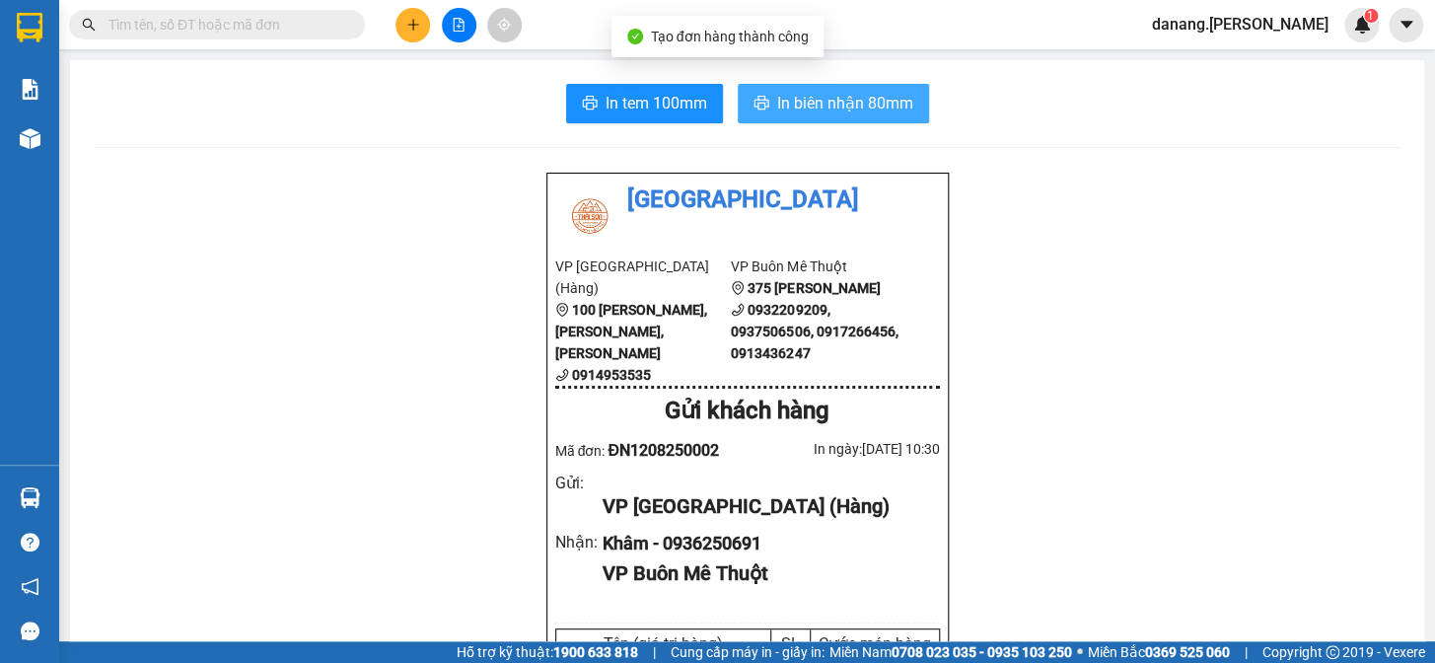
click at [839, 112] on span "In biên nhận 80mm" at bounding box center [845, 103] width 136 height 25
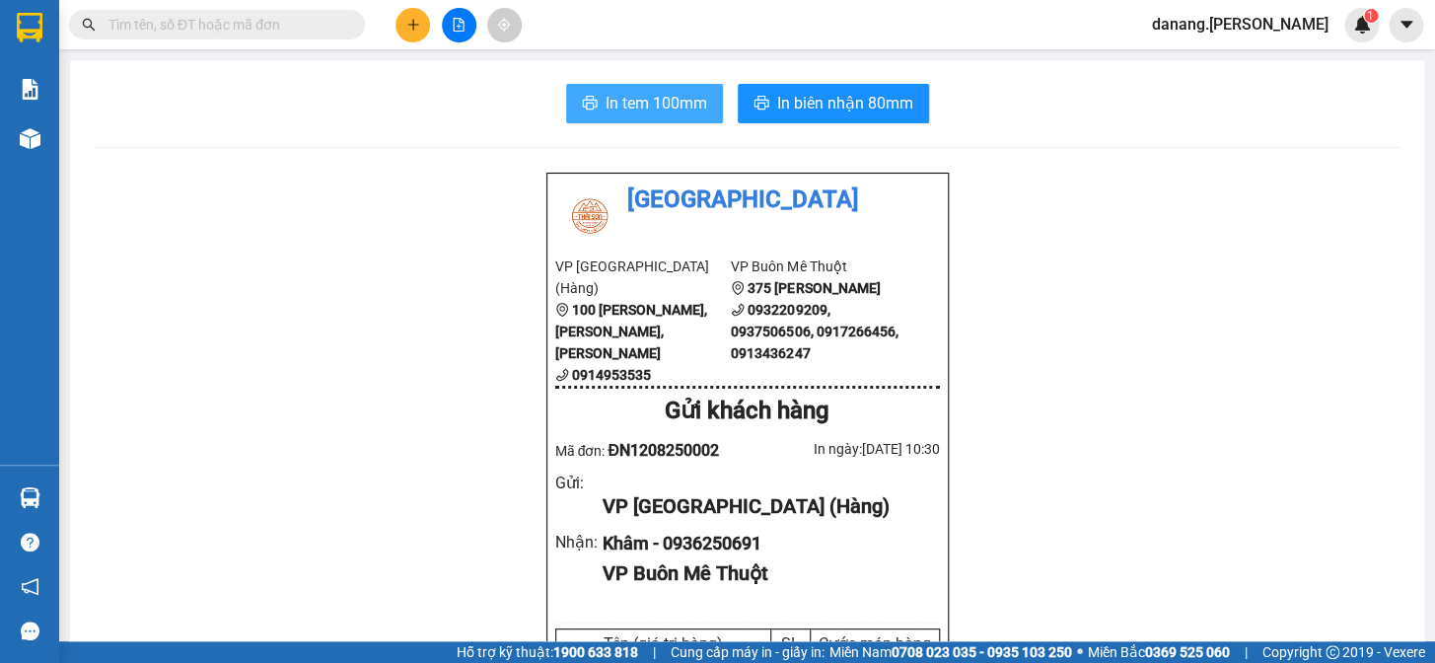
click at [613, 109] on span "In tem 100mm" at bounding box center [656, 103] width 102 height 25
click at [442, 34] on div at bounding box center [459, 25] width 148 height 35
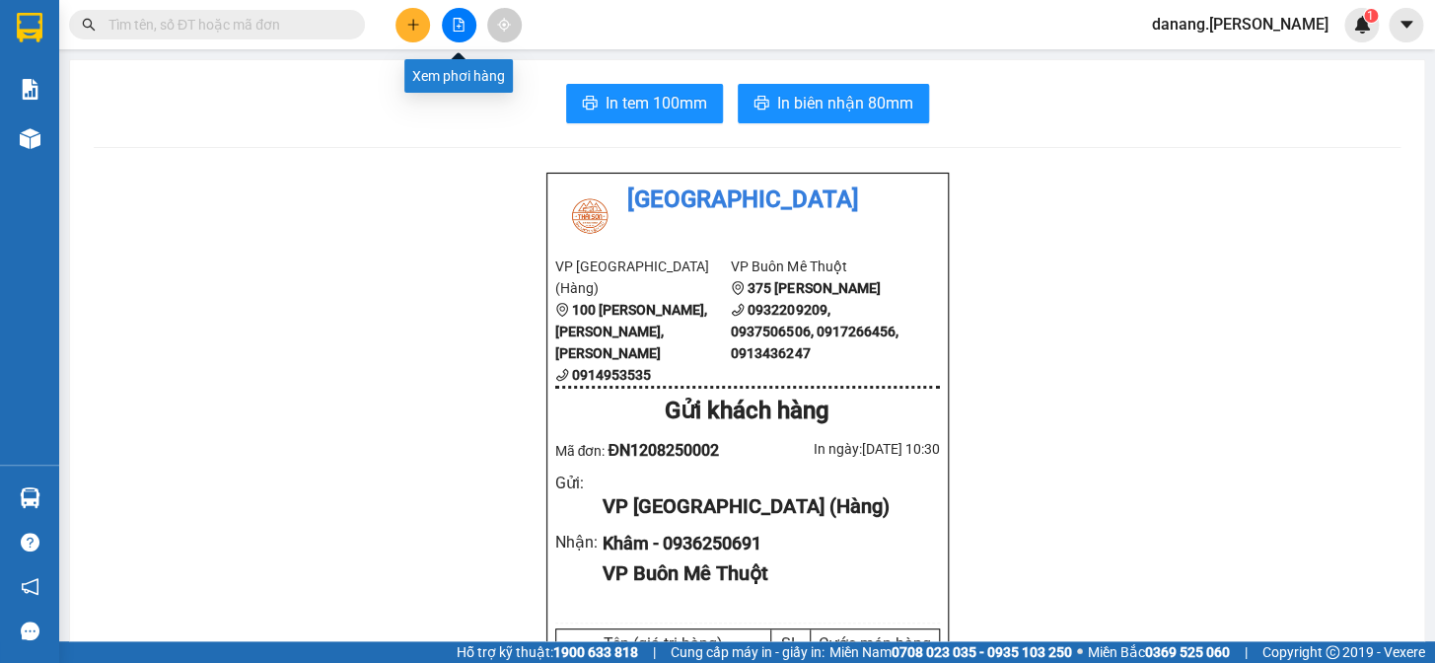
click at [446, 26] on button at bounding box center [459, 25] width 35 height 35
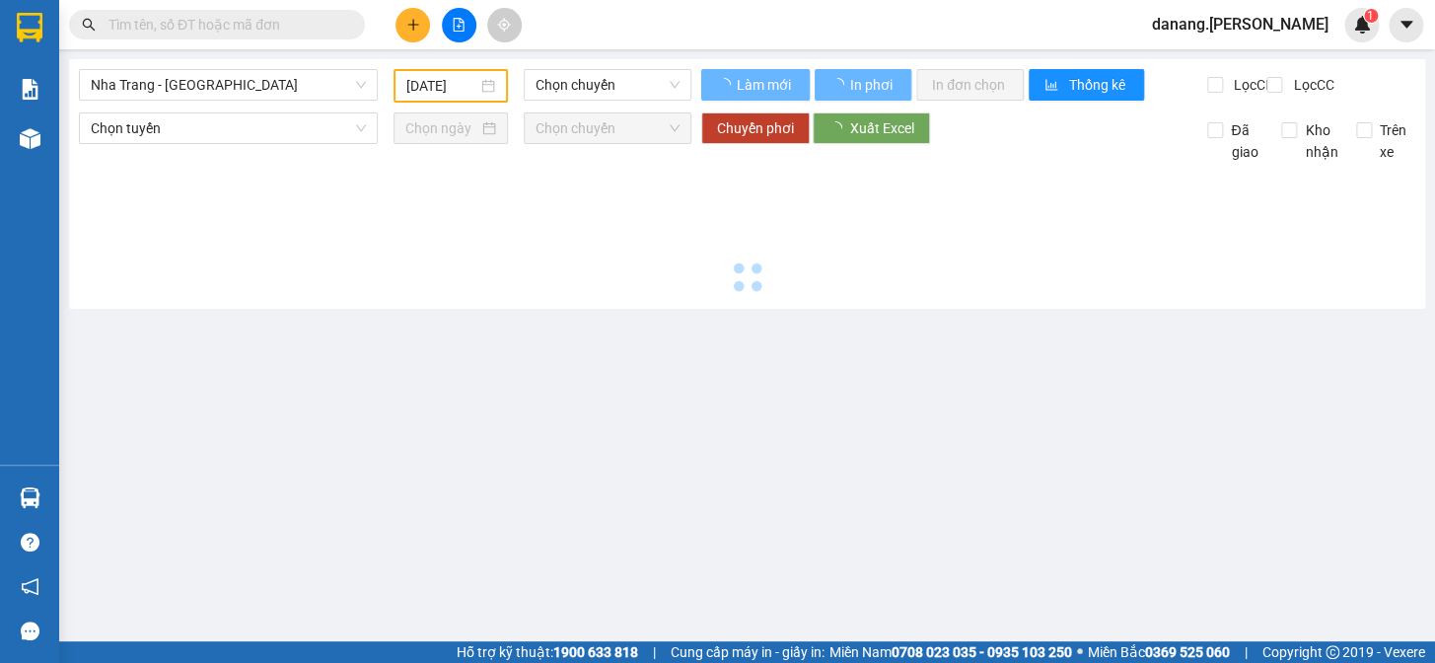
type input "[DATE]"
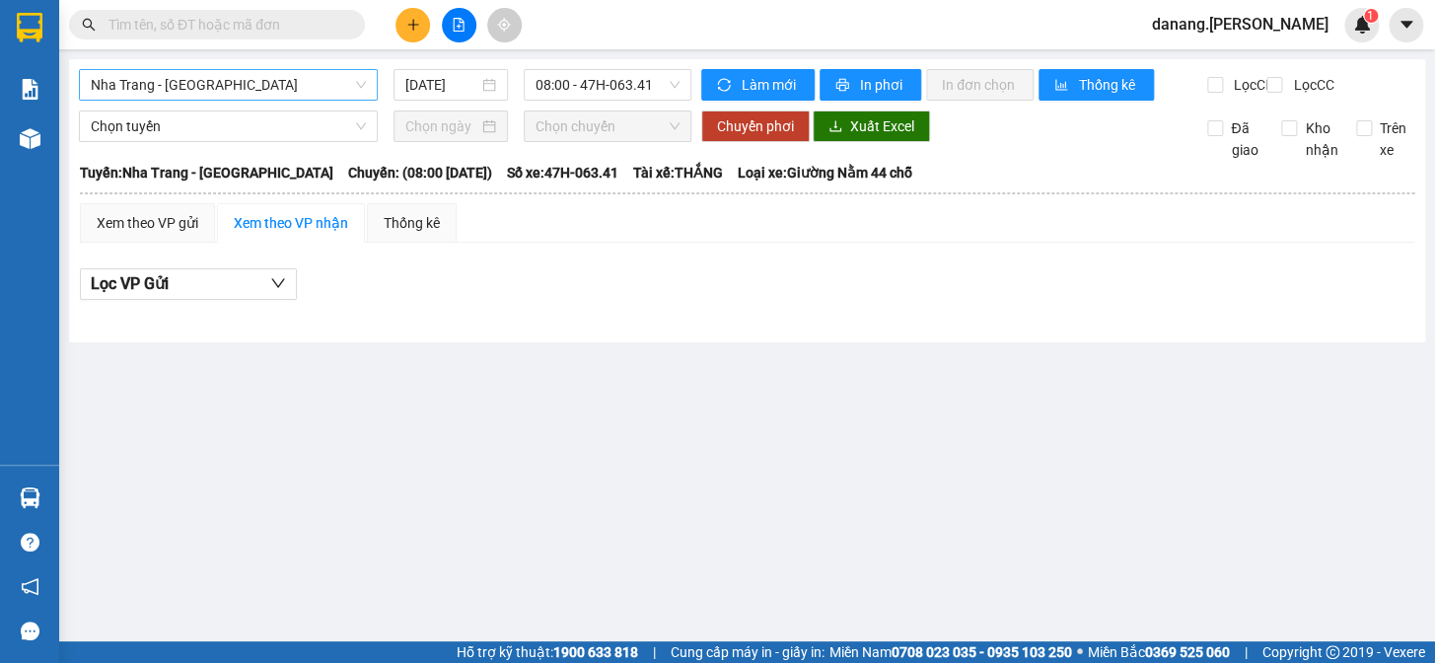
click at [164, 75] on span "Nha Trang - [GEOGRAPHIC_DATA]" at bounding box center [228, 85] width 275 height 30
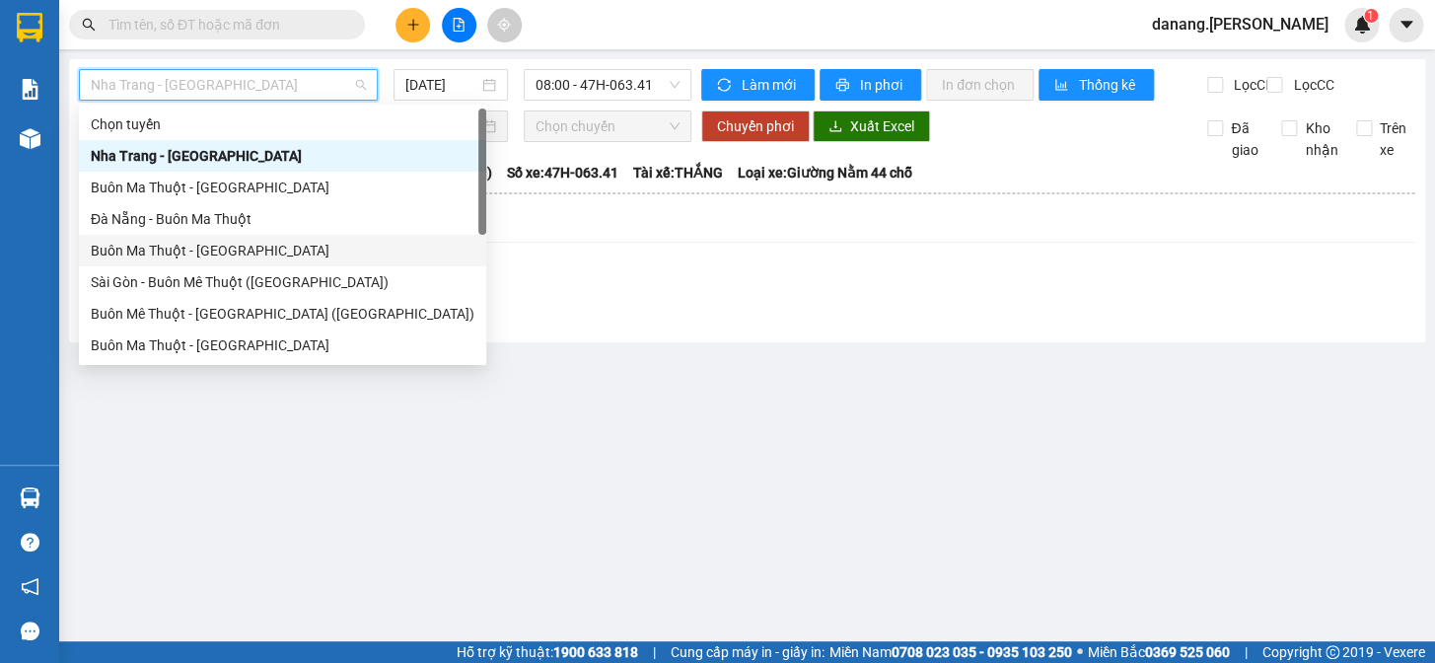
click at [178, 247] on div "Buôn Ma Thuột - [GEOGRAPHIC_DATA]" at bounding box center [283, 251] width 384 height 22
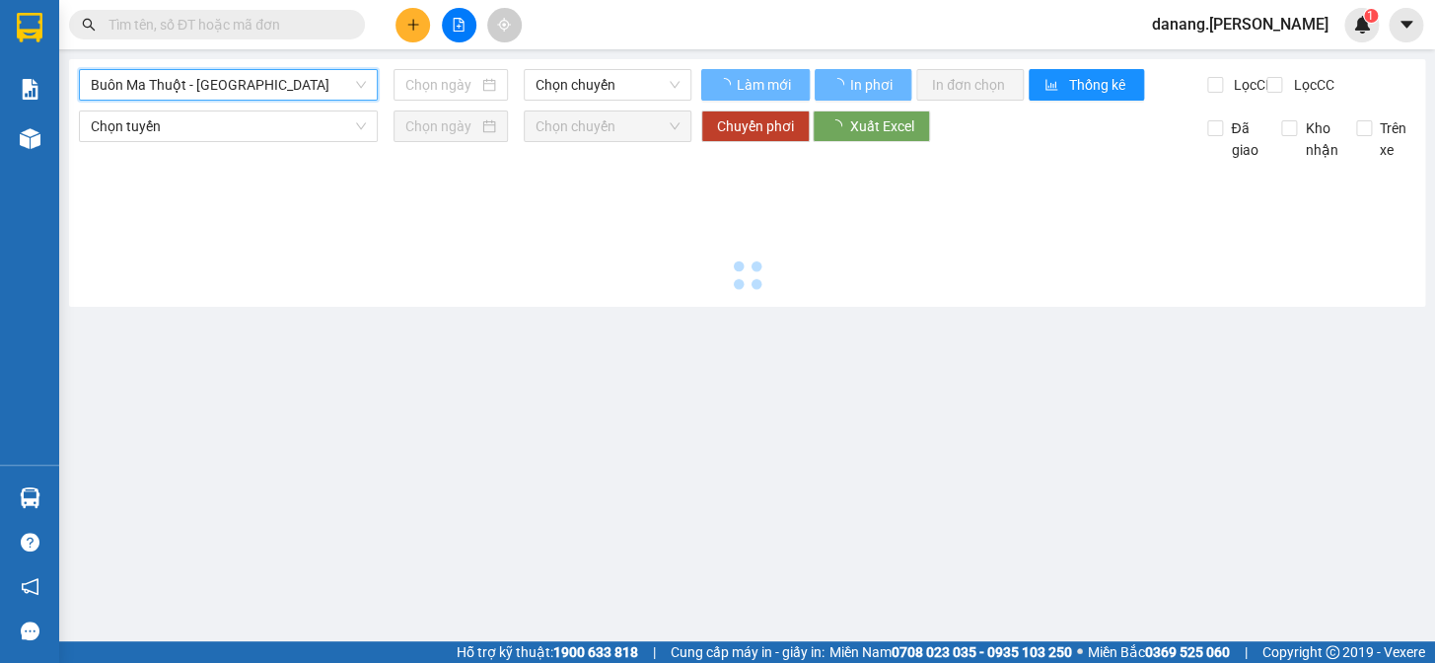
type input "[DATE]"
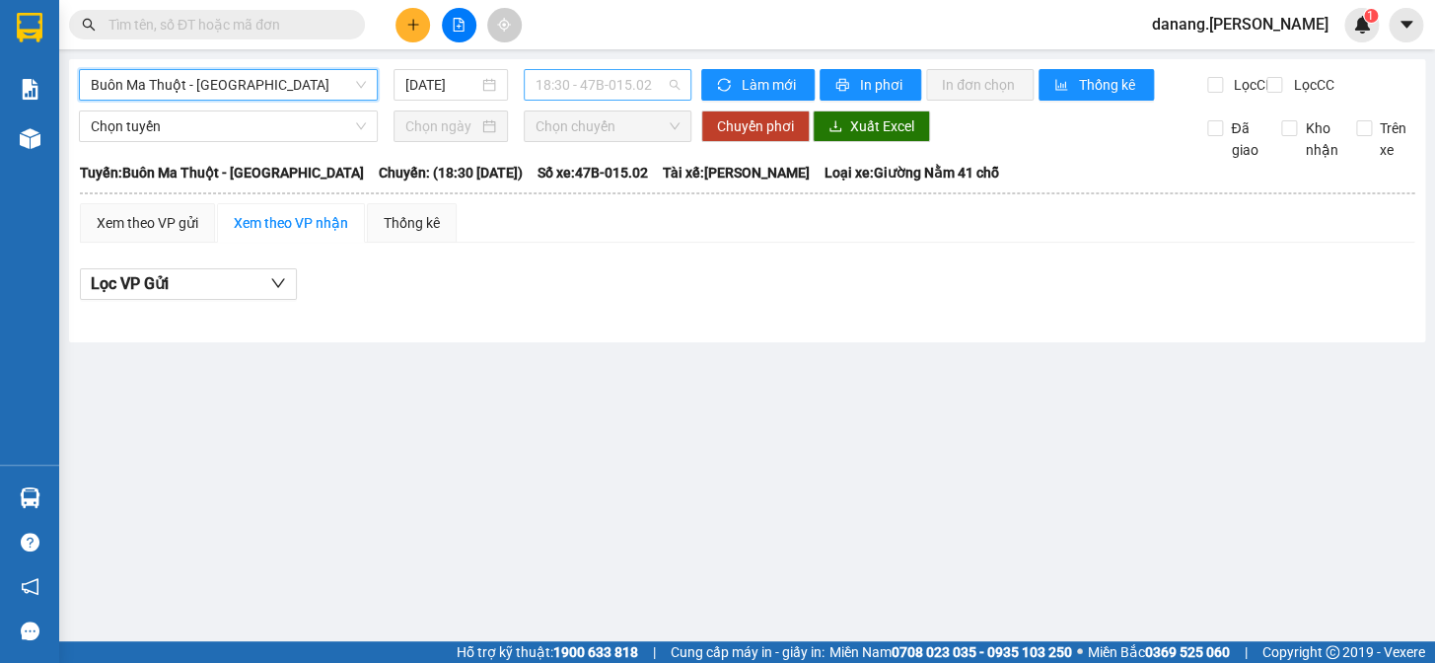
click at [564, 83] on span "18:30 - 47B-015.02" at bounding box center [607, 85] width 144 height 30
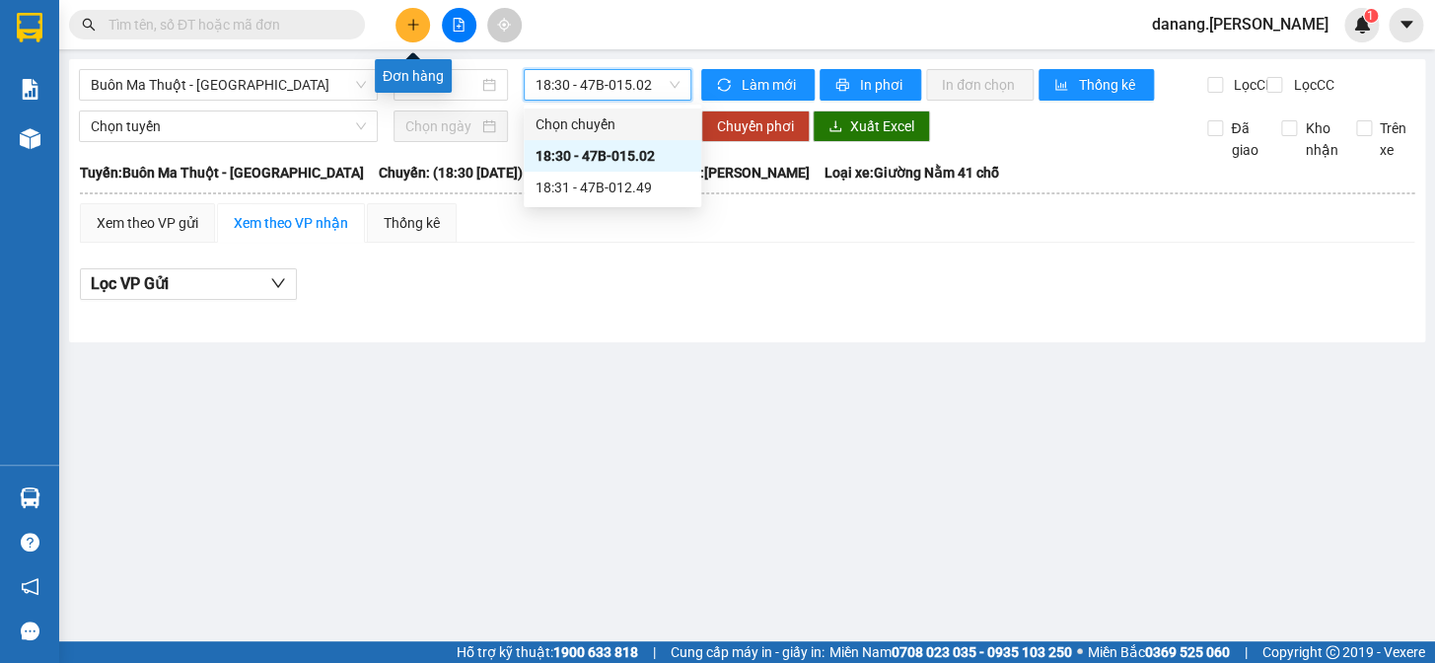
click at [410, 27] on icon "plus" at bounding box center [413, 25] width 14 height 14
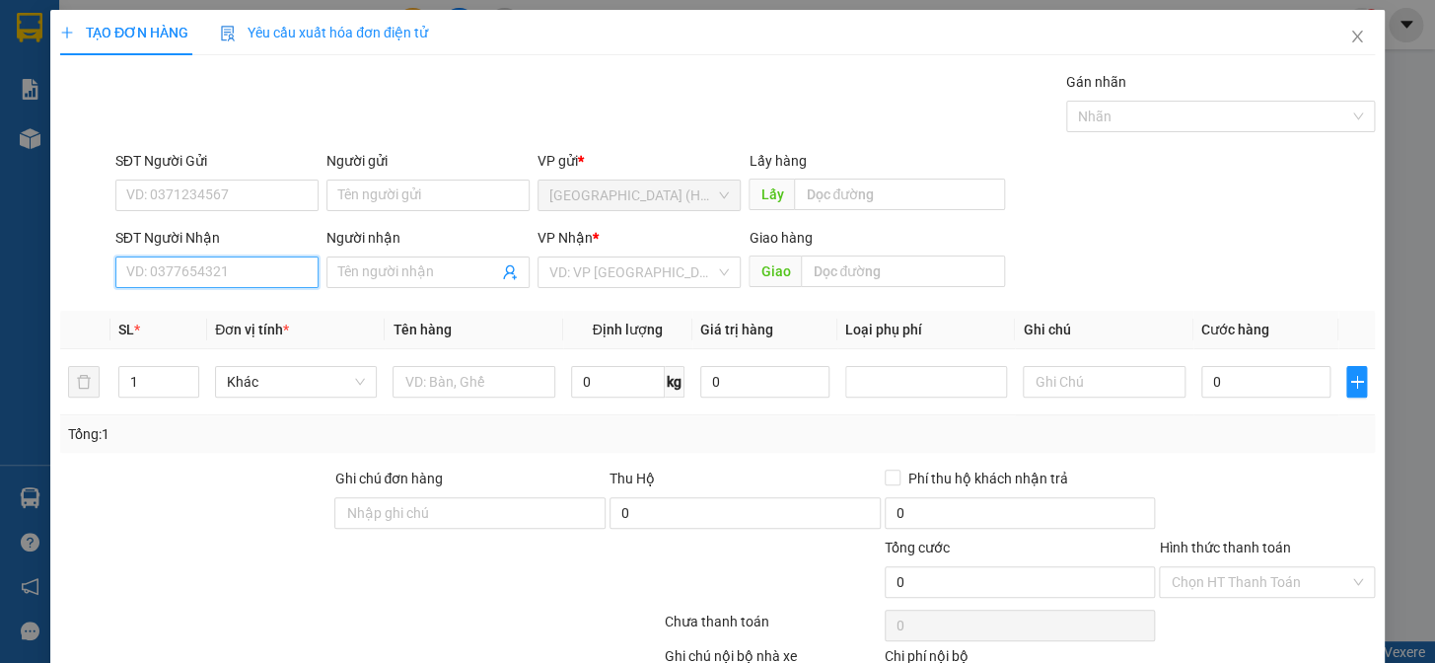
click at [253, 269] on input "SĐT Người Nhận" at bounding box center [216, 272] width 203 height 32
click at [212, 276] on input "SĐT Người Nhận" at bounding box center [216, 272] width 203 height 32
click at [180, 306] on div "0945148787" at bounding box center [214, 312] width 177 height 22
type input "0945148787"
type input "250.000"
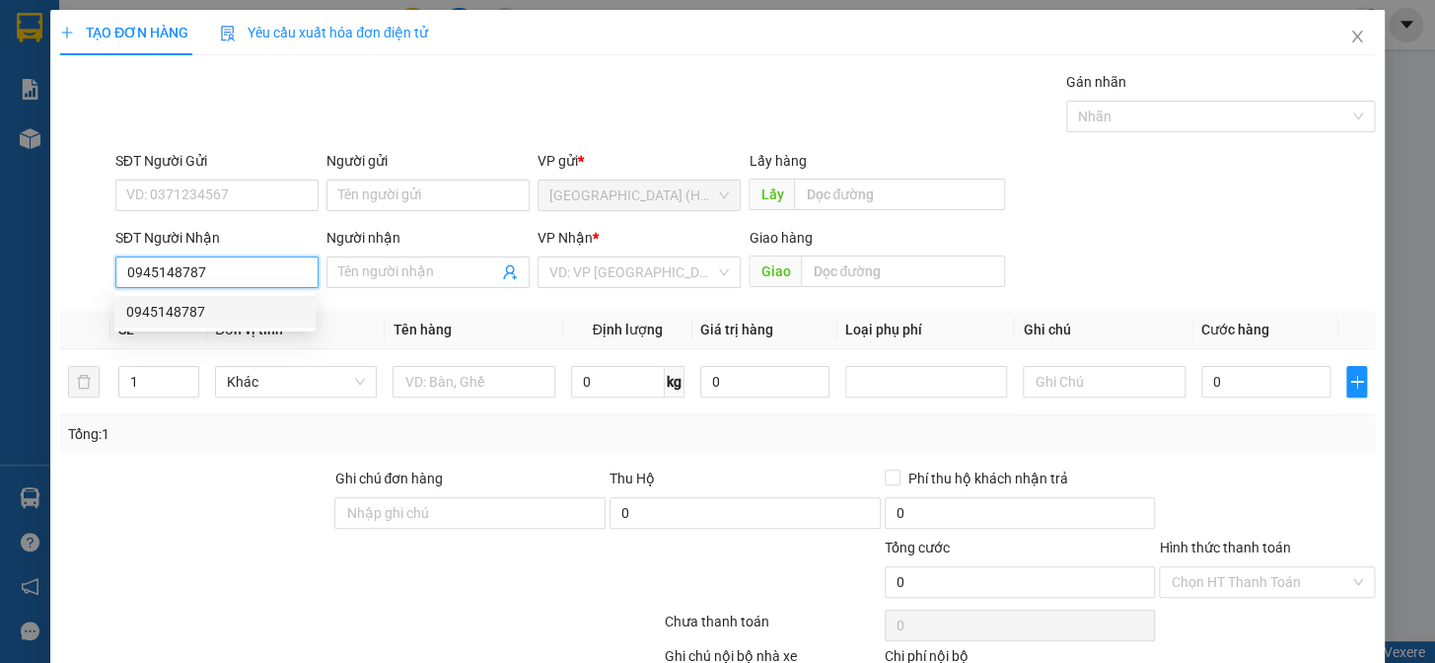
type input "250.000"
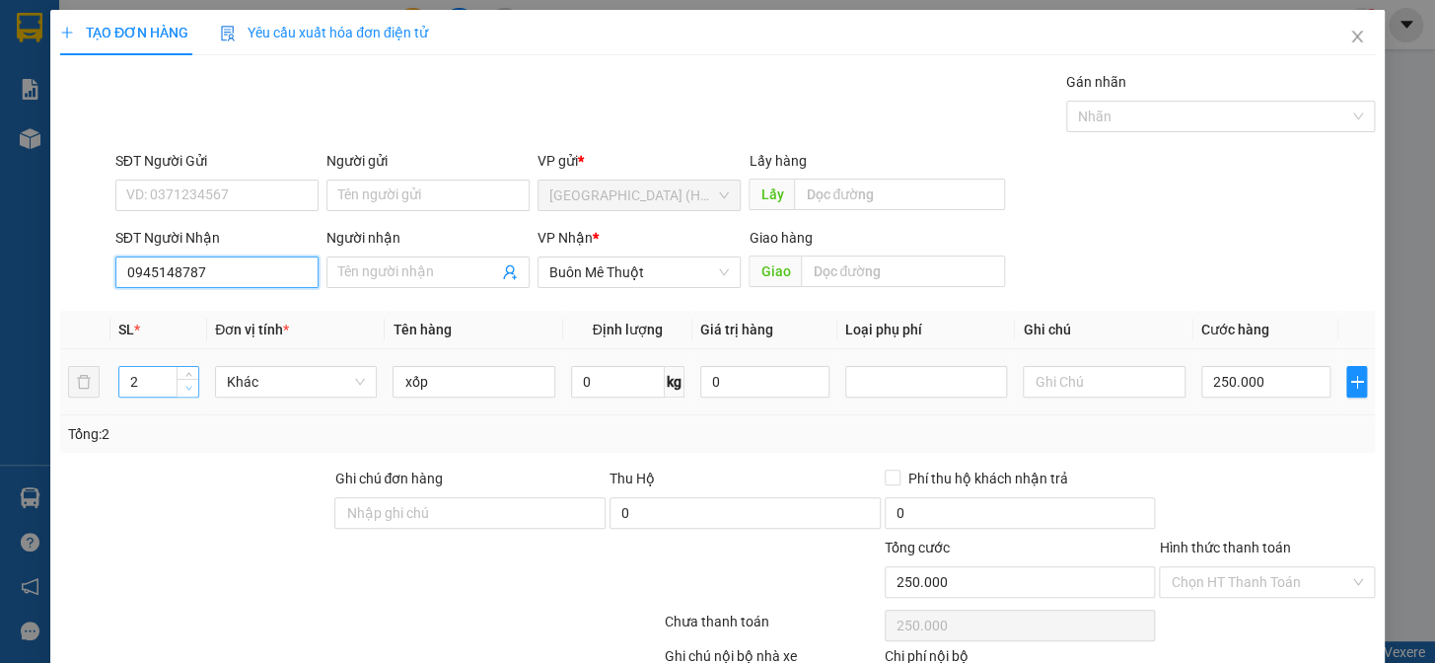
type input "0945148787"
type input "1"
click at [188, 389] on icon "down" at bounding box center [188, 388] width 7 height 7
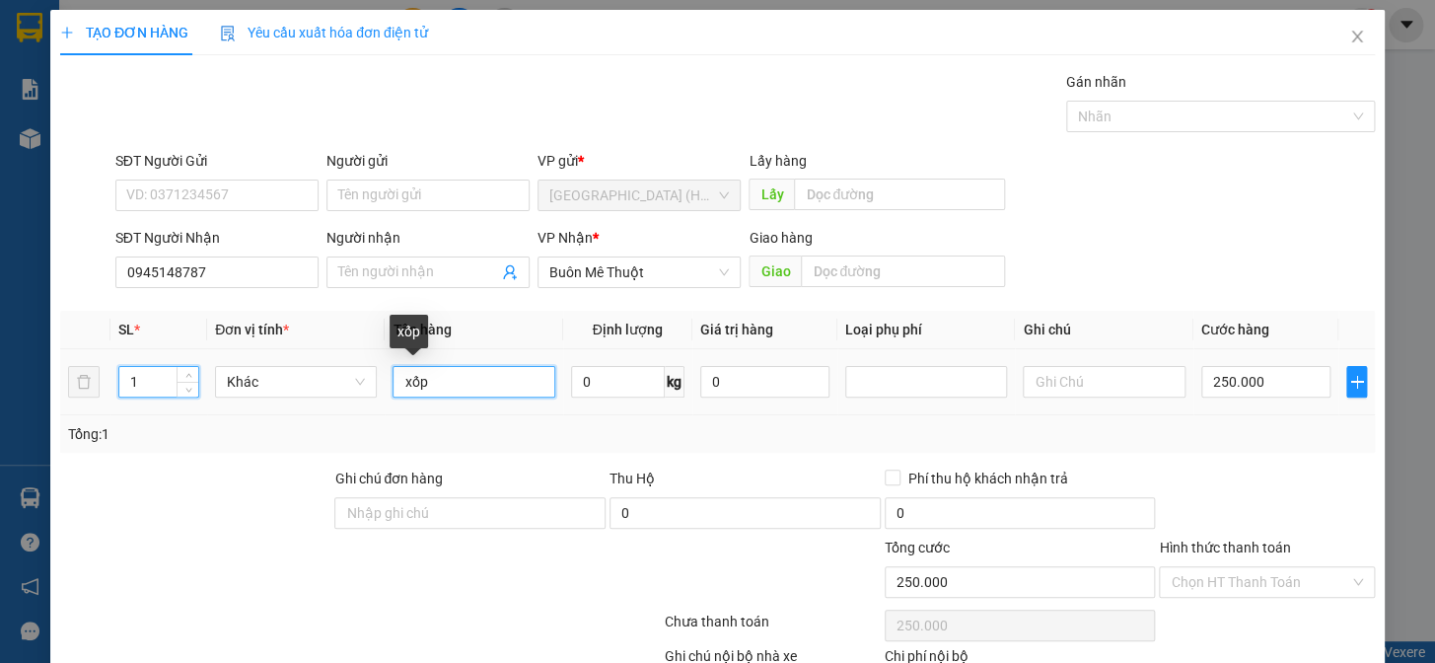
click at [435, 370] on input "xốp" at bounding box center [473, 382] width 162 height 32
type input "0"
type input "x"
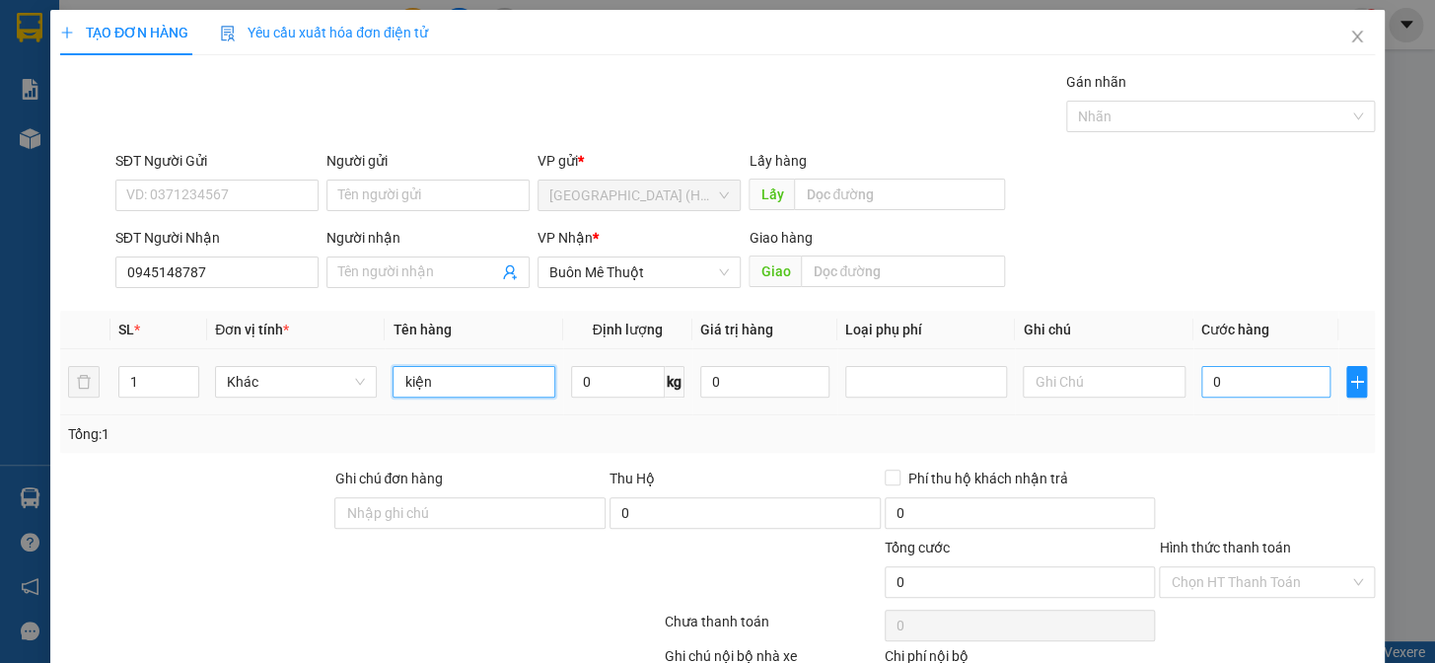
type input "kiện"
click at [1263, 389] on input "0" at bounding box center [1265, 382] width 129 height 32
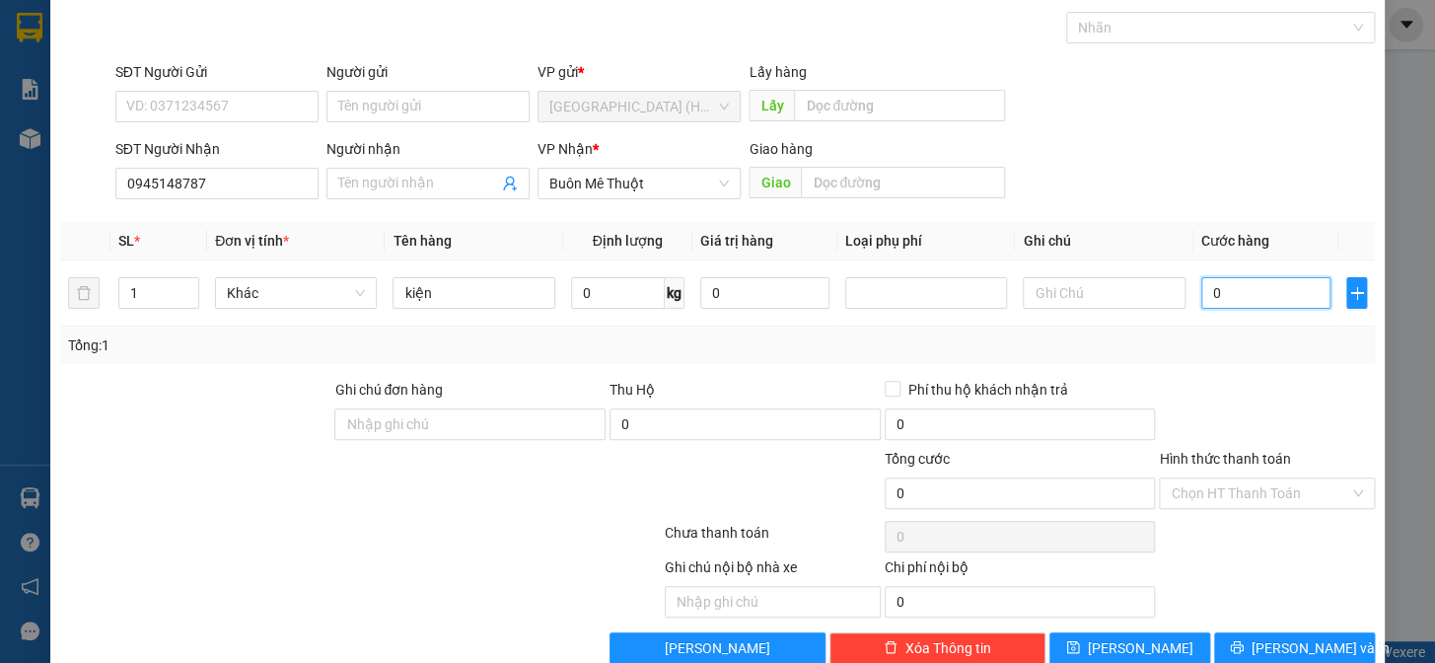
scroll to position [127, 0]
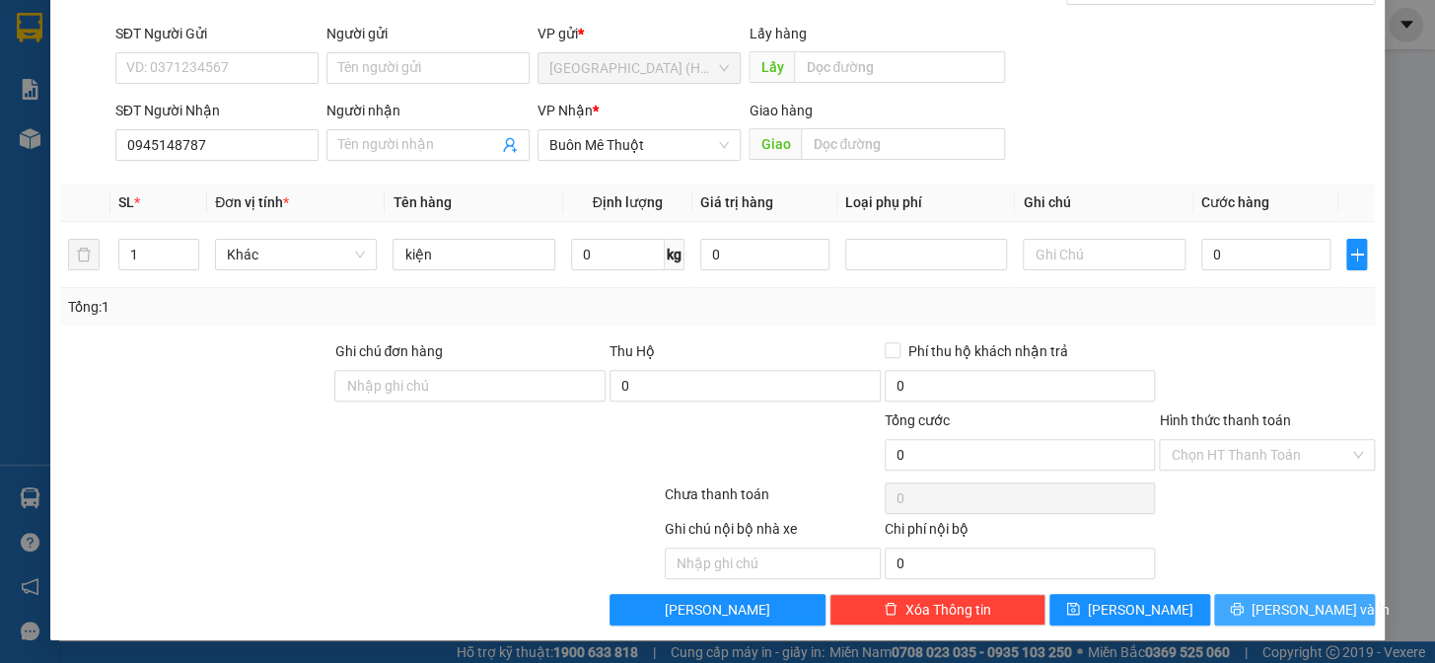
click at [1299, 613] on span "[PERSON_NAME] và In" at bounding box center [1320, 610] width 138 height 22
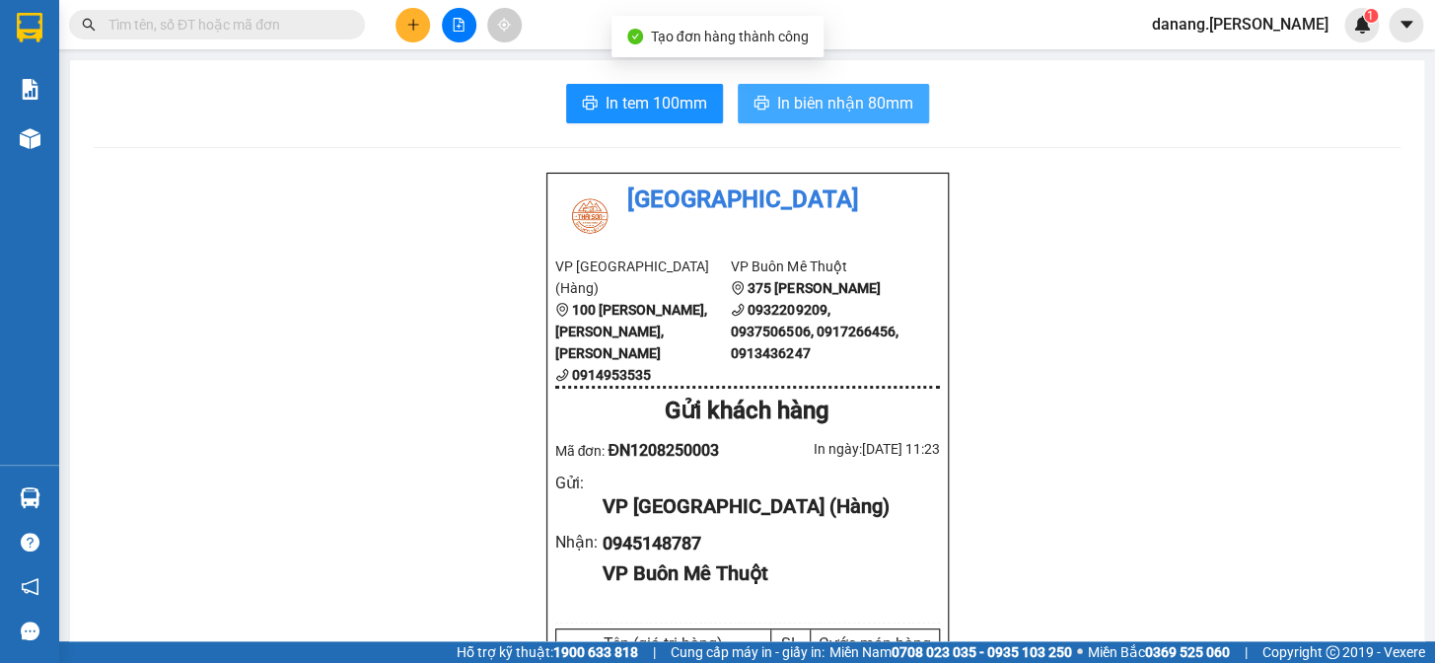
click at [815, 116] on button "In biên nhận 80mm" at bounding box center [833, 103] width 191 height 39
click at [862, 94] on span "In biên nhận 80mm" at bounding box center [845, 103] width 136 height 25
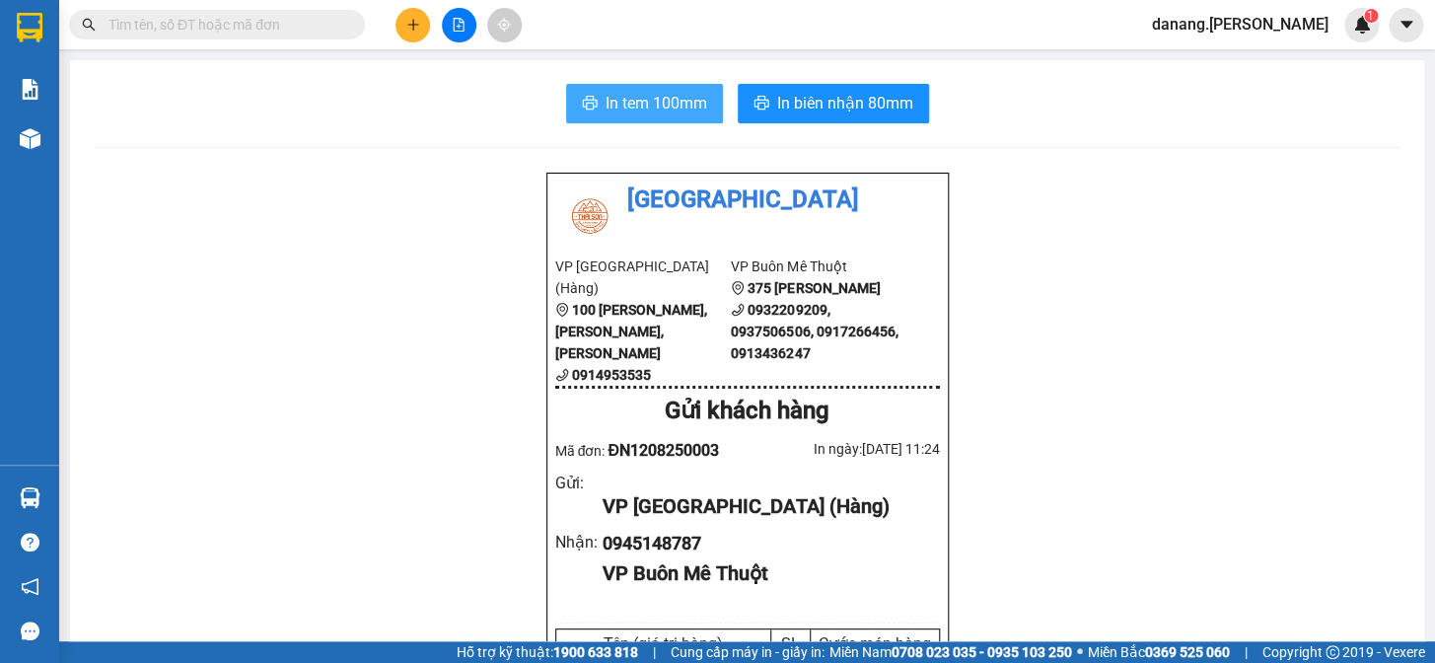
click at [639, 109] on span "In tem 100mm" at bounding box center [656, 103] width 102 height 25
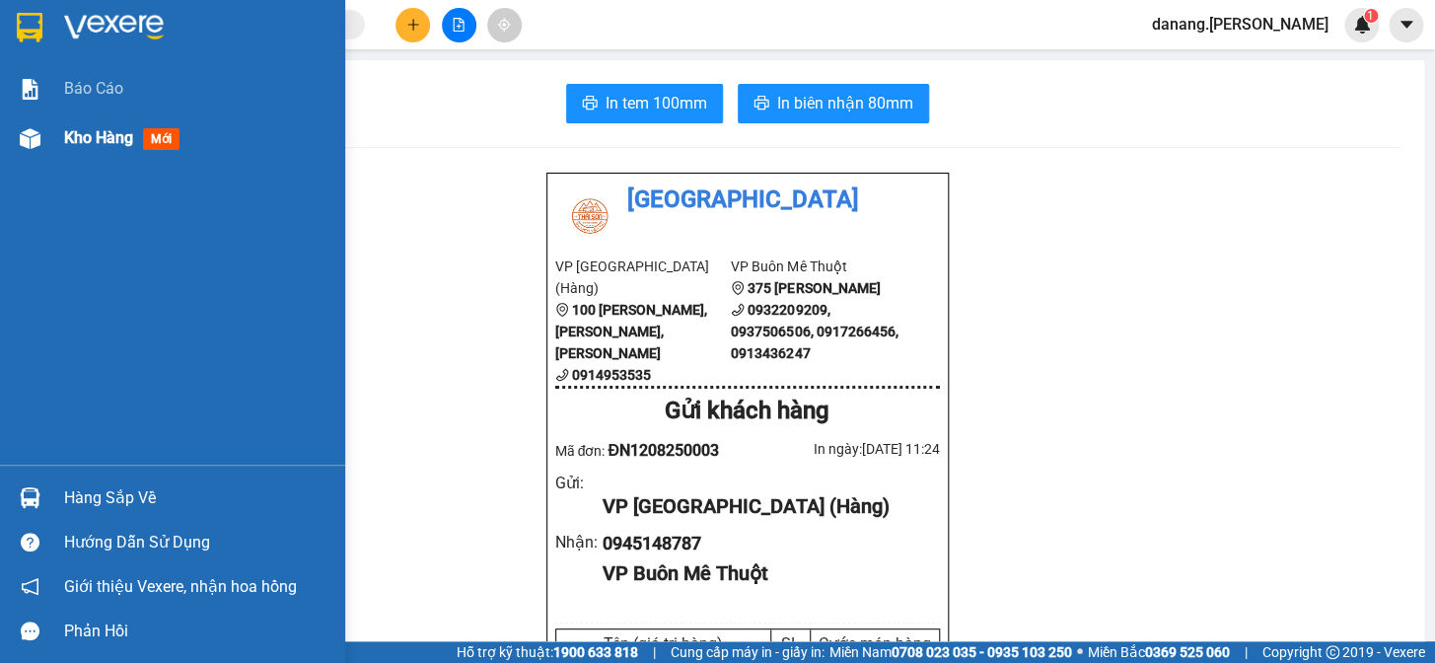
click at [101, 138] on span "Kho hàng" at bounding box center [98, 137] width 69 height 19
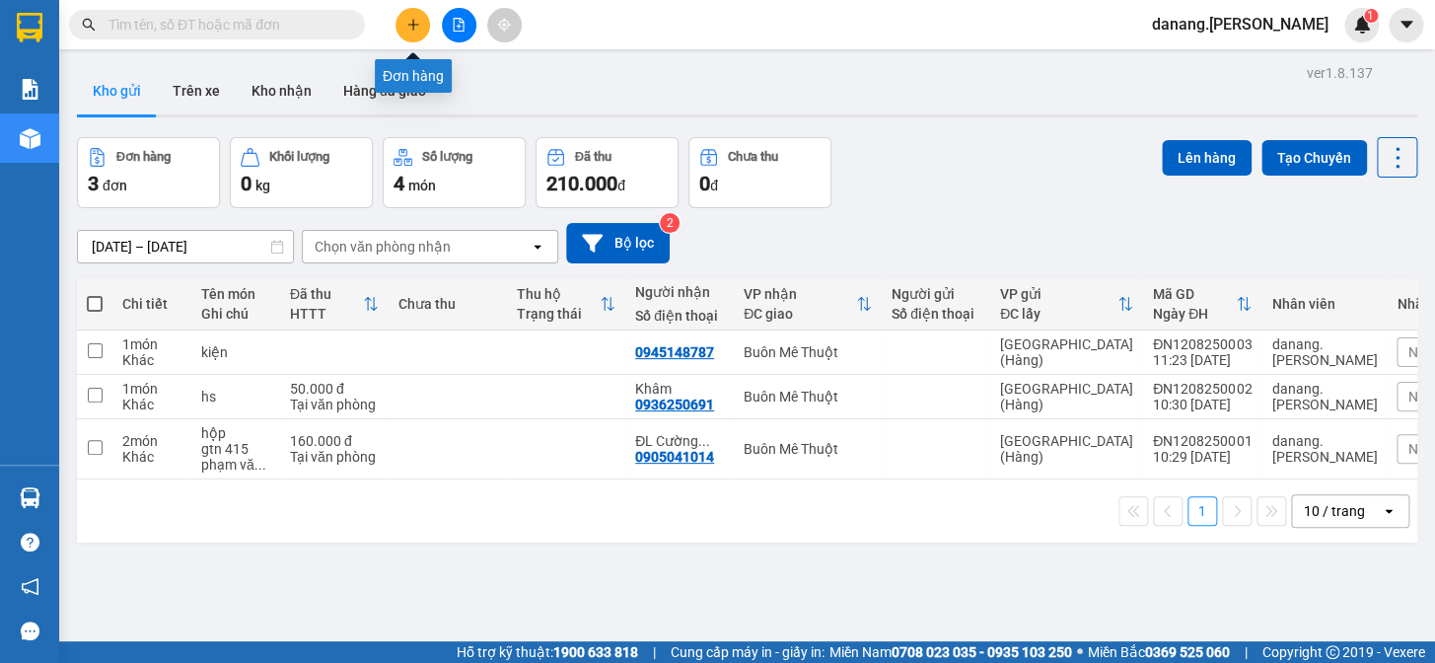
click at [414, 20] on icon "plus" at bounding box center [413, 25] width 14 height 14
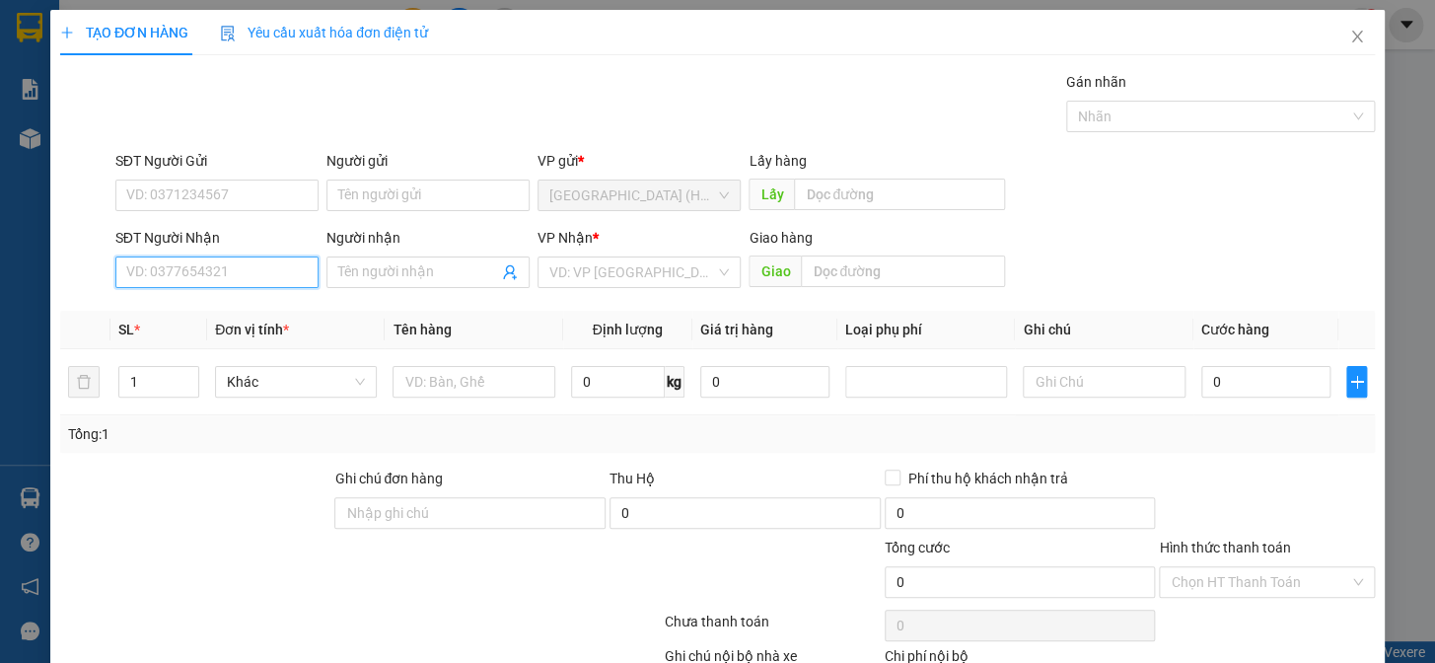
click at [247, 272] on input "SĐT Người Nhận" at bounding box center [216, 272] width 203 height 32
type input "0942564499"
click at [607, 271] on input "search" at bounding box center [632, 272] width 166 height 30
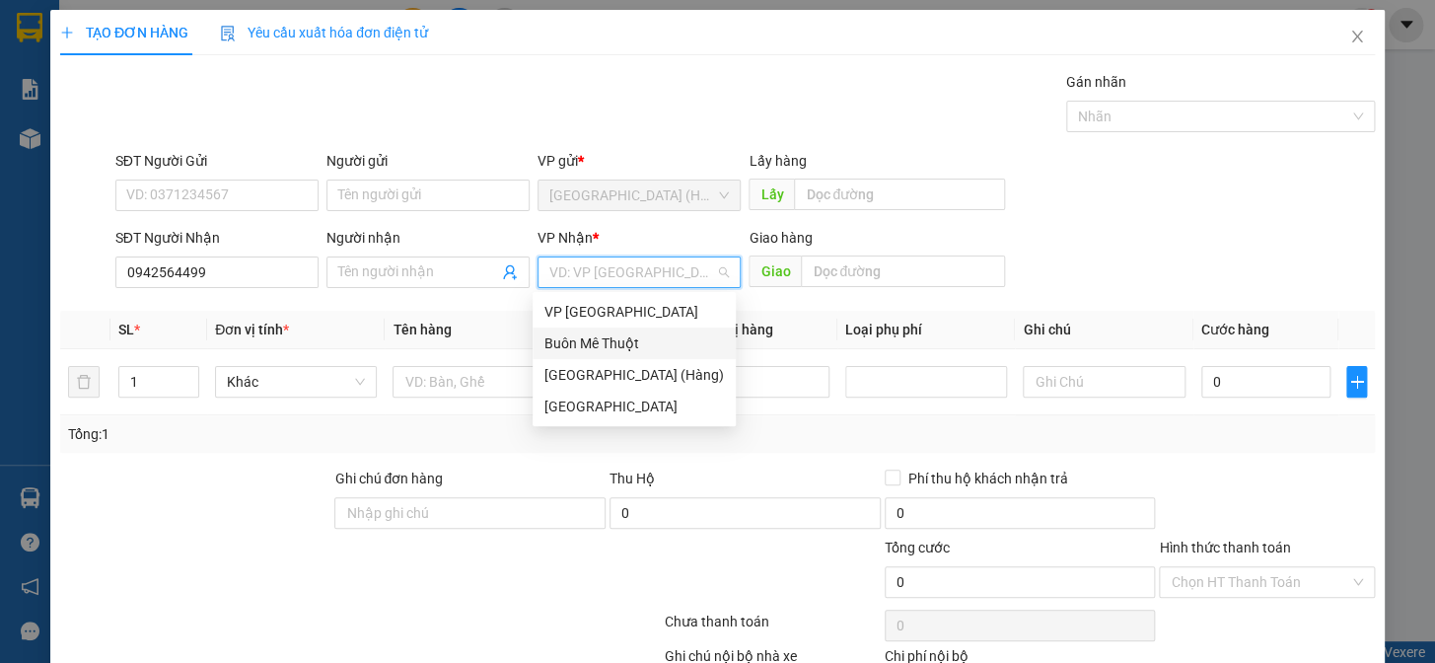
click at [608, 341] on div "Buôn Mê Thuột" at bounding box center [633, 343] width 179 height 22
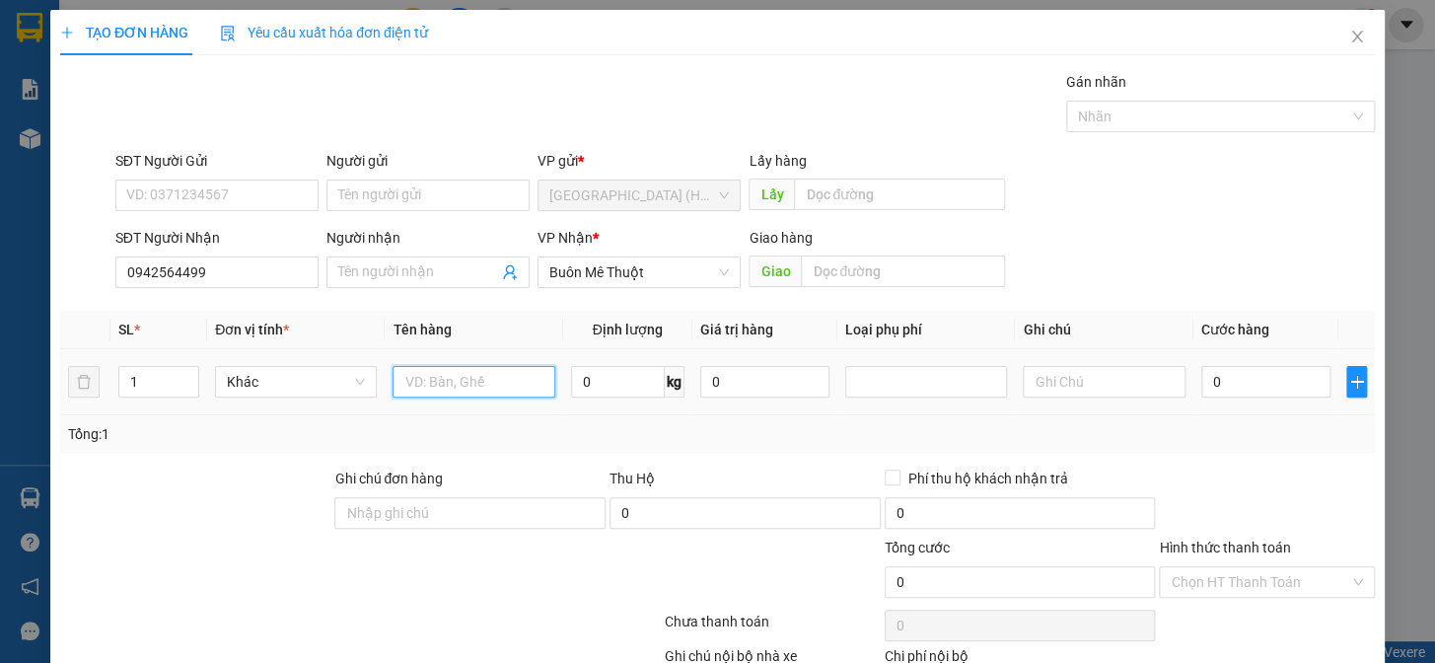
click at [445, 381] on input "text" at bounding box center [473, 382] width 162 height 32
type input "hs"
click at [1272, 368] on input "0" at bounding box center [1265, 382] width 129 height 32
type input "5"
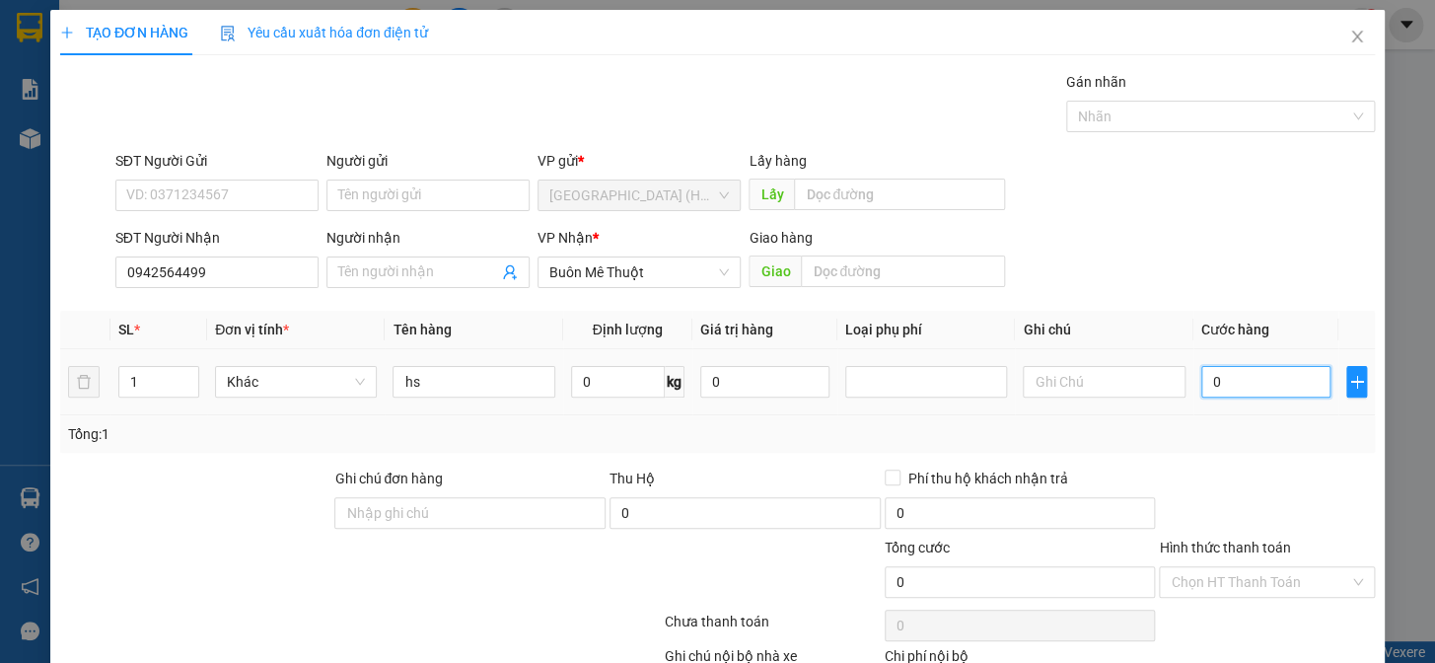
type input "5"
type input "50"
type input "500"
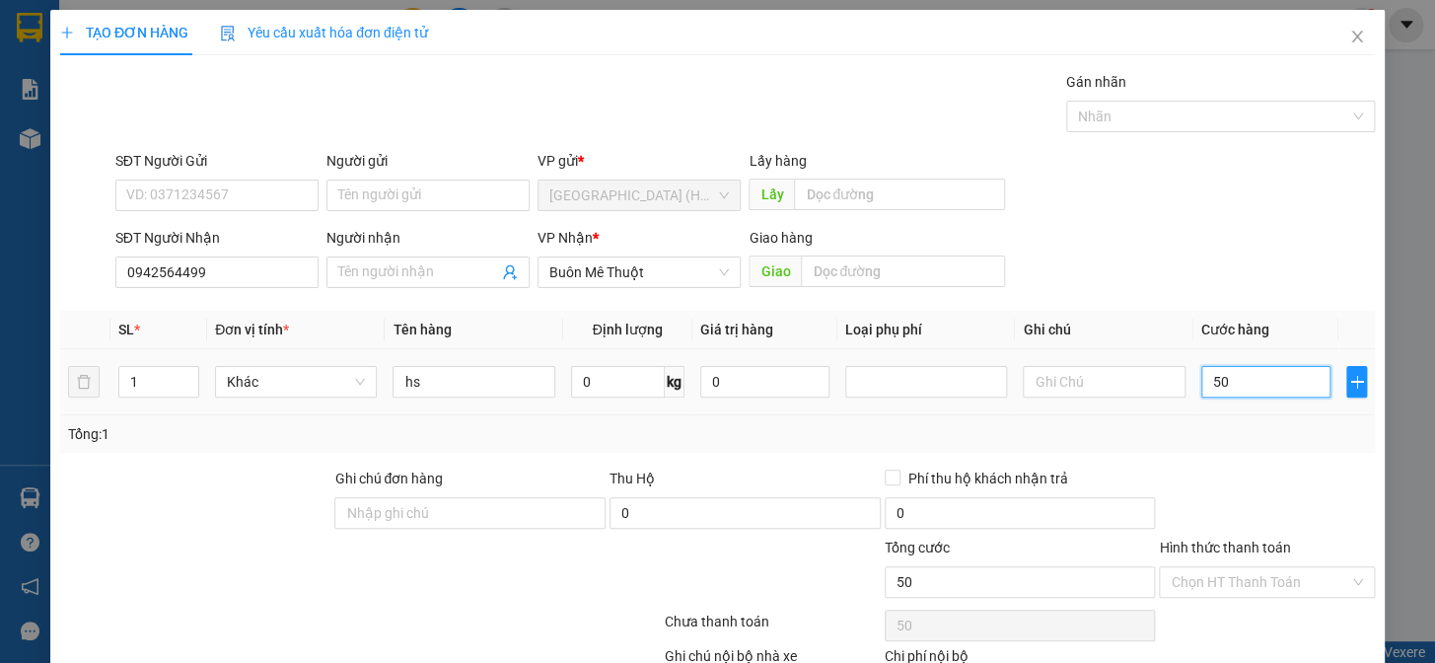
type input "500"
type input "5.000"
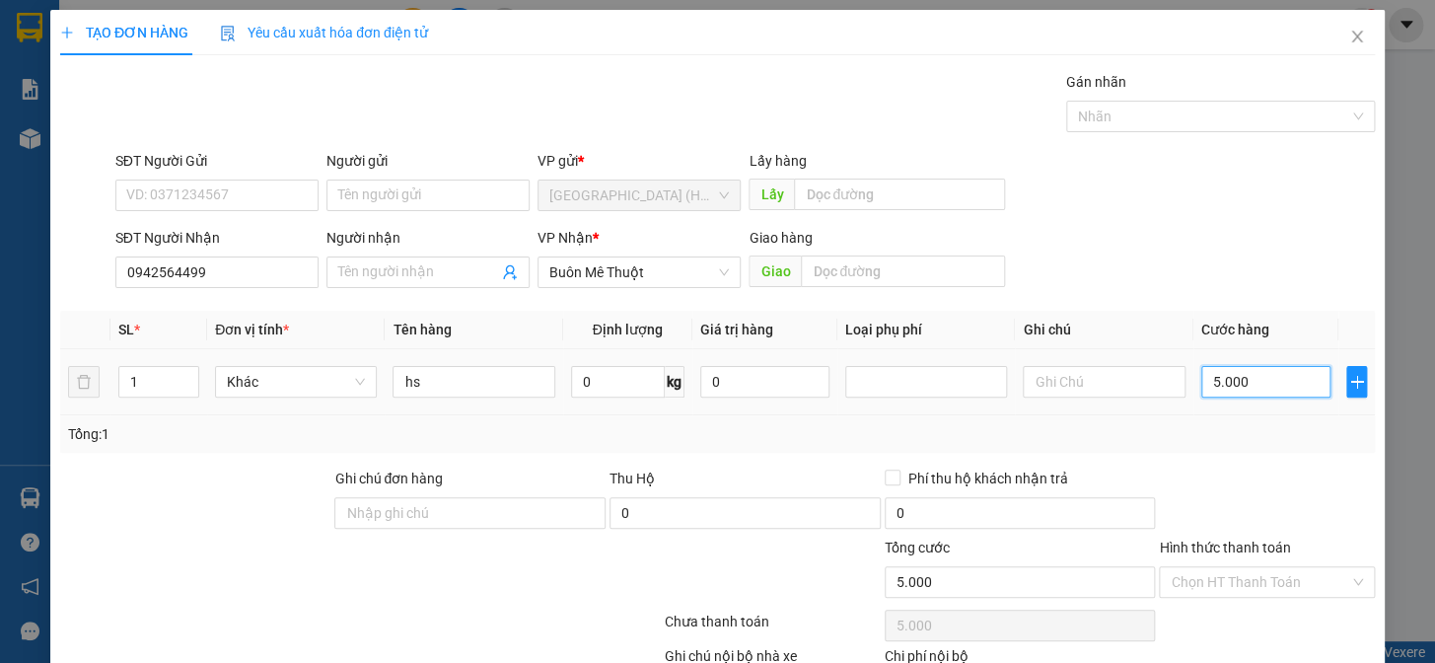
type input "50.000"
click at [1243, 582] on input "Hình thức thanh toán" at bounding box center [1259, 582] width 178 height 30
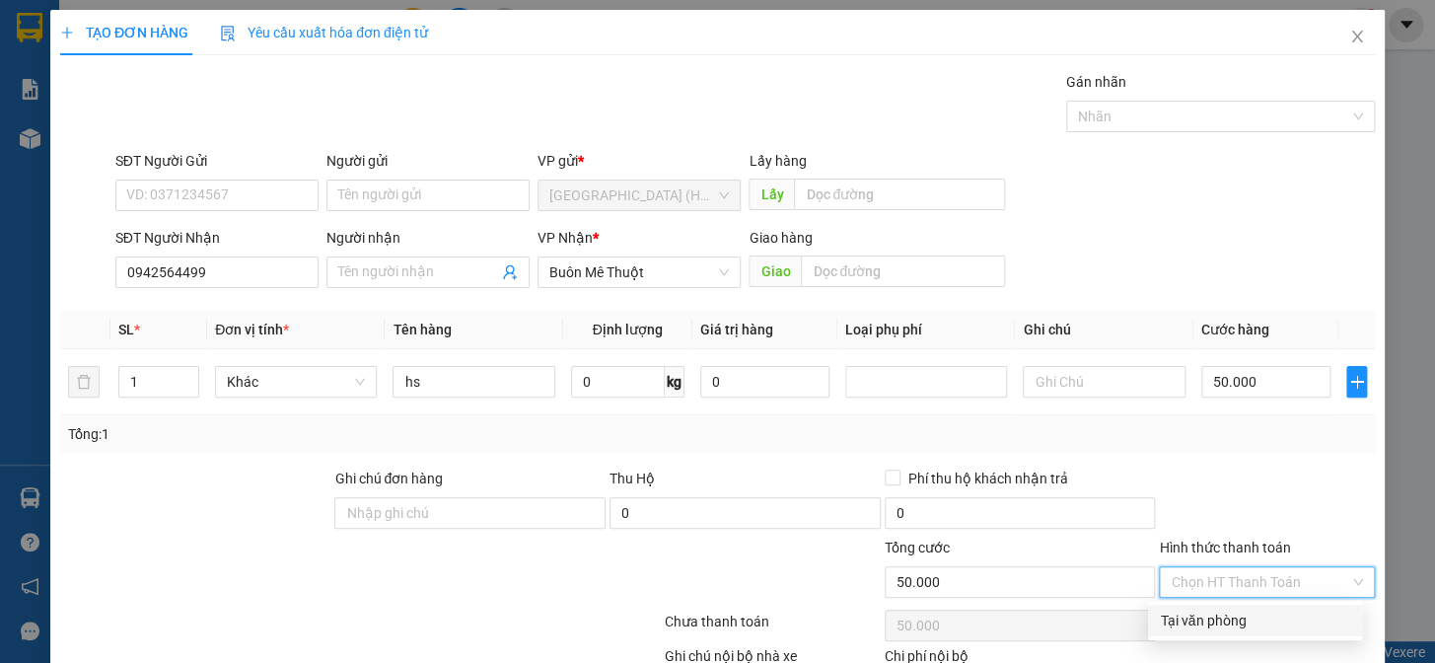
click at [1255, 609] on div "Tại văn phòng" at bounding box center [1255, 620] width 190 height 22
type input "0"
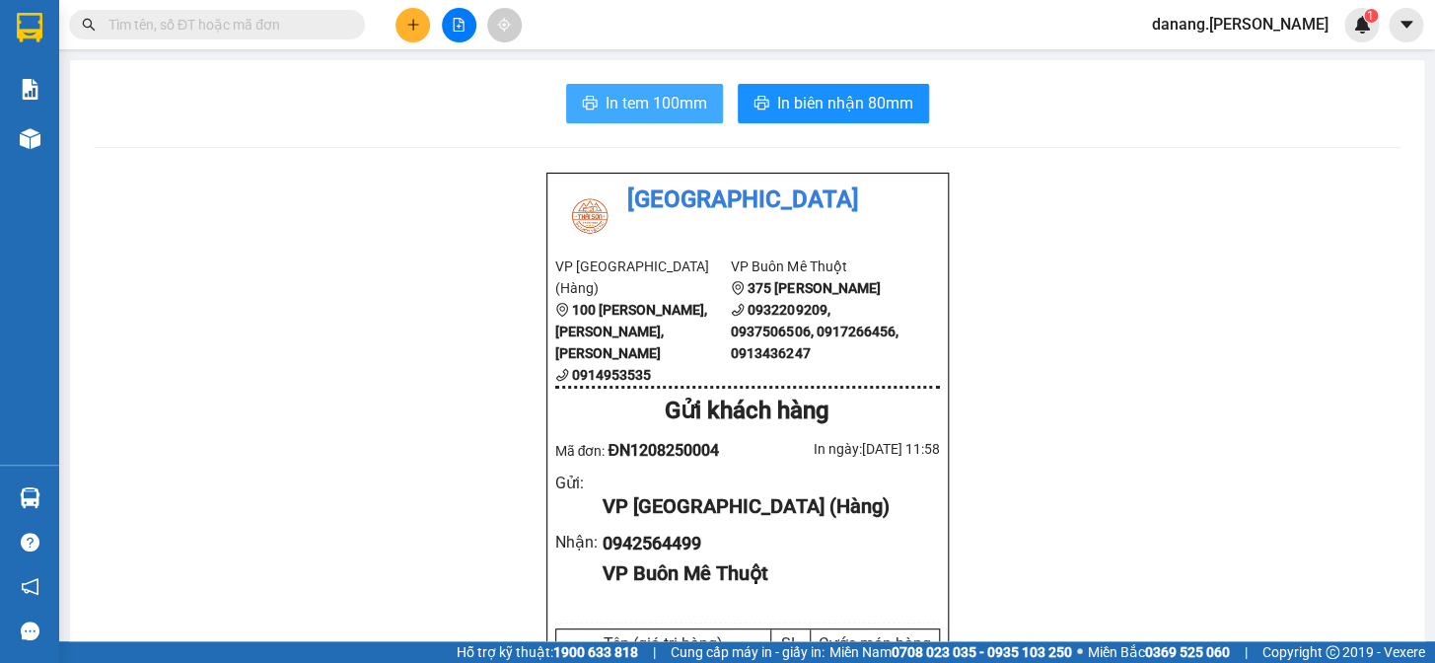
click at [661, 107] on span "In tem 100mm" at bounding box center [656, 103] width 102 height 25
